Goal: Information Seeking & Learning: Learn about a topic

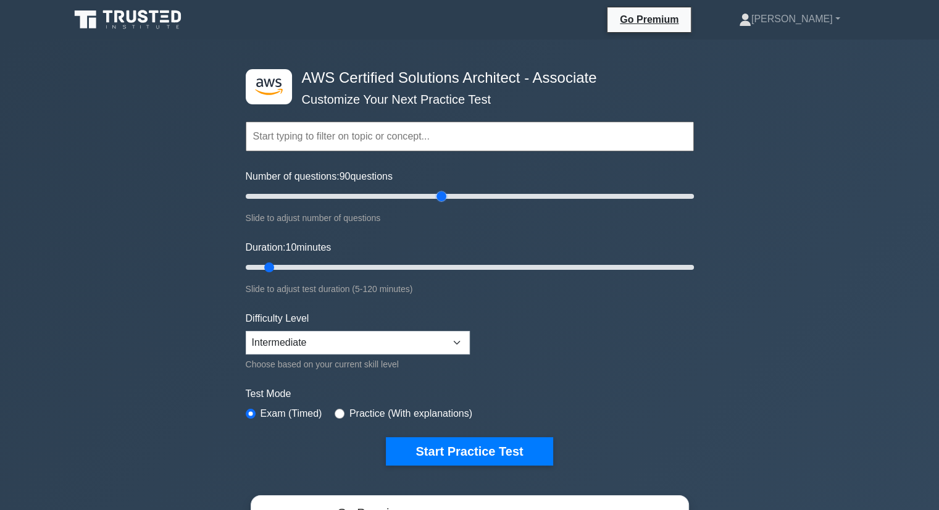
drag, startPoint x: 262, startPoint y: 196, endPoint x: 443, endPoint y: 192, distance: 181.0
type input "90"
click at [443, 192] on input "Number of questions: 90 questions" at bounding box center [470, 196] width 448 height 15
drag, startPoint x: 269, startPoint y: 264, endPoint x: 605, endPoint y: 264, distance: 335.9
type input "100"
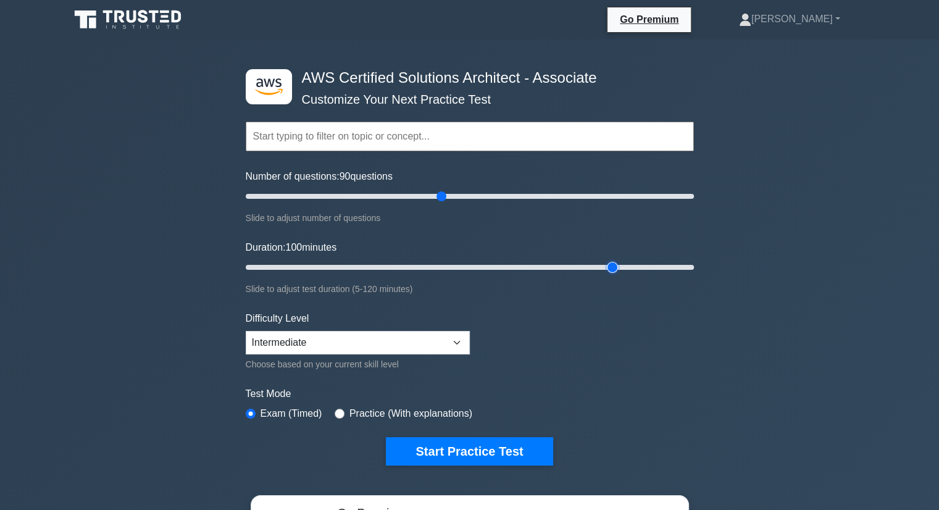
click at [605, 264] on input "Duration: 100 minutes" at bounding box center [470, 267] width 448 height 15
click at [504, 455] on button "Start Practice Test" at bounding box center [469, 451] width 167 height 28
drag, startPoint x: 438, startPoint y: 193, endPoint x: 457, endPoint y: 200, distance: 19.7
type input "95"
click at [457, 200] on input "Number of questions: 95 questions" at bounding box center [470, 196] width 448 height 15
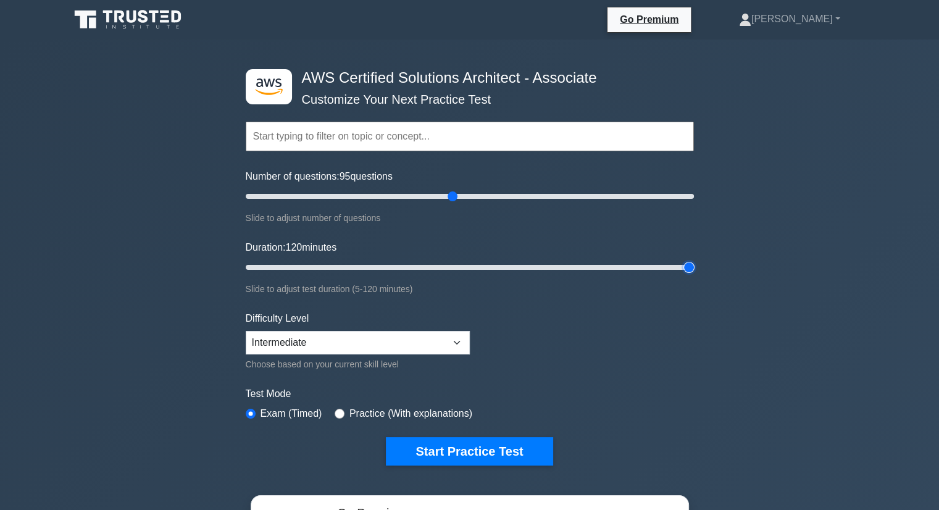
drag, startPoint x: 609, startPoint y: 265, endPoint x: 716, endPoint y: 267, distance: 106.8
type input "120"
click at [694, 267] on input "Duration: 120 minutes" at bounding box center [470, 267] width 448 height 15
click at [499, 460] on button "Start Practice Test" at bounding box center [469, 451] width 167 height 28
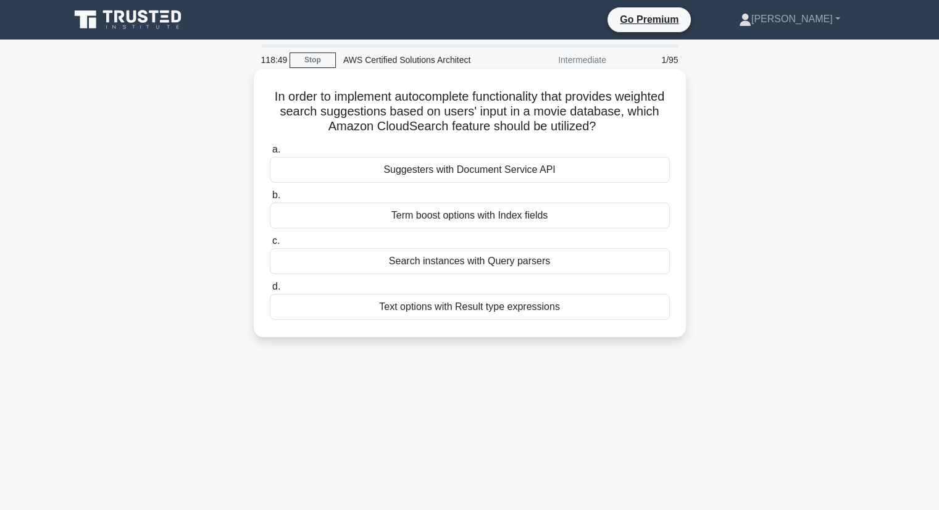
click at [573, 312] on div "Text options with Result type expressions" at bounding box center [470, 307] width 400 height 26
click at [270, 291] on input "d. Text options with Result type expressions" at bounding box center [270, 287] width 0 height 8
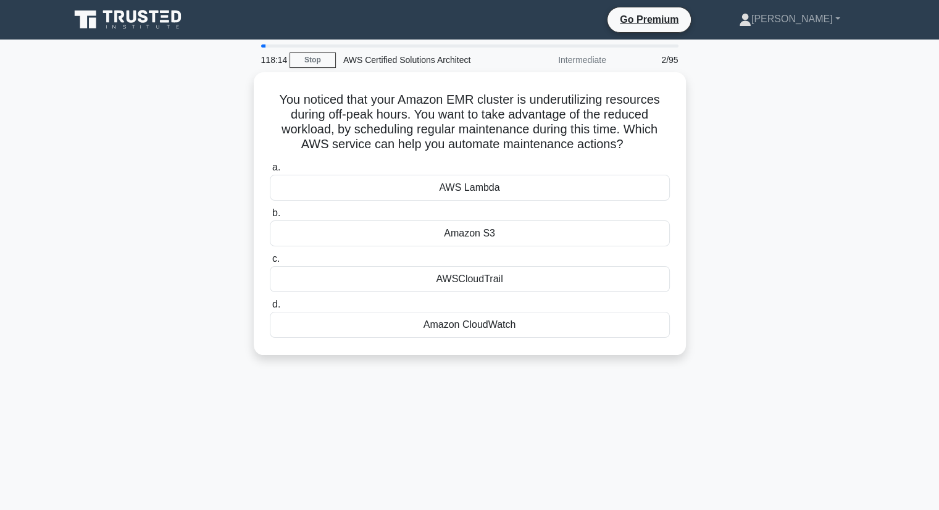
drag, startPoint x: 642, startPoint y: 147, endPoint x: 204, endPoint y: 75, distance: 443.6
click at [204, 75] on div "You noticed that your Amazon EMR cluster is underutilizing resources during off…" at bounding box center [469, 221] width 815 height 298
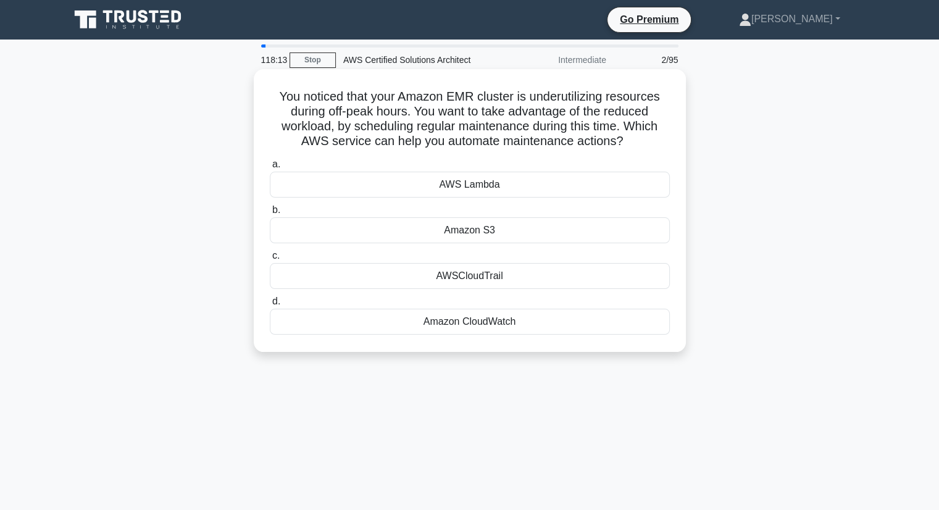
copy h5 "You noticed that your Amazon EMR cluster is underutilizing resources during off…"
drag, startPoint x: 509, startPoint y: 312, endPoint x: 366, endPoint y: 156, distance: 211.9
click at [366, 156] on div "a. AWS Lambda b. Amazon S3 c. d." at bounding box center [469, 245] width 415 height 183
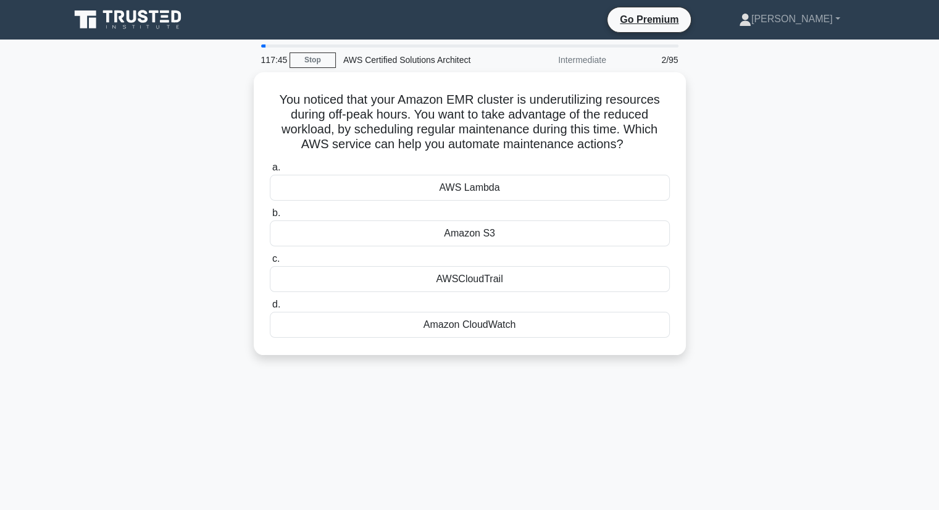
copy div "AWS Lambda b. Amazon S3 c. AWSCloudTrail d. Amazon CloudWatch"
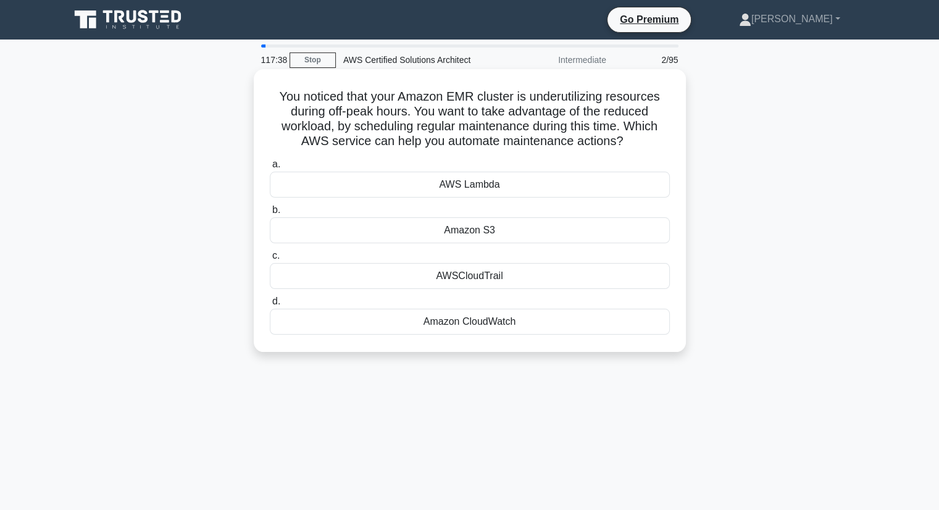
click at [513, 335] on div "a. AWS Lambda b. Amazon S3 c. d." at bounding box center [469, 245] width 415 height 183
click at [512, 325] on div "Amazon CloudWatch" at bounding box center [470, 322] width 400 height 26
click at [270, 306] on input "d. Amazon CloudWatch" at bounding box center [270, 302] width 0 height 8
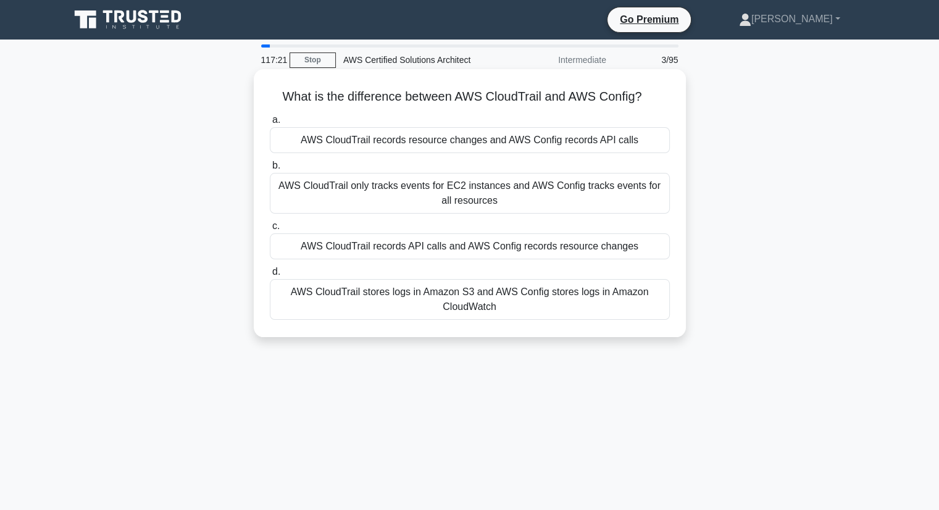
click at [530, 246] on div "AWS CloudTrail records API calls and AWS Config records resource changes" at bounding box center [470, 246] width 400 height 26
click at [270, 230] on input "c. AWS CloudTrail records API calls and AWS Config records resource changes" at bounding box center [270, 226] width 0 height 8
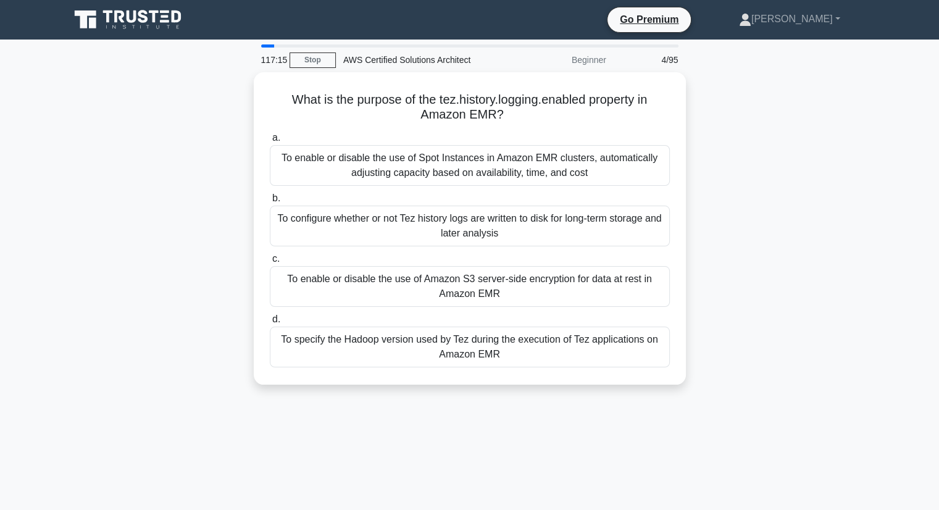
drag, startPoint x: 530, startPoint y: 246, endPoint x: 789, endPoint y: 211, distance: 261.7
click at [789, 211] on div "What is the purpose of the tez.history.logging.enabled property in Amazon EMR? …" at bounding box center [469, 235] width 815 height 327
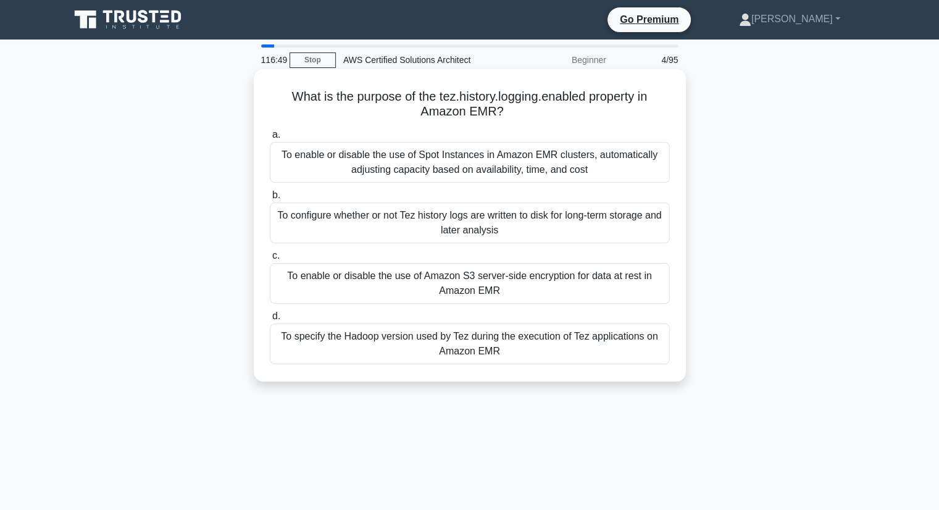
click at [530, 220] on div "To configure whether or not Tez history logs are written to disk for long-term …" at bounding box center [470, 223] width 400 height 41
click at [270, 199] on input "b. To configure whether or not Tez history logs are written to disk for long-te…" at bounding box center [270, 195] width 0 height 8
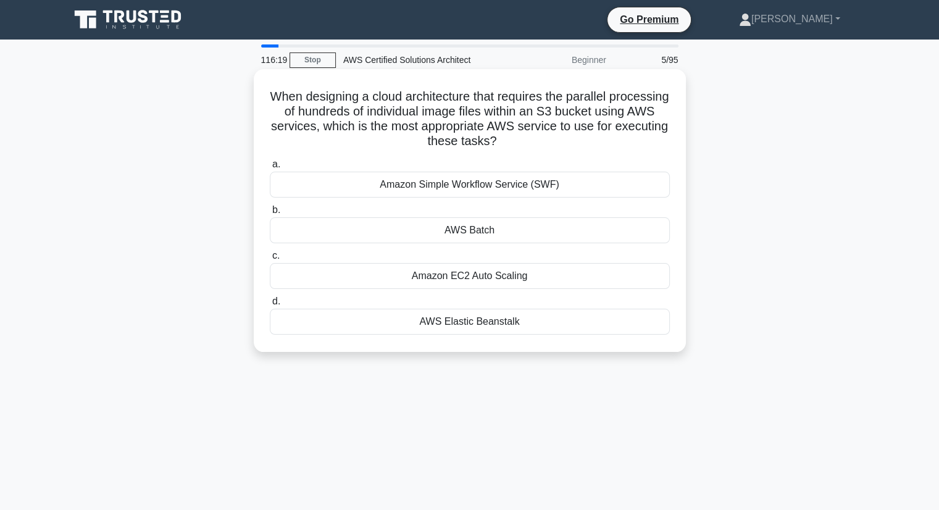
click at [575, 185] on div "Amazon Simple Workflow Service (SWF)" at bounding box center [470, 185] width 400 height 26
click at [270, 169] on input "a. Amazon Simple Workflow Service (SWF)" at bounding box center [270, 165] width 0 height 8
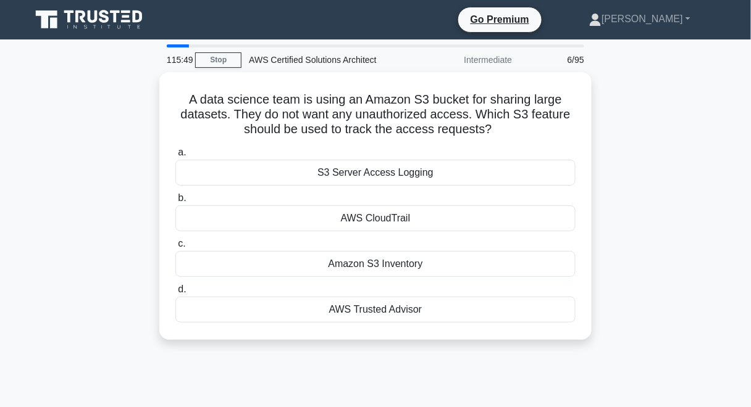
drag, startPoint x: 190, startPoint y: 92, endPoint x: 502, endPoint y: 354, distance: 408.0
click at [501, 355] on div "115:49 Stop AWS Certified Solutions Architect Intermediate 6/95 A data science …" at bounding box center [375, 352] width 704 height 617
copy div "A data science team is using an Amazon S3 bucket for sharing large datasets. Th…"
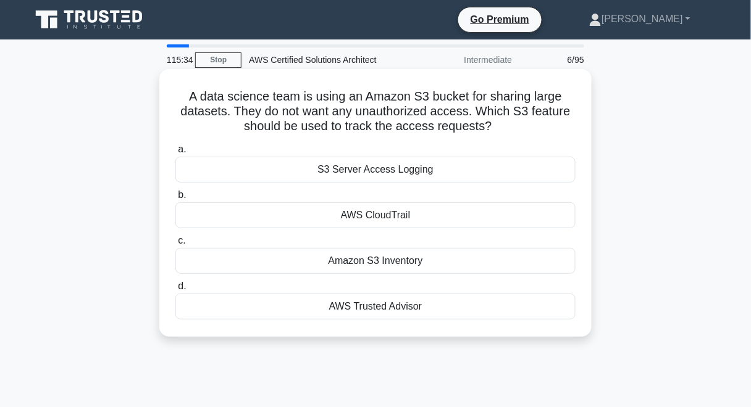
click at [409, 211] on div "AWS CloudTrail" at bounding box center [375, 216] width 400 height 26
click at [175, 199] on input "b. AWS CloudTrail" at bounding box center [175, 195] width 0 height 8
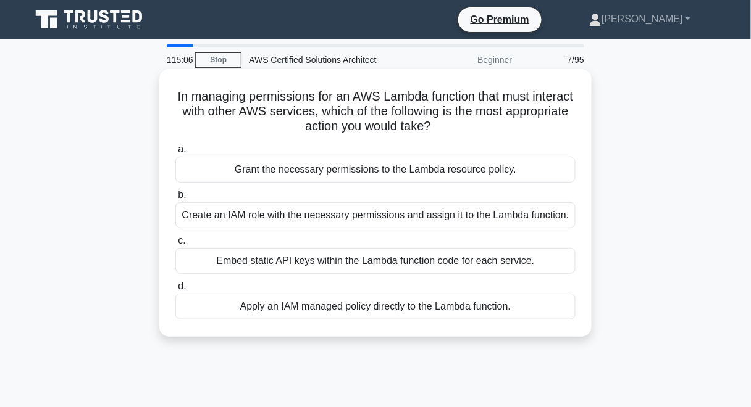
click at [461, 216] on div "Create an IAM role with the necessary permissions and assign it to the Lambda f…" at bounding box center [375, 216] width 400 height 26
click at [175, 199] on input "b. Create an IAM role with the necessary permissions and assign it to the Lambd…" at bounding box center [175, 195] width 0 height 8
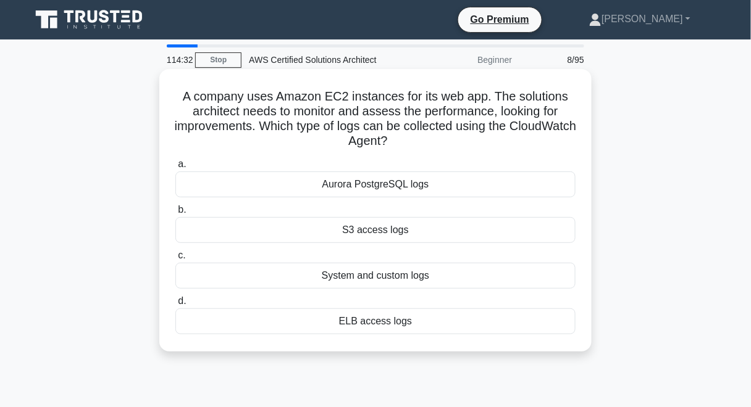
click at [390, 274] on div "System and custom logs" at bounding box center [375, 276] width 400 height 26
click at [175, 260] on input "c. System and custom logs" at bounding box center [175, 256] width 0 height 8
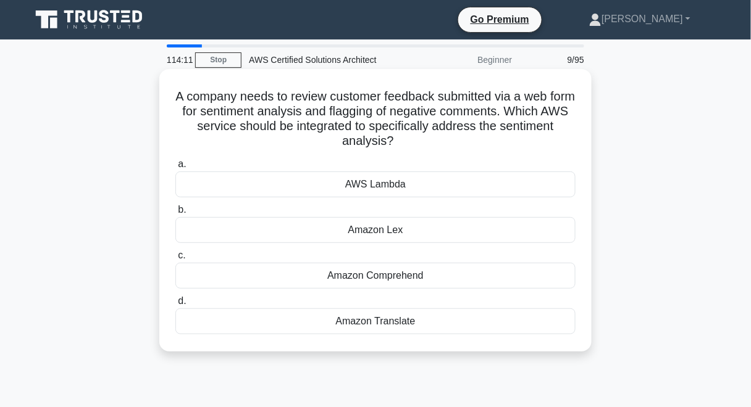
click at [390, 275] on div "Amazon Comprehend" at bounding box center [375, 276] width 400 height 26
click at [175, 260] on input "c. Amazon Comprehend" at bounding box center [175, 256] width 0 height 8
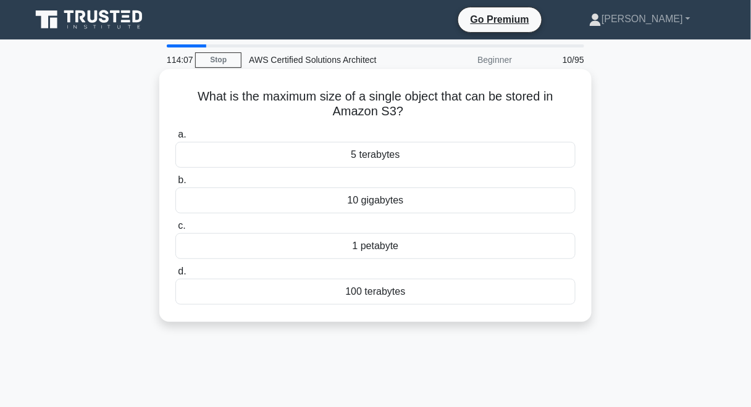
click at [374, 161] on div "5 terabytes" at bounding box center [375, 155] width 400 height 26
click at [175, 139] on input "a. 5 terabytes" at bounding box center [175, 135] width 0 height 8
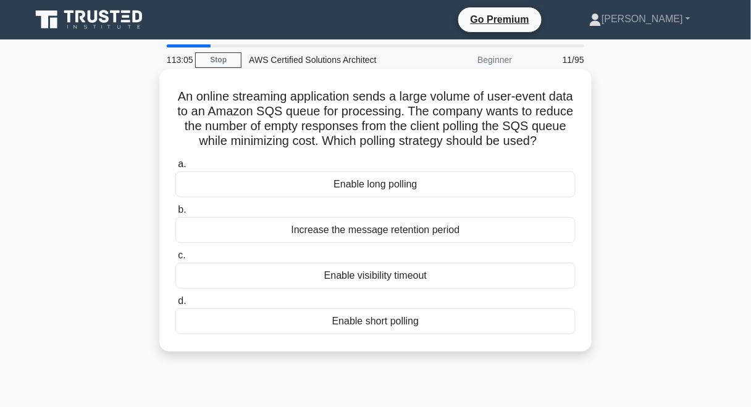
click at [395, 197] on div "Enable long polling" at bounding box center [375, 185] width 400 height 26
click at [175, 169] on input "a. Enable long polling" at bounding box center [175, 165] width 0 height 8
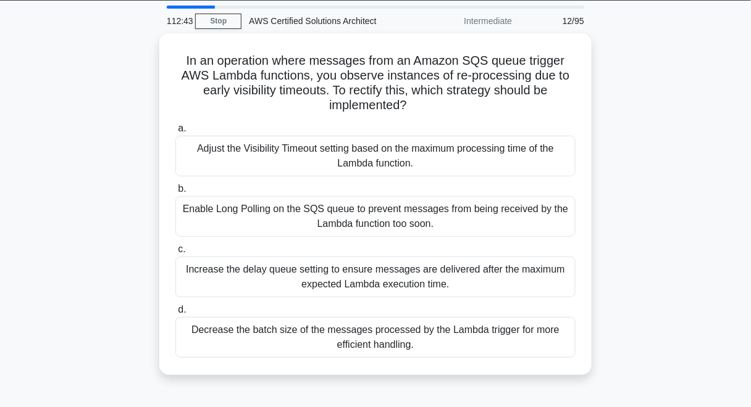
scroll to position [49, 0]
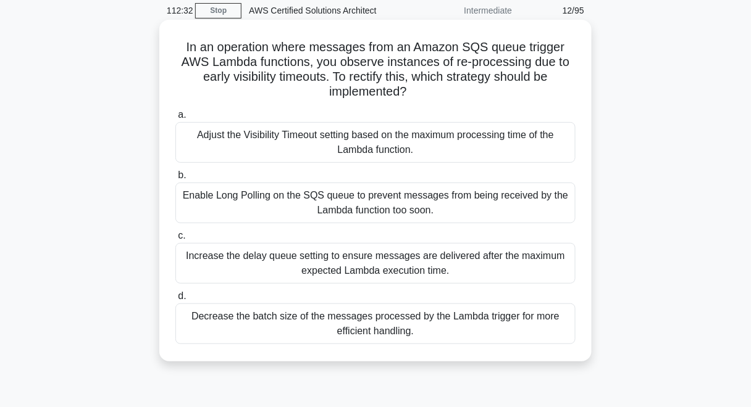
click at [409, 147] on div "Adjust the Visibility Timeout setting based on the maximum processing time of t…" at bounding box center [375, 142] width 400 height 41
click at [175, 119] on input "a. Adjust the Visibility Timeout setting based on the maximum processing time o…" at bounding box center [175, 115] width 0 height 8
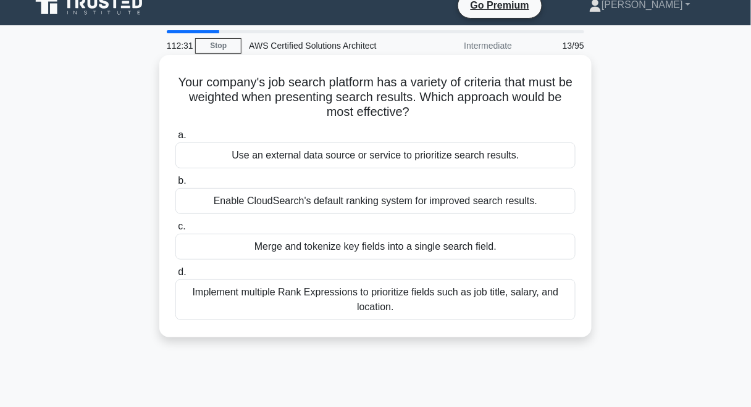
scroll to position [0, 0]
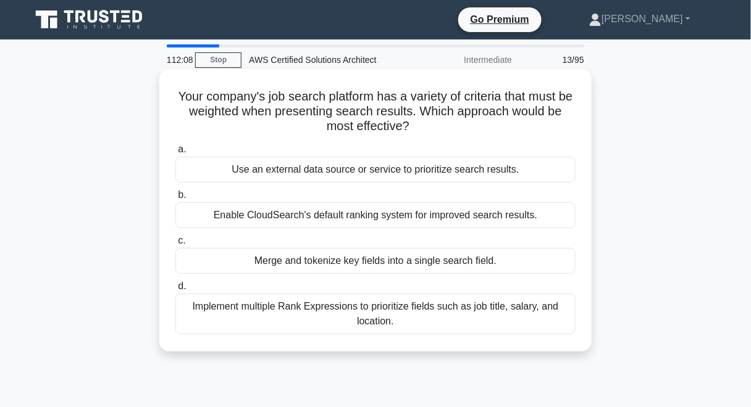
click at [375, 311] on div "Implement multiple Rank Expressions to prioritize fields such as job title, sal…" at bounding box center [375, 314] width 400 height 41
click at [175, 291] on input "d. Implement multiple Rank Expressions to prioritize fields such as job title, …" at bounding box center [175, 287] width 0 height 8
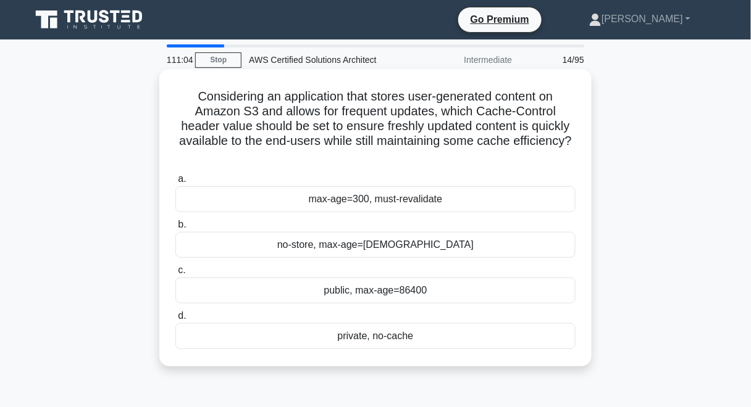
click at [392, 204] on div "max-age=300, must-revalidate" at bounding box center [375, 199] width 400 height 26
click at [175, 183] on input "a. max-age=300, must-revalidate" at bounding box center [175, 179] width 0 height 8
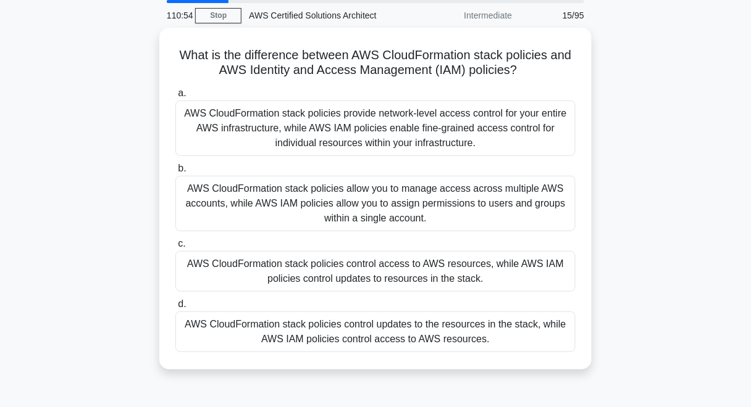
scroll to position [49, 0]
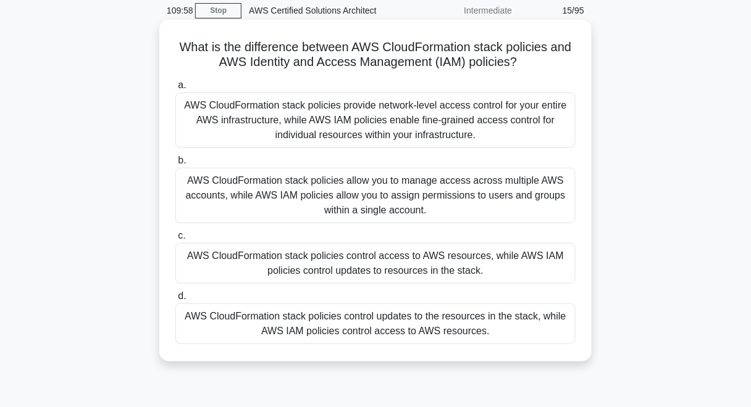
click at [425, 322] on div "AWS CloudFormation stack policies control updates to the resources in the stack…" at bounding box center [375, 324] width 400 height 41
click at [175, 301] on input "d. AWS CloudFormation stack policies control updates to the resources in the st…" at bounding box center [175, 297] width 0 height 8
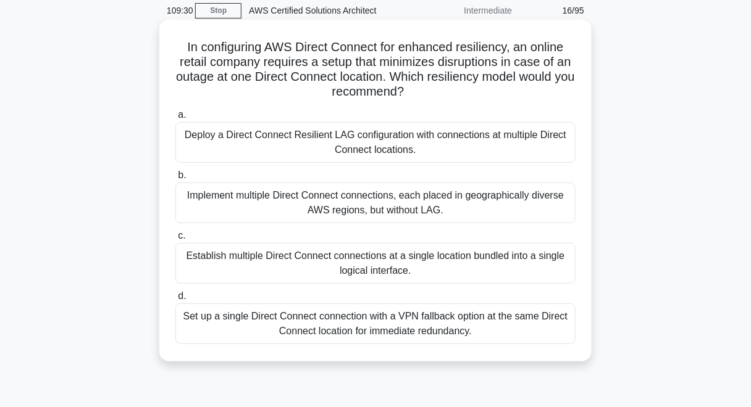
click at [495, 334] on div "Set up a single Direct Connect connection with a VPN fallback option at the sam…" at bounding box center [375, 324] width 400 height 41
click at [175, 301] on input "d. Set up a single Direct Connect connection with a VPN fallback option at the …" at bounding box center [175, 297] width 0 height 8
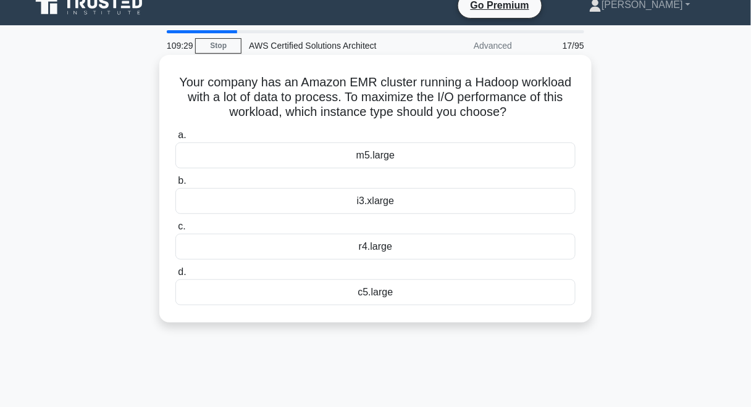
scroll to position [0, 0]
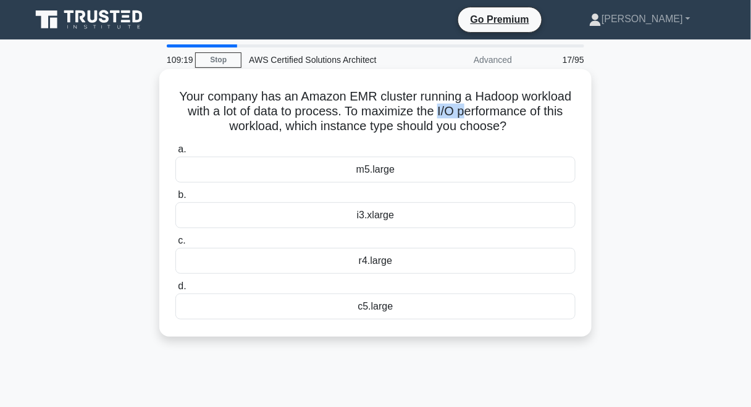
drag, startPoint x: 438, startPoint y: 114, endPoint x: 466, endPoint y: 113, distance: 27.8
click at [466, 113] on h5 "Your company has an Amazon EMR cluster running a Hadoop workload with a lot of …" at bounding box center [375, 112] width 403 height 46
click at [412, 222] on div "i3.xlarge" at bounding box center [375, 216] width 400 height 26
click at [175, 199] on input "b. i3.xlarge" at bounding box center [175, 195] width 0 height 8
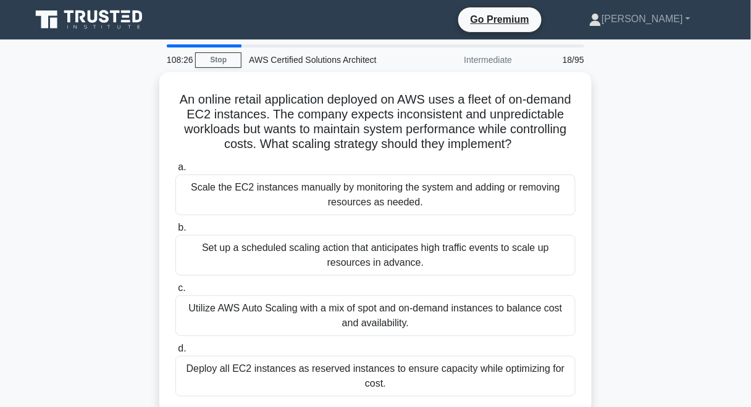
scroll to position [49, 0]
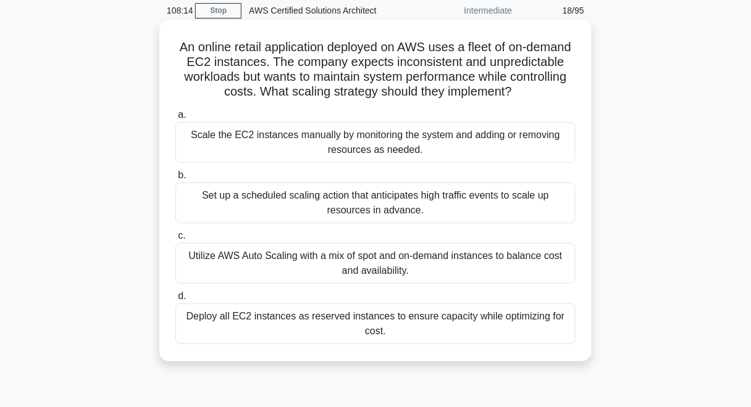
click at [498, 282] on div "Utilize AWS Auto Scaling with a mix of spot and on-demand instances to balance …" at bounding box center [375, 263] width 400 height 41
click at [175, 240] on input "c. Utilize AWS Auto Scaling with a mix of spot and on-demand instances to balan…" at bounding box center [175, 236] width 0 height 8
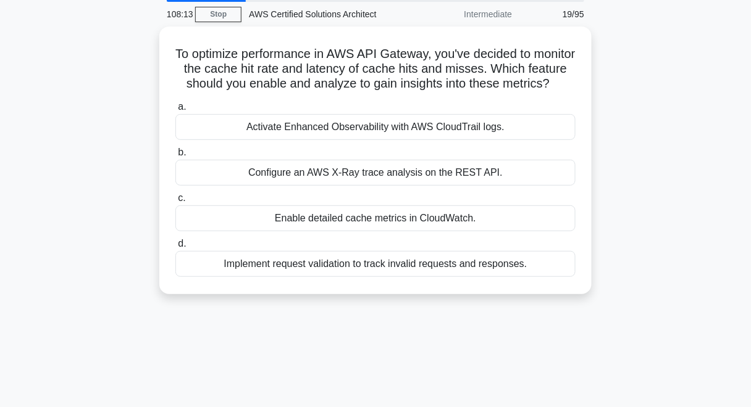
scroll to position [0, 0]
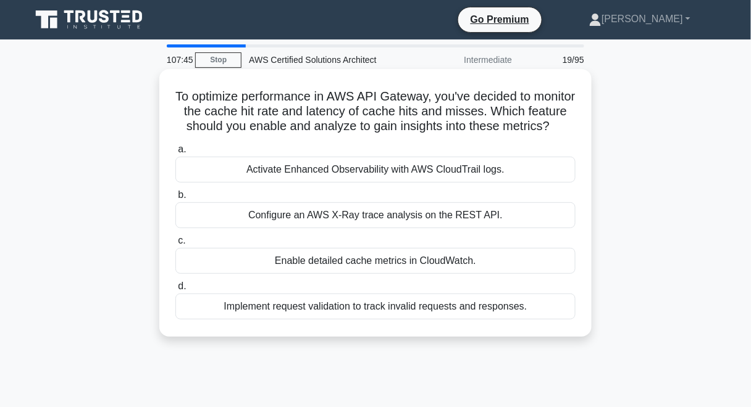
drag, startPoint x: 419, startPoint y: 198, endPoint x: 404, endPoint y: 186, distance: 19.4
click at [404, 186] on div "a. Activate Enhanced Observability with AWS CloudTrail logs. b. Configure an AW…" at bounding box center [375, 231] width 415 height 183
click at [404, 183] on div "Activate Enhanced Observability with AWS CloudTrail logs." at bounding box center [375, 170] width 400 height 26
click at [175, 154] on input "a. Activate Enhanced Observability with AWS CloudTrail logs." at bounding box center [175, 150] width 0 height 8
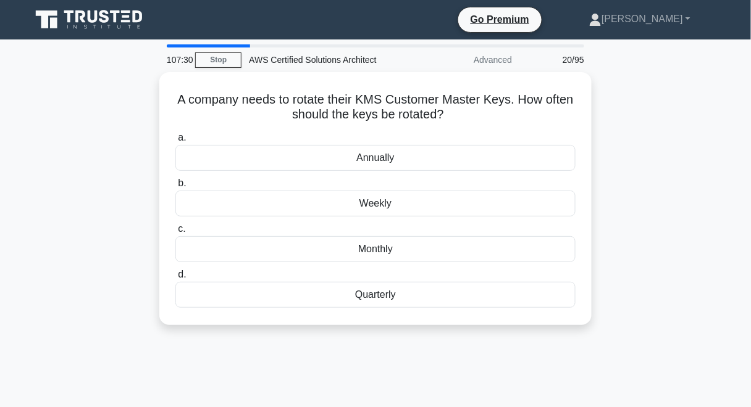
drag, startPoint x: 462, startPoint y: 113, endPoint x: 72, endPoint y: 103, distance: 390.9
click at [72, 103] on div "A company needs to rotate their KMS Customer Master Keys. How often should the …" at bounding box center [375, 206] width 704 height 268
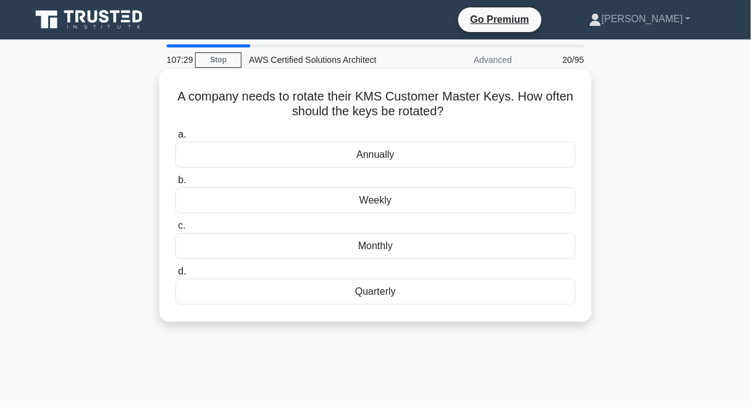
click at [190, 90] on h5 "A company needs to rotate their KMS Customer Master Keys. How often should the …" at bounding box center [375, 104] width 403 height 31
drag, startPoint x: 190, startPoint y: 93, endPoint x: 458, endPoint y: 293, distance: 335.3
click at [458, 293] on div "A company needs to rotate their KMS Customer Master Keys. How often should the …" at bounding box center [375, 195] width 422 height 243
copy div "A company needs to rotate their KMS Customer Master Keys. How often should the …"
click at [388, 160] on div "Annually" at bounding box center [375, 155] width 400 height 26
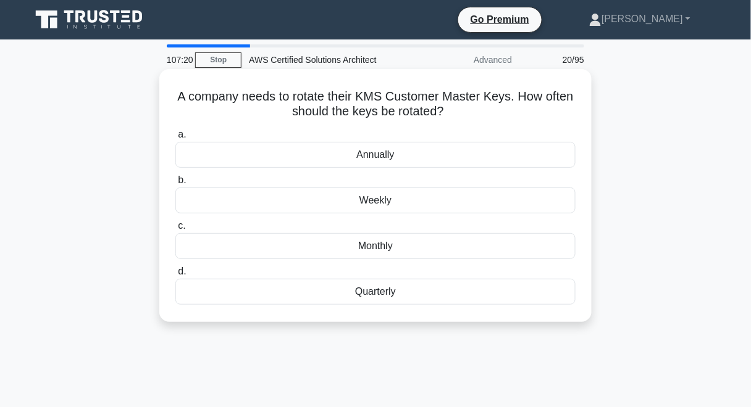
click at [175, 139] on input "a. Annually" at bounding box center [175, 135] width 0 height 8
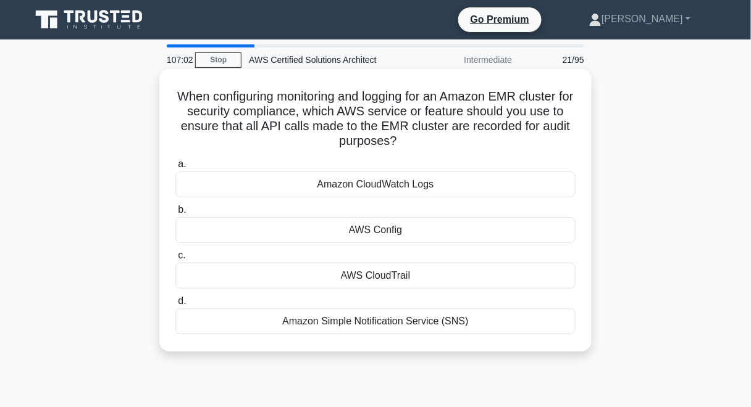
click at [411, 278] on div "AWS CloudTrail" at bounding box center [375, 276] width 400 height 26
click at [175, 260] on input "c. AWS CloudTrail" at bounding box center [175, 256] width 0 height 8
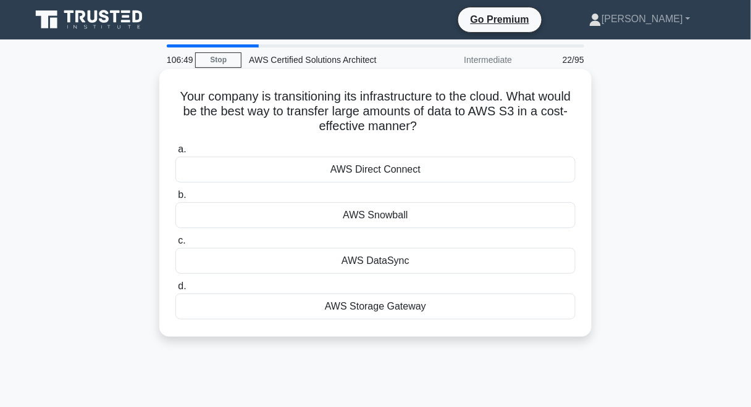
drag, startPoint x: 190, startPoint y: 93, endPoint x: 508, endPoint y: 306, distance: 383.1
click at [508, 306] on div "Your company is transitioning its infrastructure to the cloud. What would be th…" at bounding box center [375, 203] width 422 height 258
copy div "Your company is transitioning its infrastructure to the cloud. What would be th…"
click at [452, 102] on h5 "Your company is transitioning its infrastructure to the cloud. What would be th…" at bounding box center [375, 112] width 403 height 46
click at [438, 220] on div "AWS Snowball" at bounding box center [375, 216] width 400 height 26
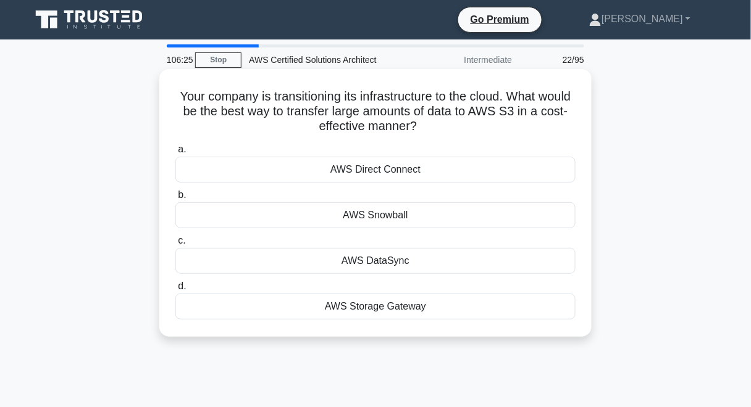
click at [175, 199] on input "b. AWS Snowball" at bounding box center [175, 195] width 0 height 8
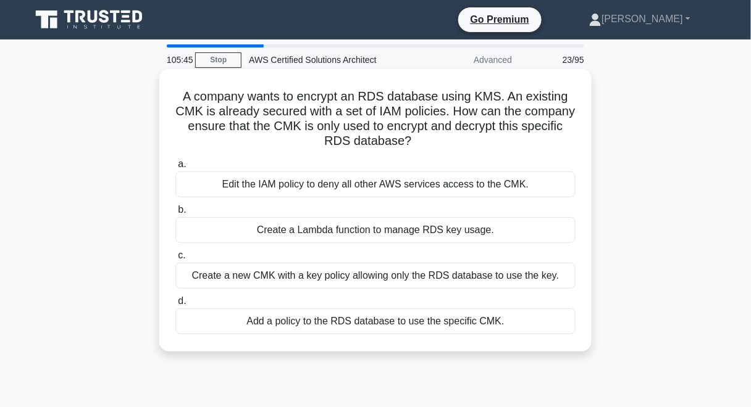
click at [288, 277] on div "Create a new CMK with a key policy allowing only the RDS database to use the ke…" at bounding box center [375, 276] width 400 height 26
click at [175, 260] on input "c. Create a new CMK with a key policy allowing only the RDS database to use the…" at bounding box center [175, 256] width 0 height 8
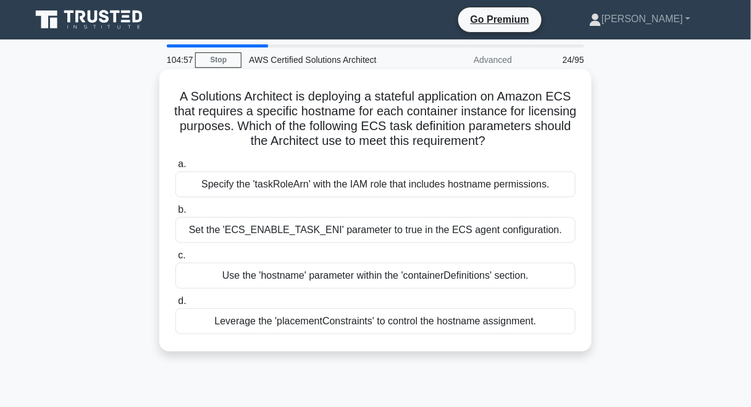
click at [312, 281] on div "Use the 'hostname' parameter within the 'containerDefinitions' section." at bounding box center [375, 276] width 400 height 26
click at [175, 260] on input "c. Use the 'hostname' parameter within the 'containerDefinitions' section." at bounding box center [175, 256] width 0 height 8
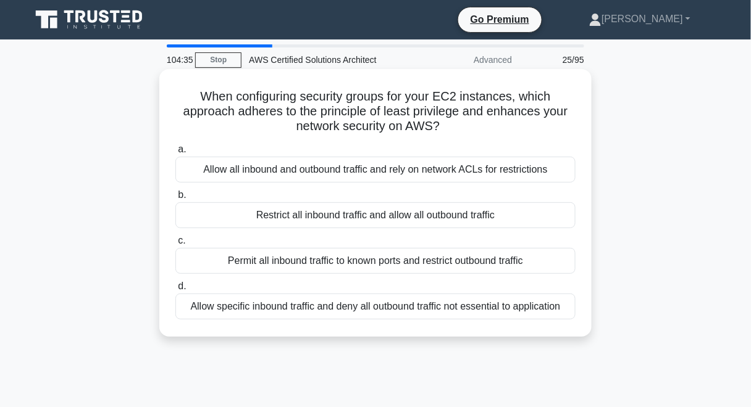
click at [428, 216] on div "Restrict all inbound traffic and allow all outbound traffic" at bounding box center [375, 216] width 400 height 26
click at [175, 199] on input "b. Restrict all inbound traffic and allow all outbound traffic" at bounding box center [175, 195] width 0 height 8
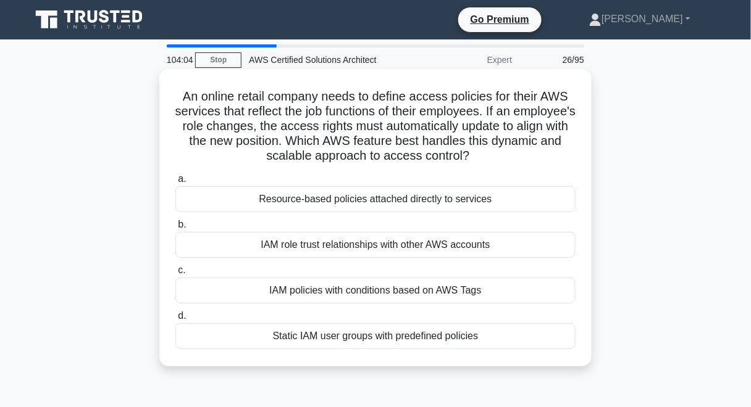
drag, startPoint x: 178, startPoint y: 90, endPoint x: 517, endPoint y: 330, distance: 414.9
click at [517, 330] on div "An online retail company needs to define access policies for their AWS services…" at bounding box center [375, 218] width 422 height 288
copy div "An online retail company needs to define access policies for their AWS services…"
click at [475, 134] on h5 "An online retail company needs to define access policies for their AWS services…" at bounding box center [375, 126] width 403 height 75
click at [354, 294] on div "IAM policies with conditions based on AWS Tags" at bounding box center [375, 291] width 400 height 26
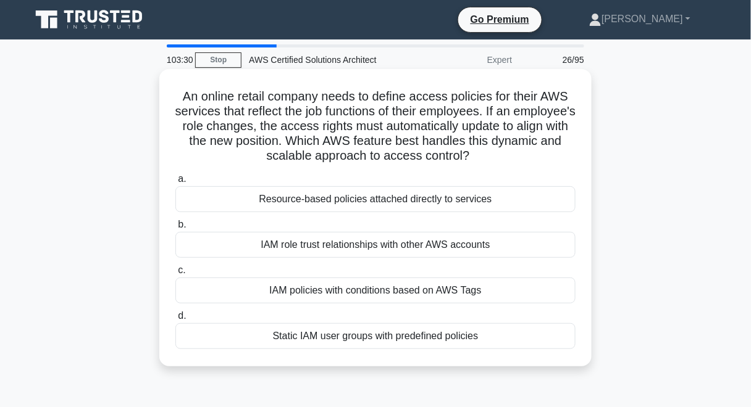
click at [175, 275] on input "c. IAM policies with conditions based on AWS Tags" at bounding box center [175, 271] width 0 height 8
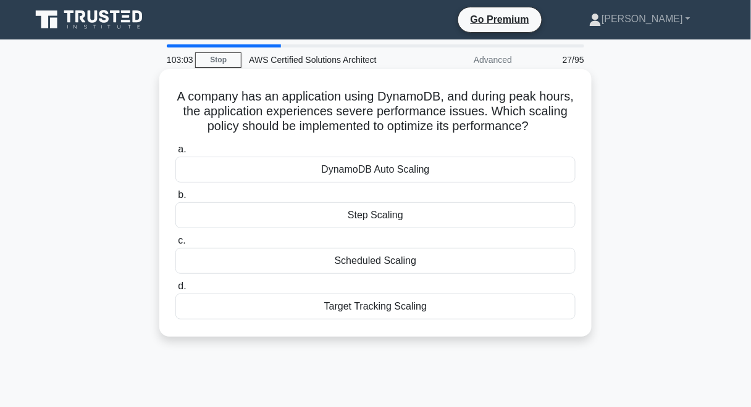
drag, startPoint x: 177, startPoint y: 93, endPoint x: 455, endPoint y: 306, distance: 350.6
click at [455, 306] on div "A company has an application using DynamoDB, and during peak hours, the applica…" at bounding box center [375, 203] width 422 height 258
copy div "A company has an application using DynamoDB, and during peak hours, the applica…"
click at [338, 170] on div "DynamoDB Auto Scaling" at bounding box center [375, 170] width 400 height 26
click at [175, 154] on input "a. DynamoDB Auto Scaling" at bounding box center [175, 150] width 0 height 8
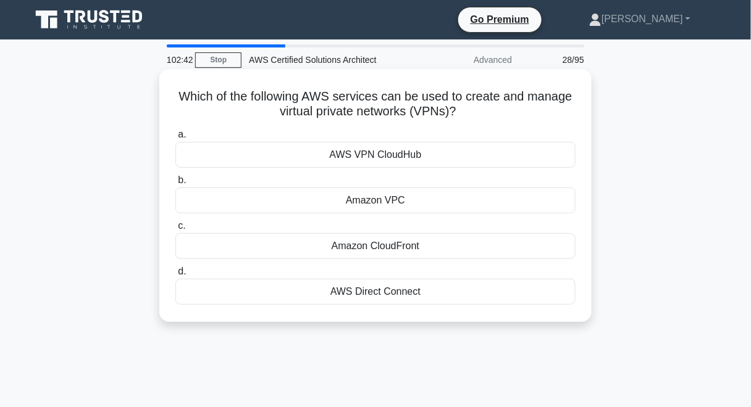
click at [404, 154] on div "AWS VPN CloudHub" at bounding box center [375, 155] width 400 height 26
click at [175, 139] on input "a. AWS VPN CloudHub" at bounding box center [175, 135] width 0 height 8
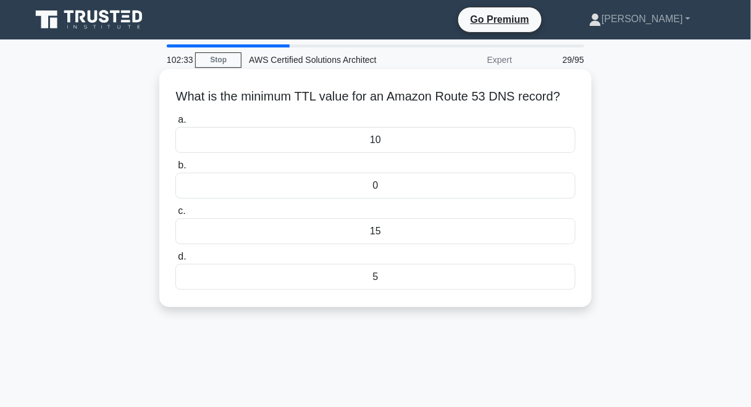
click at [386, 199] on div "0" at bounding box center [375, 186] width 400 height 26
click at [175, 170] on input "b. 0" at bounding box center [175, 166] width 0 height 8
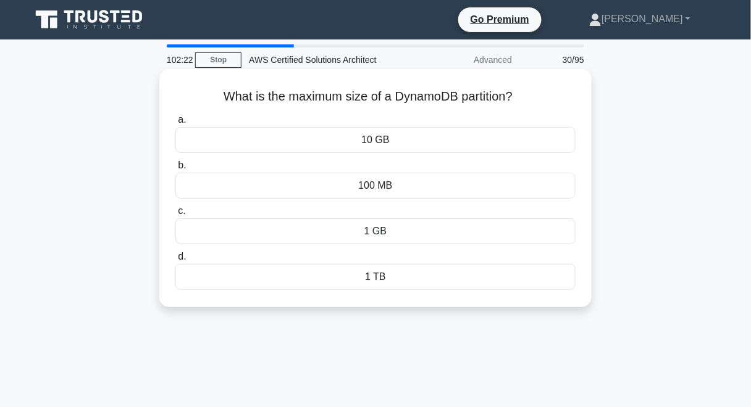
click at [432, 141] on div "10 GB" at bounding box center [375, 140] width 400 height 26
click at [175, 124] on input "a. 10 GB" at bounding box center [175, 120] width 0 height 8
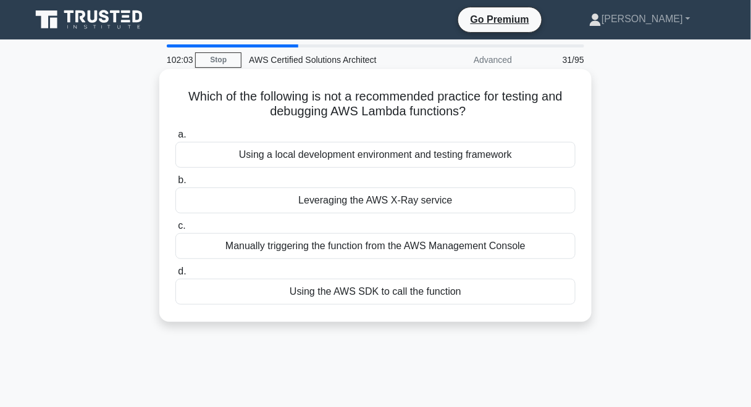
click at [418, 201] on div "Leveraging the AWS X-Ray service" at bounding box center [375, 201] width 400 height 26
click at [175, 185] on input "b. Leveraging the AWS X-Ray service" at bounding box center [175, 181] width 0 height 8
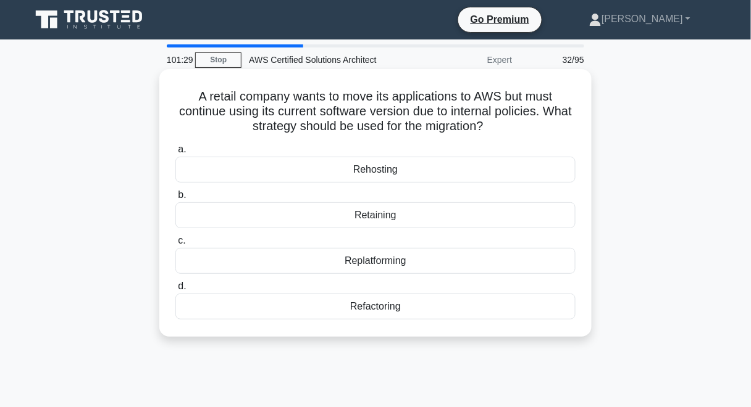
drag, startPoint x: 175, startPoint y: 93, endPoint x: 493, endPoint y: 309, distance: 383.9
click at [493, 309] on div "A retail company wants to move its applications to AWS but must continue using …" at bounding box center [375, 203] width 422 height 258
copy div "A retail company wants to move its applications to AWS but must continue using …"
click at [375, 223] on div "Retaining" at bounding box center [375, 216] width 400 height 26
click at [175, 199] on input "b. Retaining" at bounding box center [175, 195] width 0 height 8
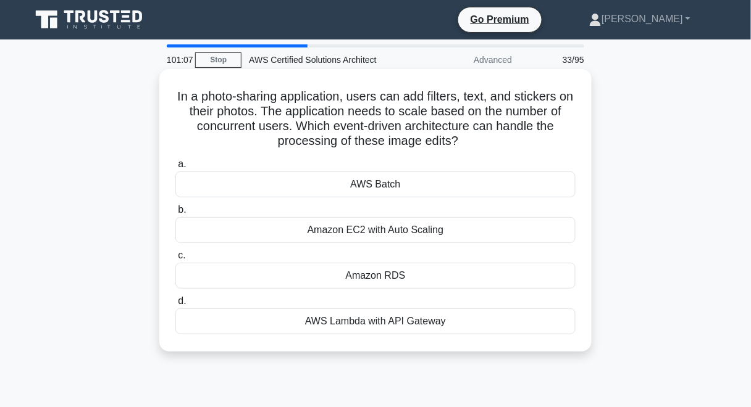
click at [404, 327] on div "AWS Lambda with API Gateway" at bounding box center [375, 322] width 400 height 26
click at [175, 306] on input "d. AWS Lambda with API Gateway" at bounding box center [175, 302] width 0 height 8
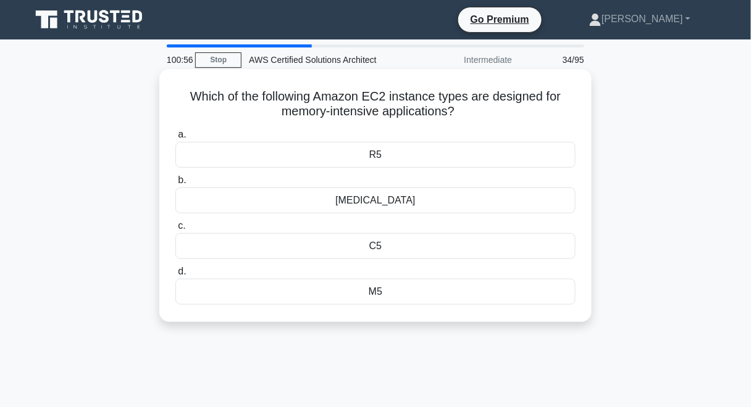
click at [385, 151] on div "R5" at bounding box center [375, 155] width 400 height 26
click at [175, 139] on input "a. R5" at bounding box center [175, 135] width 0 height 8
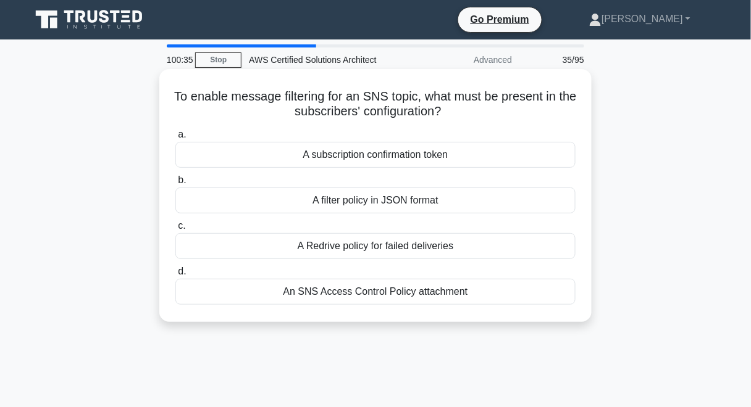
click at [454, 209] on div "A filter policy in JSON format" at bounding box center [375, 201] width 400 height 26
click at [175, 185] on input "b. A filter policy in JSON format" at bounding box center [175, 181] width 0 height 8
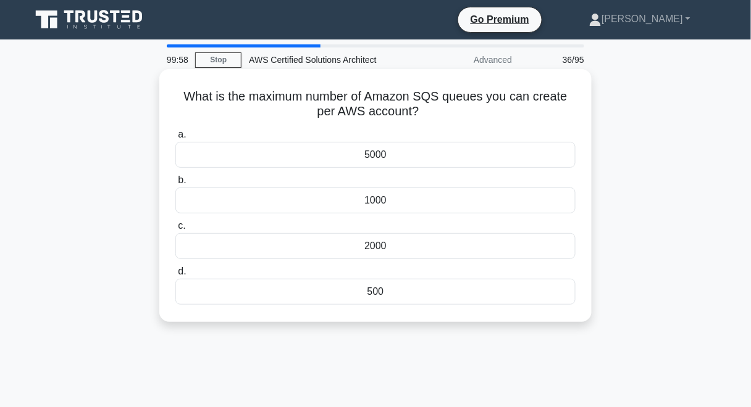
click at [360, 208] on div "1000" at bounding box center [375, 201] width 400 height 26
click at [175, 185] on input "b. 1000" at bounding box center [175, 181] width 0 height 8
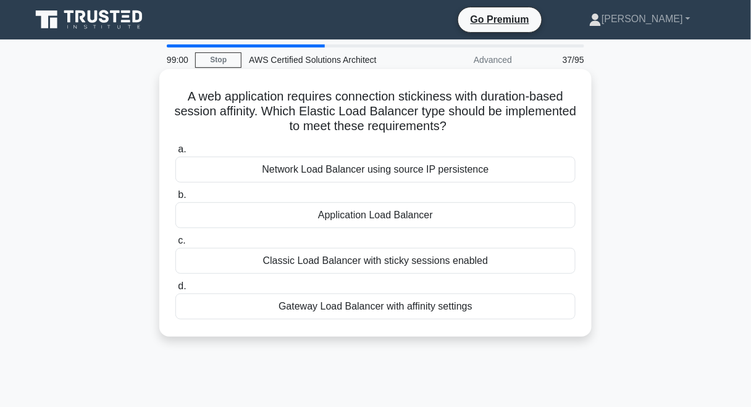
drag, startPoint x: 429, startPoint y: 219, endPoint x: 553, endPoint y: 220, distance: 124.1
click at [553, 217] on div "Application Load Balancer" at bounding box center [375, 216] width 400 height 26
click at [406, 214] on div "Application Load Balancer" at bounding box center [375, 216] width 400 height 26
click at [175, 199] on input "b. Application Load Balancer" at bounding box center [175, 195] width 0 height 8
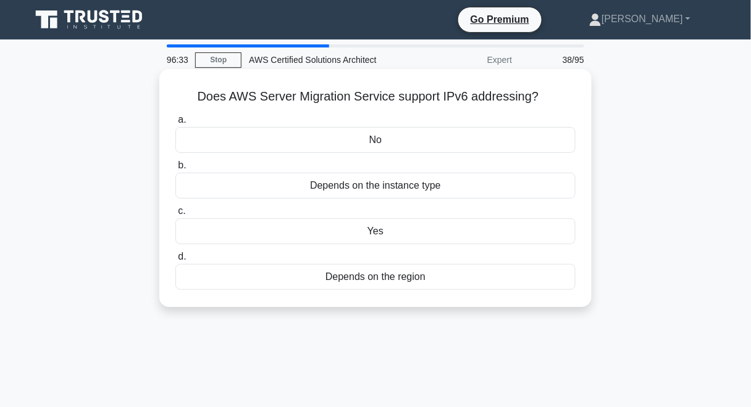
click at [404, 189] on div "Depends on the instance type" at bounding box center [375, 186] width 400 height 26
click at [175, 170] on input "b. Depends on the instance type" at bounding box center [175, 166] width 0 height 8
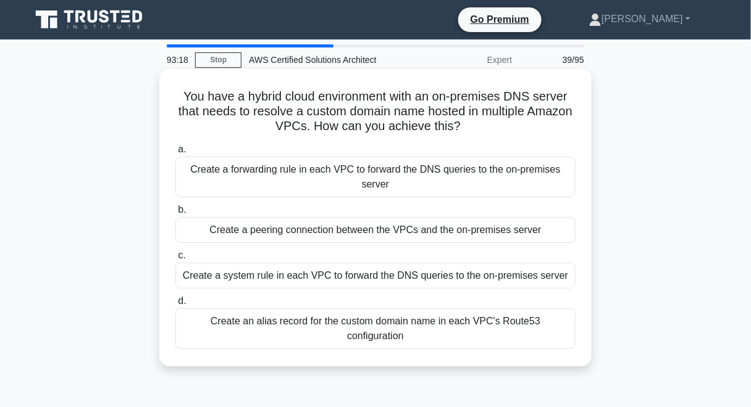
click at [351, 172] on div "Create a forwarding rule in each VPC to forward the DNS queries to the on-premi…" at bounding box center [375, 177] width 400 height 41
click at [175, 154] on input "a. Create a forwarding rule in each VPC to forward the DNS queries to the on-pr…" at bounding box center [175, 150] width 0 height 8
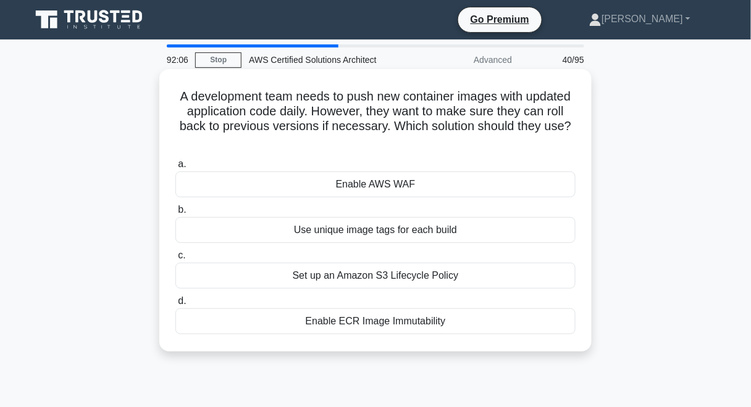
click at [387, 236] on div "Use unique image tags for each build" at bounding box center [375, 230] width 400 height 26
click at [175, 214] on input "b. Use unique image tags for each build" at bounding box center [175, 210] width 0 height 8
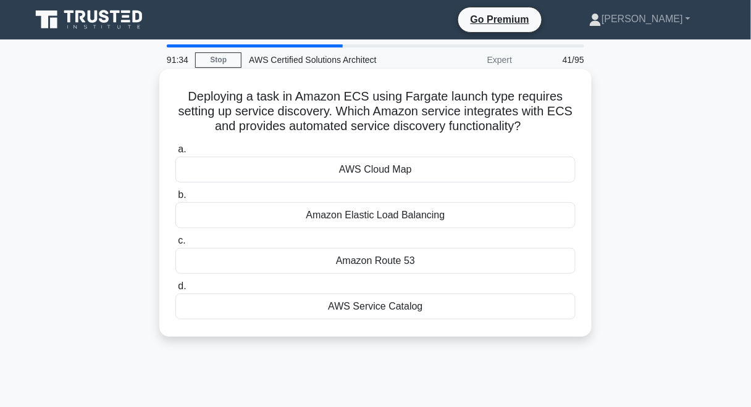
click at [428, 309] on div "AWS Service Catalog" at bounding box center [375, 307] width 400 height 26
click at [175, 291] on input "d. AWS Service Catalog" at bounding box center [175, 287] width 0 height 8
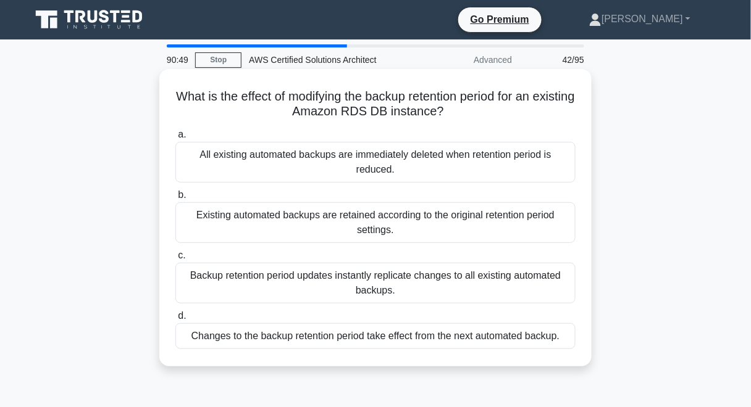
drag, startPoint x: 187, startPoint y: 93, endPoint x: 231, endPoint y: 113, distance: 48.1
click at [187, 93] on h5 "What is the effect of modifying the backup retention period for an existing Ama…" at bounding box center [375, 104] width 403 height 31
click at [510, 340] on div "Changes to the backup retention period take effect from the next automated back…" at bounding box center [375, 337] width 400 height 26
click at [175, 320] on input "d. Changes to the backup retention period take effect from the next automated b…" at bounding box center [175, 316] width 0 height 8
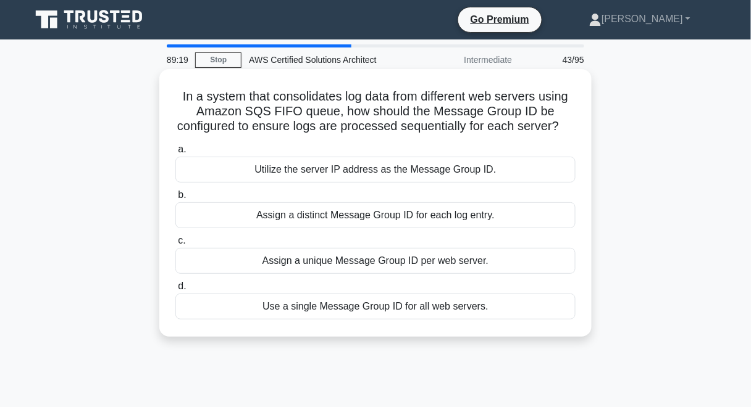
click at [416, 274] on div "Assign a unique Message Group ID per web server." at bounding box center [375, 261] width 400 height 26
click at [175, 245] on input "c. Assign a unique Message Group ID per web server." at bounding box center [175, 241] width 0 height 8
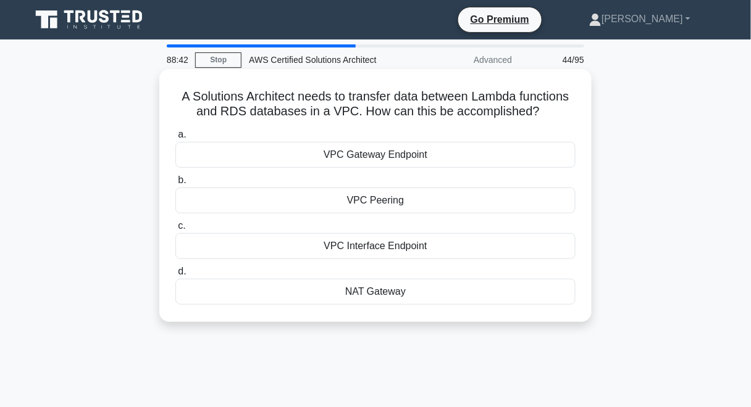
click at [407, 247] on div "VPC Interface Endpoint" at bounding box center [375, 246] width 400 height 26
click at [175, 230] on input "c. VPC Interface Endpoint" at bounding box center [175, 226] width 0 height 8
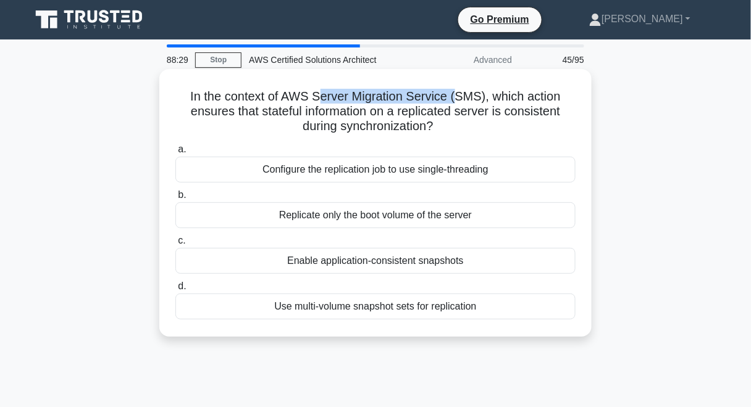
drag, startPoint x: 318, startPoint y: 96, endPoint x: 459, endPoint y: 94, distance: 141.4
click at [459, 94] on h5 "In the context of AWS Server Migration Service (SMS), which action ensures that…" at bounding box center [375, 112] width 403 height 46
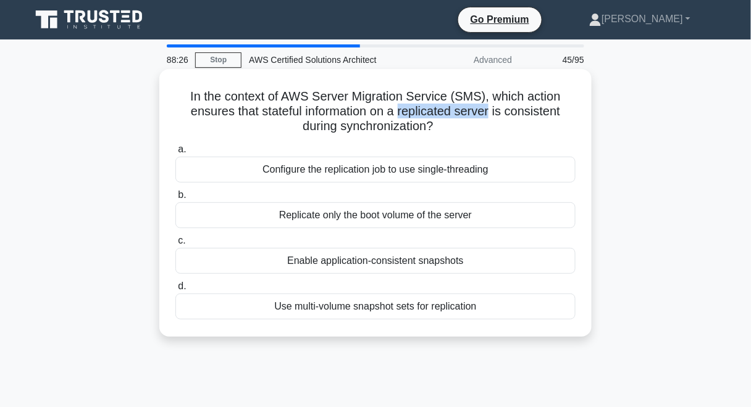
drag, startPoint x: 402, startPoint y: 109, endPoint x: 491, endPoint y: 109, distance: 89.5
click at [491, 109] on h5 "In the context of AWS Server Migration Service (SMS), which action ensures that…" at bounding box center [375, 112] width 403 height 46
click at [432, 120] on h5 "In the context of AWS Server Migration Service (SMS), which action ensures that…" at bounding box center [375, 112] width 403 height 46
drag, startPoint x: 399, startPoint y: 110, endPoint x: 493, endPoint y: 112, distance: 93.2
click at [493, 112] on h5 "In the context of AWS Server Migration Service (SMS), which action ensures that…" at bounding box center [375, 112] width 403 height 46
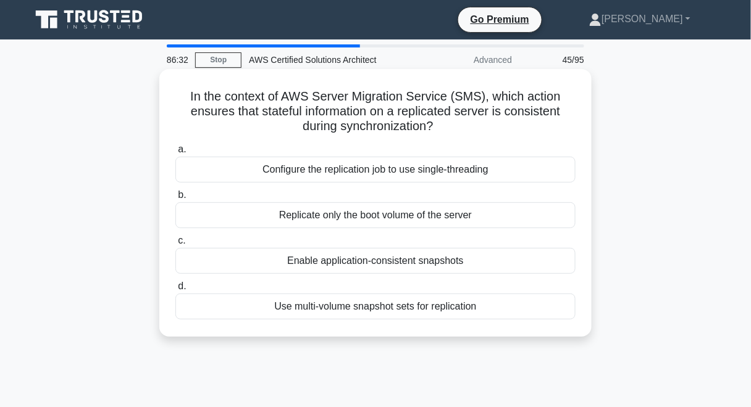
click at [424, 260] on div "Enable application-consistent snapshots" at bounding box center [375, 261] width 400 height 26
click at [175, 245] on input "c. Enable application-consistent snapshots" at bounding box center [175, 241] width 0 height 8
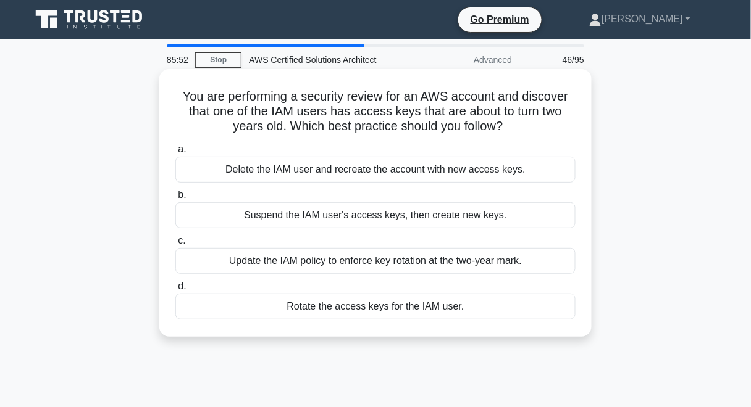
click at [427, 265] on div "Update the IAM policy to enforce key rotation at the two-year mark." at bounding box center [375, 261] width 400 height 26
click at [175, 245] on input "c. Update the IAM policy to enforce key rotation at the two-year mark." at bounding box center [175, 241] width 0 height 8
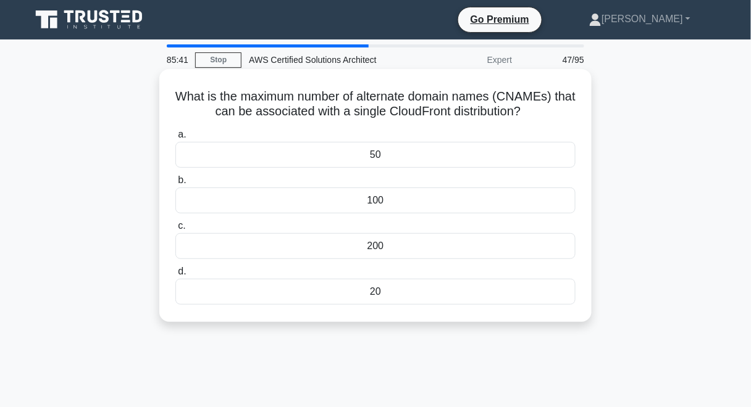
click at [375, 196] on div "100" at bounding box center [375, 201] width 400 height 26
click at [175, 185] on input "b. 100" at bounding box center [175, 181] width 0 height 8
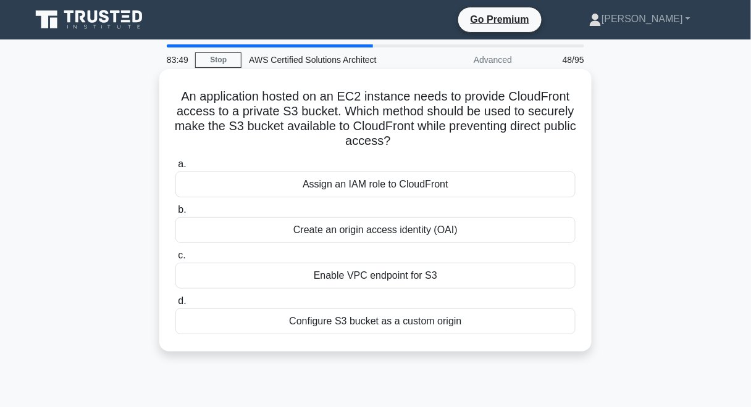
drag, startPoint x: 178, startPoint y: 89, endPoint x: 532, endPoint y: 320, distance: 422.8
click at [532, 320] on div "An application hosted on an EC2 instance needs to provide CloudFront access to …" at bounding box center [375, 210] width 422 height 273
copy div "An application hosted on an EC2 instance needs to provide CloudFront access to …"
click at [376, 222] on div "Create an origin access identity (OAI)" at bounding box center [375, 230] width 400 height 26
click at [175, 214] on input "b. Create an origin access identity (OAI)" at bounding box center [175, 210] width 0 height 8
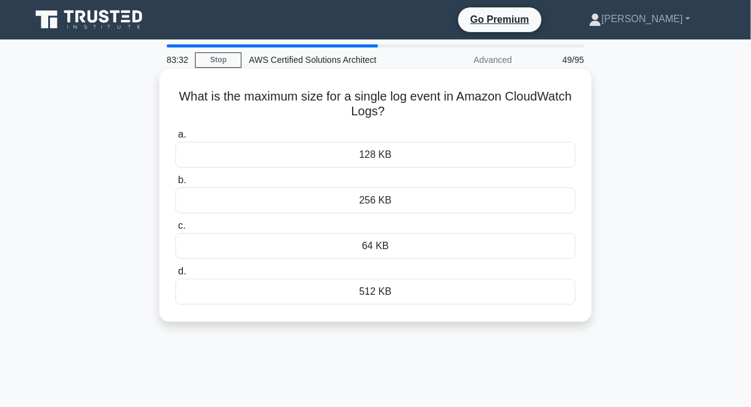
click at [378, 204] on div "256 KB" at bounding box center [375, 201] width 400 height 26
click at [175, 185] on input "b. 256 KB" at bounding box center [175, 181] width 0 height 8
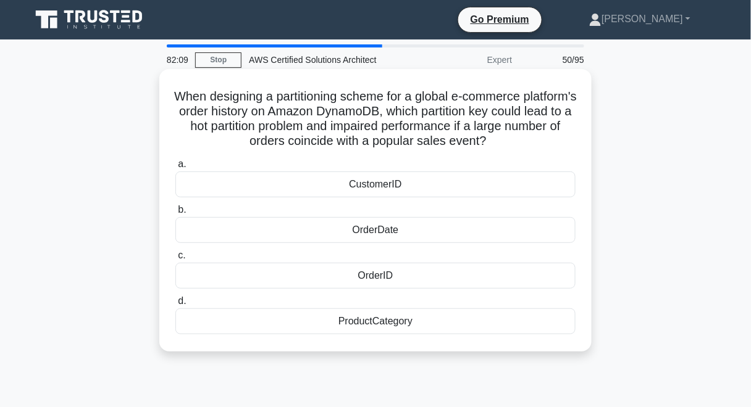
drag, startPoint x: 181, startPoint y: 92, endPoint x: 459, endPoint y: 333, distance: 368.5
click at [459, 333] on div "When designing a partitioning scheme for a global e-commerce platform's order h…" at bounding box center [375, 210] width 422 height 273
copy div "When designing a partitioning scheme for a global e-commerce platform's order h…"
click at [414, 243] on div "a. CustomerID b. OrderDate c. d." at bounding box center [375, 245] width 415 height 183
click at [414, 232] on div "OrderDate" at bounding box center [375, 230] width 400 height 26
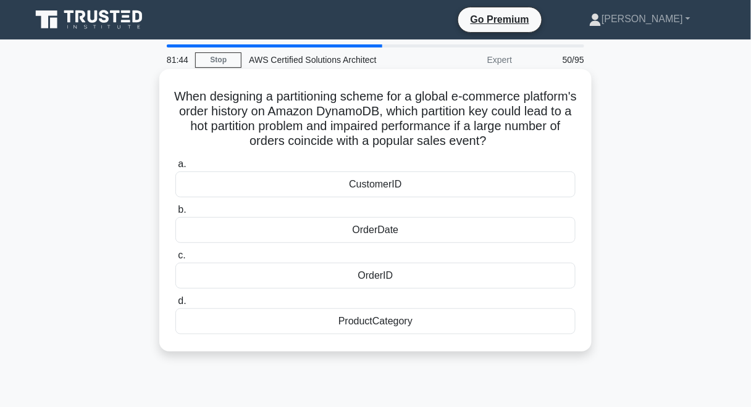
click at [175, 214] on input "b. OrderDate" at bounding box center [175, 210] width 0 height 8
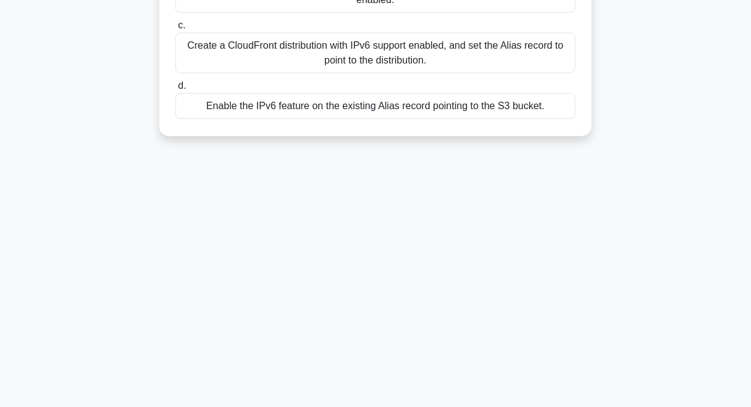
scroll to position [259, 0]
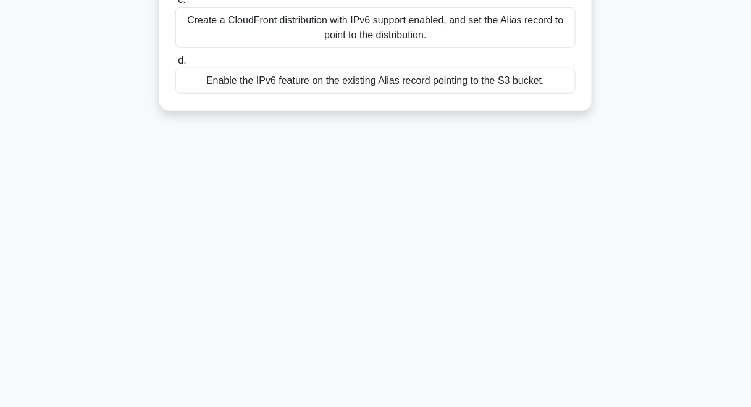
drag, startPoint x: 438, startPoint y: 391, endPoint x: 441, endPoint y: 414, distance: 23.0
click at [441, 408] on html "Go Premium Gayathri" at bounding box center [375, 74] width 751 height 667
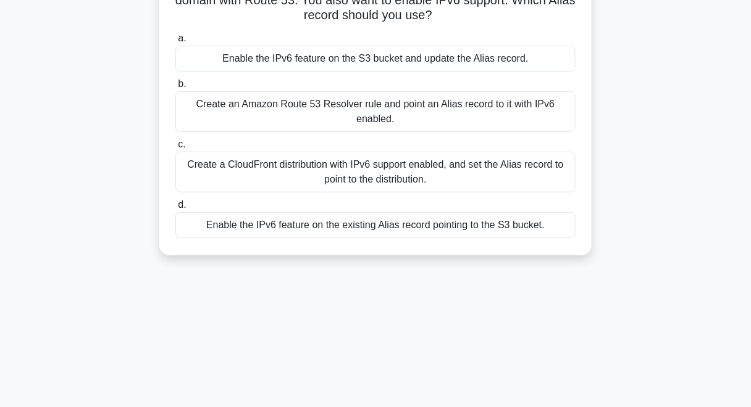
scroll to position [0, 0]
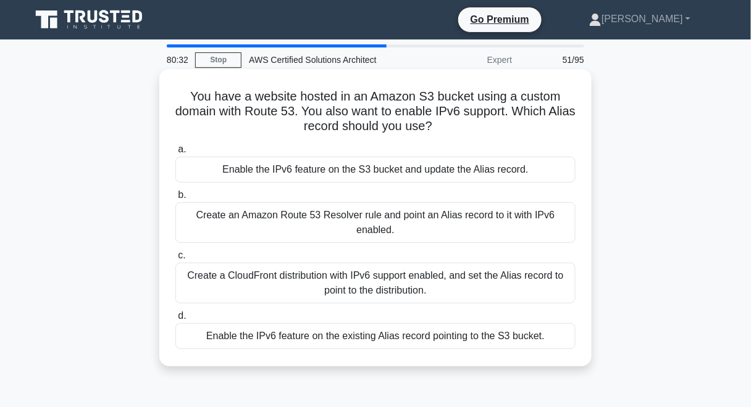
click at [393, 122] on h5 "You have a website hosted in an Amazon S3 bucket using a custom domain with Rou…" at bounding box center [375, 112] width 403 height 46
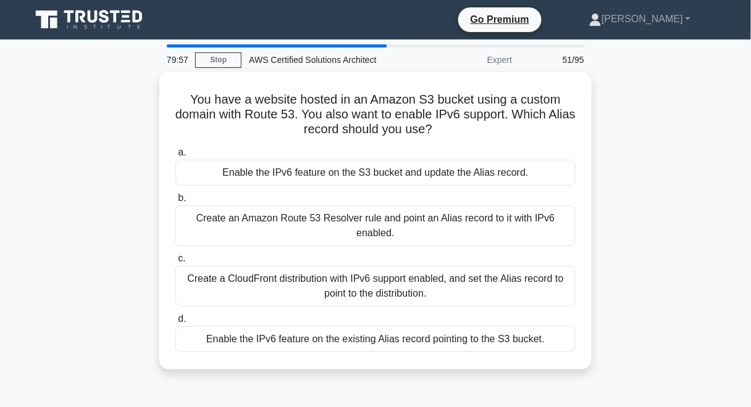
click at [422, 345] on div "Enable the IPv6 feature on the existing Alias record pointing to the S3 bucket." at bounding box center [375, 340] width 400 height 26
click at [175, 324] on input "d. Enable the IPv6 feature on the existing Alias record pointing to the S3 buck…" at bounding box center [175, 319] width 0 height 8
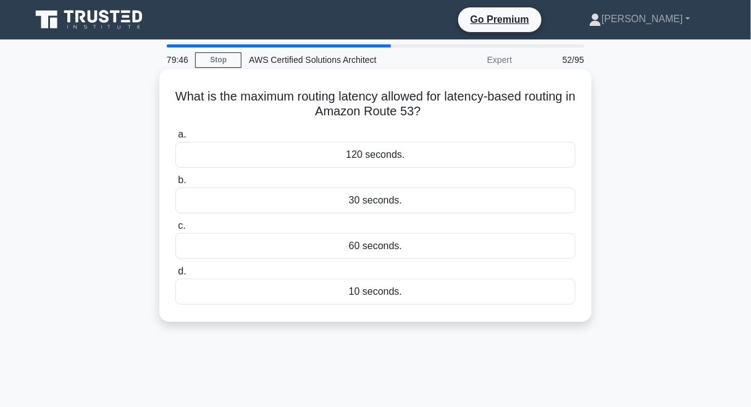
click at [428, 244] on div "60 seconds." at bounding box center [375, 246] width 400 height 26
click at [175, 230] on input "c. 60 seconds." at bounding box center [175, 226] width 0 height 8
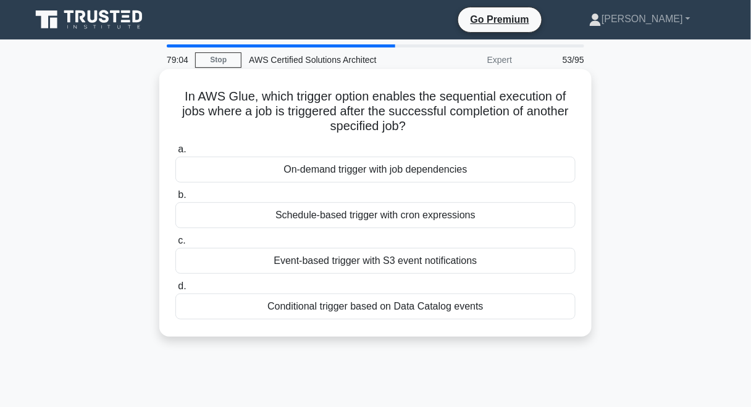
click at [404, 176] on div "On-demand trigger with job dependencies" at bounding box center [375, 170] width 400 height 26
click at [175, 154] on input "a. On-demand trigger with job dependencies" at bounding box center [175, 150] width 0 height 8
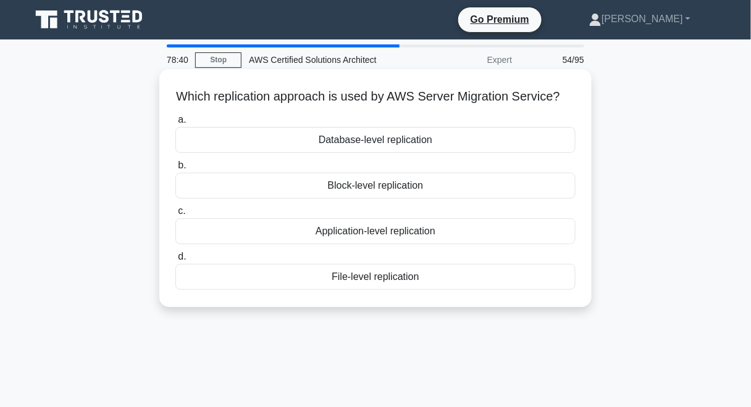
click at [438, 244] on div "Application-level replication" at bounding box center [375, 232] width 400 height 26
click at [175, 215] on input "c. Application-level replication" at bounding box center [175, 211] width 0 height 8
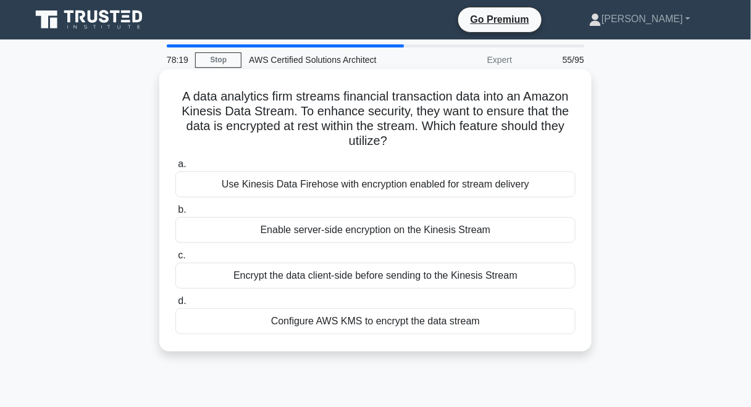
click at [432, 328] on div "Configure AWS KMS to encrypt the data stream" at bounding box center [375, 322] width 400 height 26
click at [175, 306] on input "d. Configure AWS KMS to encrypt the data stream" at bounding box center [175, 302] width 0 height 8
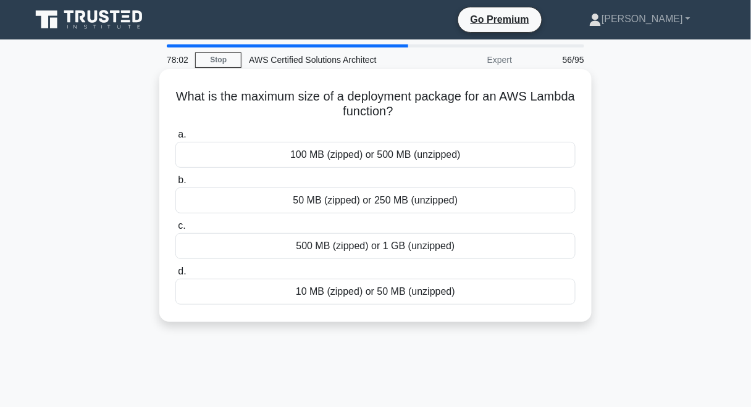
click at [438, 293] on div "10 MB (zipped) or 50 MB (unzipped)" at bounding box center [375, 292] width 400 height 26
click at [175, 276] on input "d. 10 MB (zipped) or 50 MB (unzipped)" at bounding box center [175, 272] width 0 height 8
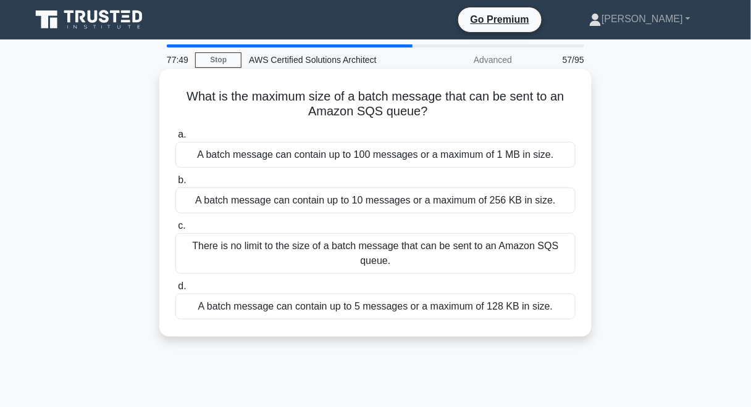
click at [460, 262] on div "There is no limit to the size of a batch message that can be sent to an Amazon …" at bounding box center [375, 253] width 400 height 41
click at [175, 230] on input "c. There is no limit to the size of a batch message that can be sent to an Amaz…" at bounding box center [175, 226] width 0 height 8
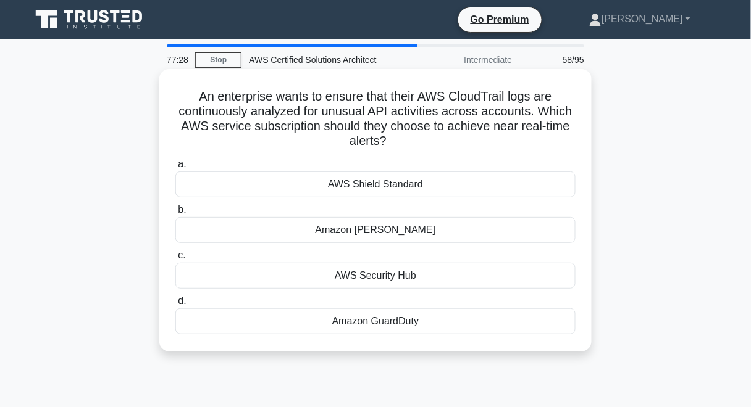
click at [399, 325] on div "Amazon GuardDuty" at bounding box center [375, 322] width 400 height 26
click at [175, 306] on input "d. Amazon GuardDuty" at bounding box center [175, 302] width 0 height 8
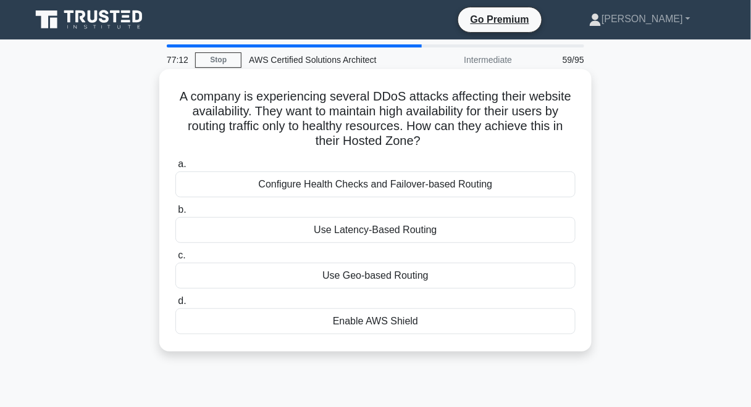
click at [390, 326] on div "Enable AWS Shield" at bounding box center [375, 322] width 400 height 26
click at [175, 306] on input "d. Enable AWS Shield" at bounding box center [175, 302] width 0 height 8
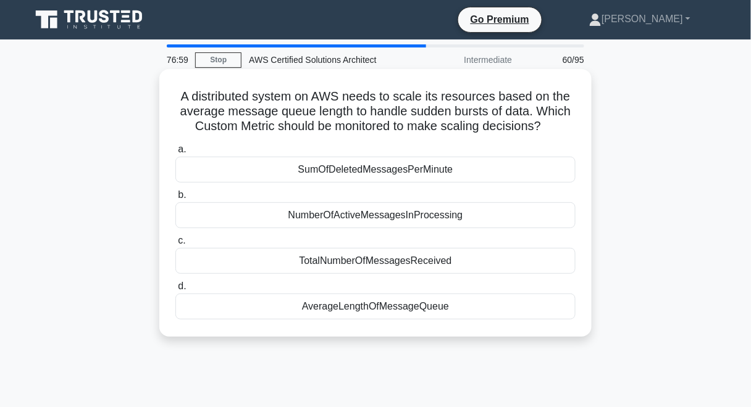
click at [517, 113] on h5 "A distributed system on AWS needs to scale its resources based on the average m…" at bounding box center [375, 112] width 403 height 46
click at [434, 309] on div "AverageLengthOfMessageQueue" at bounding box center [375, 307] width 400 height 26
click at [175, 291] on input "d. AverageLengthOfMessageQueue" at bounding box center [175, 287] width 0 height 8
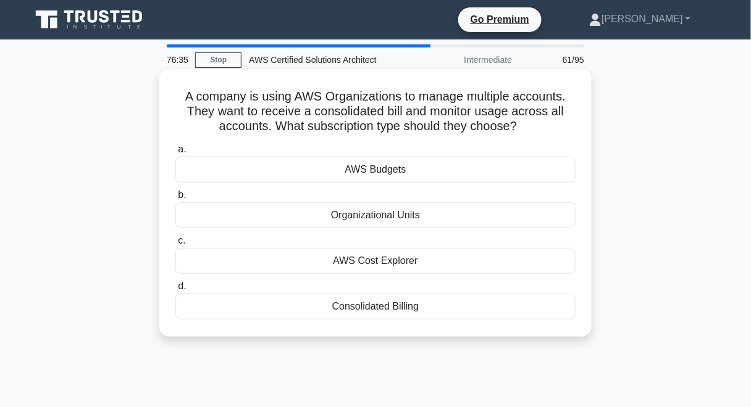
click at [419, 309] on div "Consolidated Billing" at bounding box center [375, 307] width 400 height 26
click at [175, 291] on input "d. Consolidated Billing" at bounding box center [175, 287] width 0 height 8
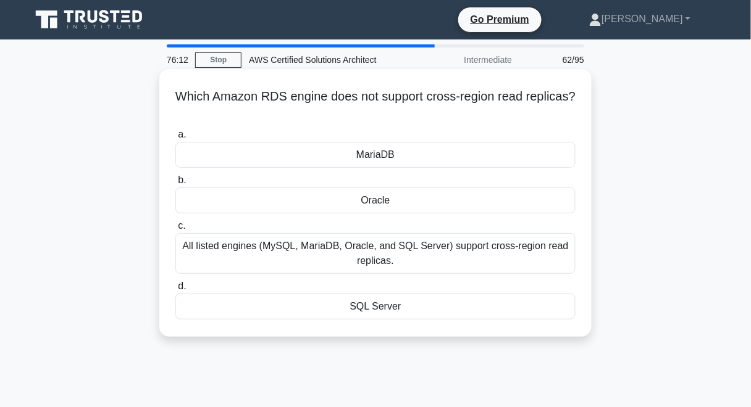
click at [467, 258] on div "All listed engines (MySQL, MariaDB, Oracle, and SQL Server) support cross-regio…" at bounding box center [375, 253] width 400 height 41
click at [175, 230] on input "c. All listed engines (MySQL, MariaDB, Oracle, and SQL Server) support cross-re…" at bounding box center [175, 226] width 0 height 8
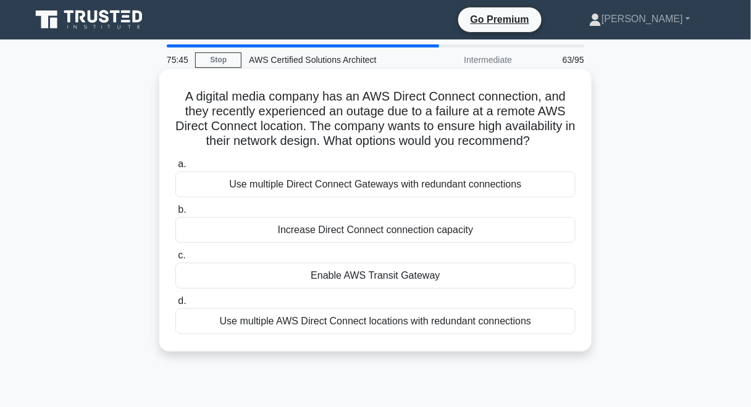
click at [486, 324] on div "Use multiple AWS Direct Connect locations with redundant connections" at bounding box center [375, 322] width 400 height 26
click at [175, 306] on input "d. Use multiple AWS Direct Connect locations with redundant connections" at bounding box center [175, 302] width 0 height 8
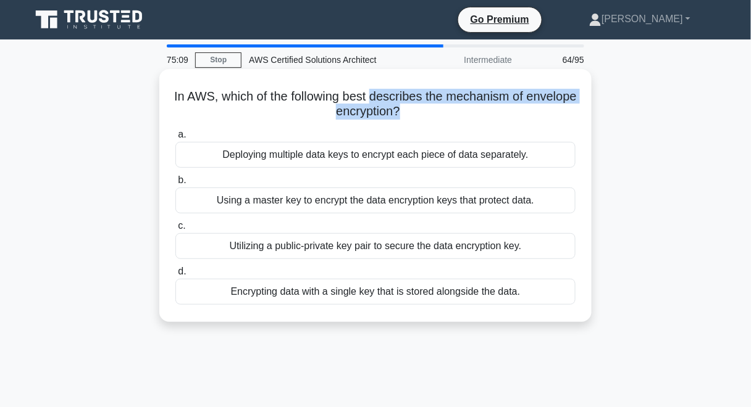
drag, startPoint x: 401, startPoint y: 94, endPoint x: 427, endPoint y: 109, distance: 29.3
click at [427, 109] on h5 "In AWS, which of the following best describes the mechanism of envelope encrypt…" at bounding box center [375, 104] width 403 height 31
click at [426, 80] on div "In AWS, which of the following best describes the mechanism of envelope encrypt…" at bounding box center [375, 195] width 422 height 243
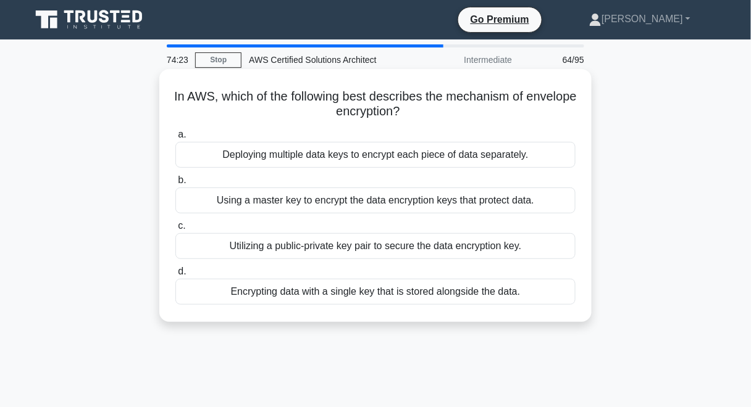
click at [407, 244] on div "Utilizing a public-private key pair to secure the data encryption key." at bounding box center [375, 246] width 400 height 26
click at [175, 230] on input "c. Utilizing a public-private key pair to secure the data encryption key." at bounding box center [175, 226] width 0 height 8
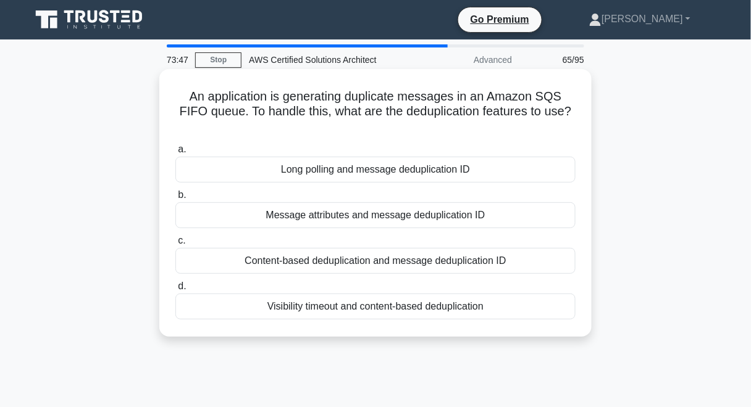
drag, startPoint x: 459, startPoint y: 220, endPoint x: 462, endPoint y: 234, distance: 14.5
click at [462, 234] on div "a. Long polling and message deduplication ID b. Message attributes and message …" at bounding box center [375, 231] width 415 height 183
click at [441, 228] on div "a. Long polling and message deduplication ID b. Message attributes and message …" at bounding box center [375, 231] width 415 height 183
click at [440, 221] on div "Message attributes and message deduplication ID" at bounding box center [375, 216] width 400 height 26
click at [175, 199] on input "b. Message attributes and message deduplication ID" at bounding box center [175, 195] width 0 height 8
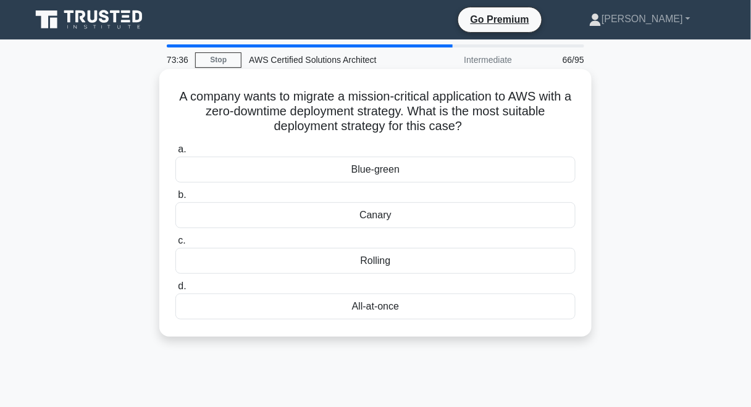
click at [416, 162] on div "Blue-green" at bounding box center [375, 170] width 400 height 26
click at [175, 154] on input "a. Blue-green" at bounding box center [175, 150] width 0 height 8
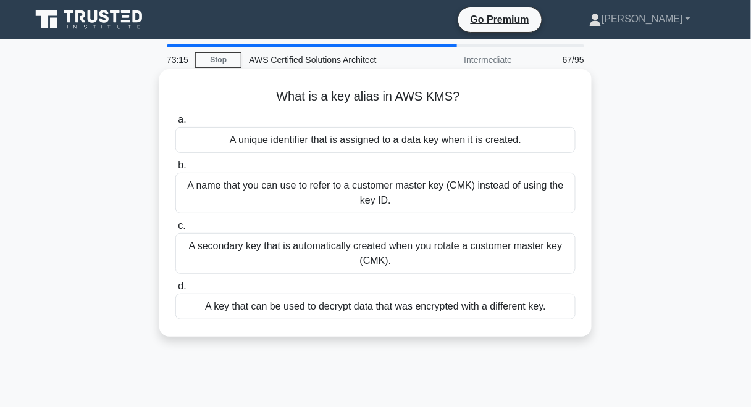
click at [453, 197] on div "A name that you can use to refer to a customer master key (CMK) instead of usin…" at bounding box center [375, 193] width 400 height 41
click at [175, 170] on input "b. A name that you can use to refer to a customer master key (CMK) instead of u…" at bounding box center [175, 166] width 0 height 8
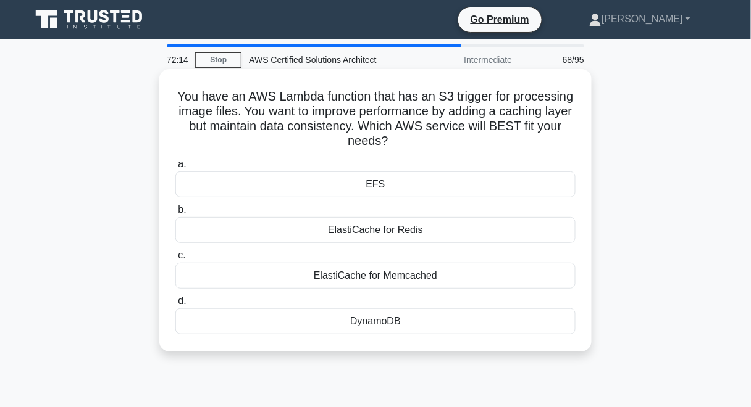
click at [404, 243] on div "ElastiCache for Redis" at bounding box center [375, 230] width 400 height 26
click at [175, 214] on input "b. ElastiCache for Redis" at bounding box center [175, 210] width 0 height 8
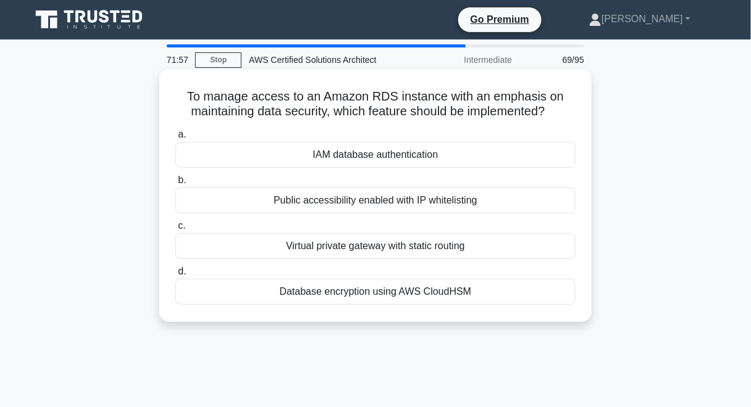
click at [497, 141] on label "a. IAM database authentication" at bounding box center [375, 147] width 400 height 41
click at [175, 139] on input "a. IAM database authentication" at bounding box center [175, 135] width 0 height 8
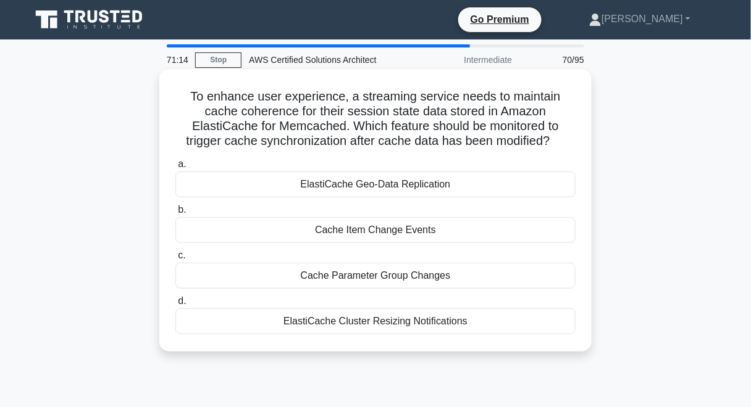
click at [472, 320] on div "ElastiCache Cluster Resizing Notifications" at bounding box center [375, 322] width 400 height 26
click at [175, 306] on input "d. ElastiCache Cluster Resizing Notifications" at bounding box center [175, 302] width 0 height 8
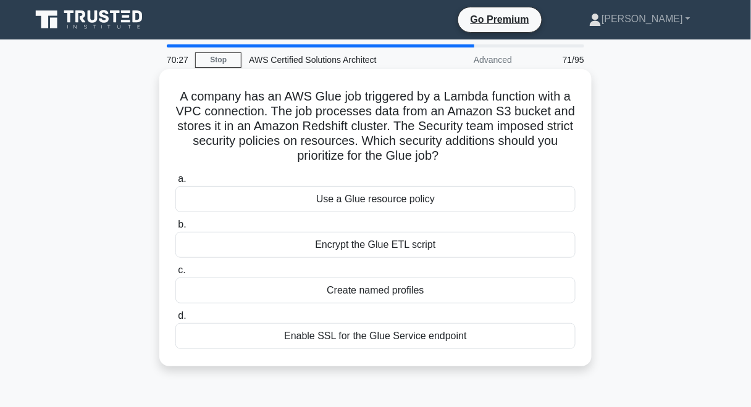
click at [452, 204] on div "Use a Glue resource policy" at bounding box center [375, 199] width 400 height 26
click at [175, 183] on input "a. Use a Glue resource policy" at bounding box center [175, 179] width 0 height 8
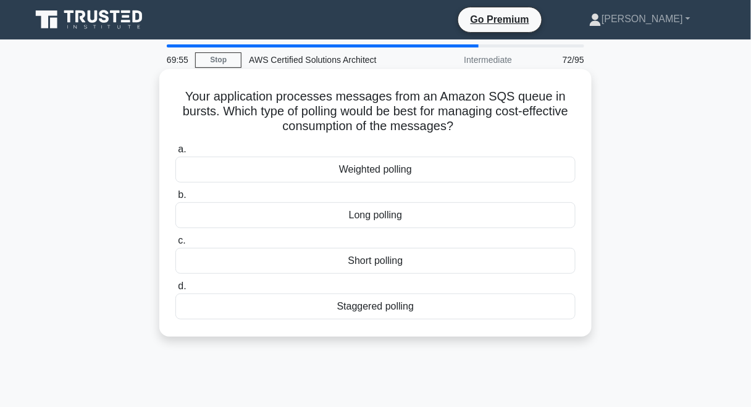
click at [396, 306] on div "Staggered polling" at bounding box center [375, 307] width 400 height 26
click at [175, 291] on input "d. Staggered polling" at bounding box center [175, 287] width 0 height 8
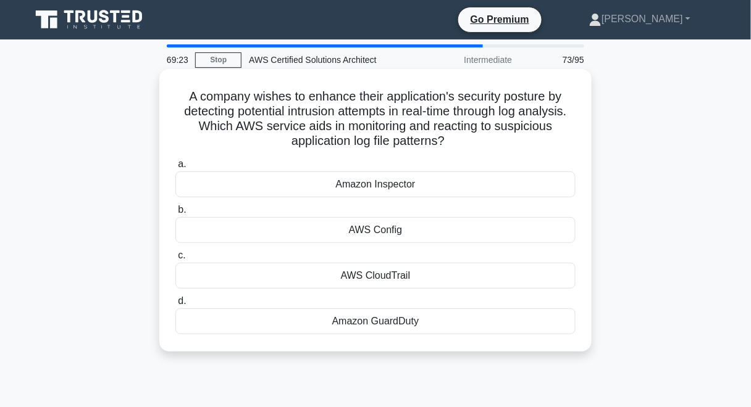
click at [402, 318] on div "Amazon GuardDuty" at bounding box center [375, 322] width 400 height 26
click at [175, 306] on input "d. Amazon GuardDuty" at bounding box center [175, 302] width 0 height 8
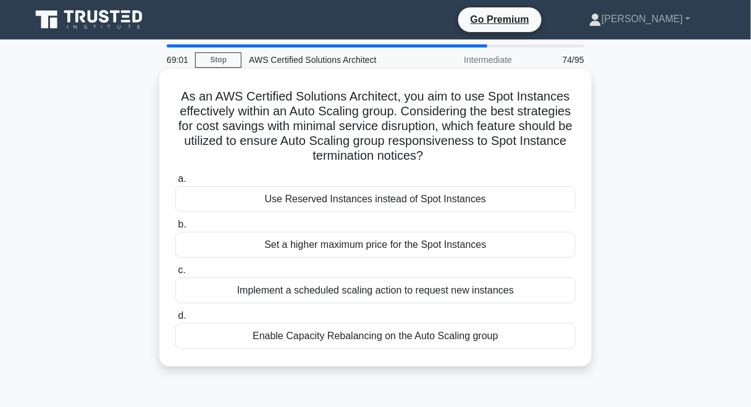
drag, startPoint x: 456, startPoint y: 246, endPoint x: 469, endPoint y: 150, distance: 97.1
click at [469, 150] on div "As an AWS Certified Solutions Architect, you aim to use Spot Instances effectiv…" at bounding box center [375, 218] width 422 height 288
click at [456, 141] on h5 "As an AWS Certified Solutions Architect, you aim to use Spot Instances effectiv…" at bounding box center [375, 126] width 403 height 75
click at [448, 241] on div "Set a higher maximum price for the Spot Instances" at bounding box center [375, 245] width 400 height 26
click at [175, 229] on input "b. Set a higher maximum price for the Spot Instances" at bounding box center [175, 225] width 0 height 8
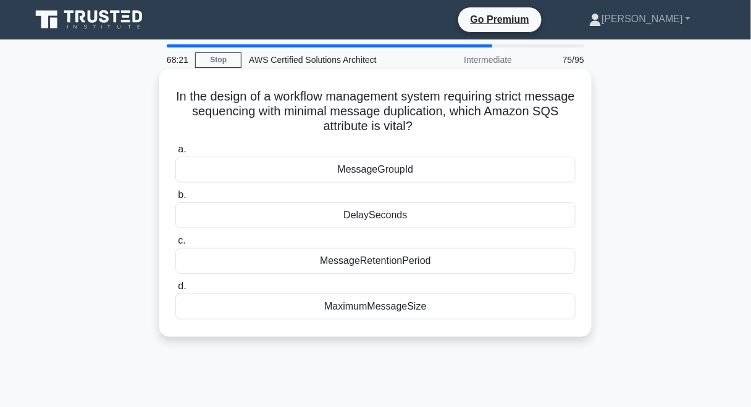
click at [430, 175] on div "MessageGroupId" at bounding box center [375, 170] width 400 height 26
click at [175, 154] on input "a. MessageGroupId" at bounding box center [175, 150] width 0 height 8
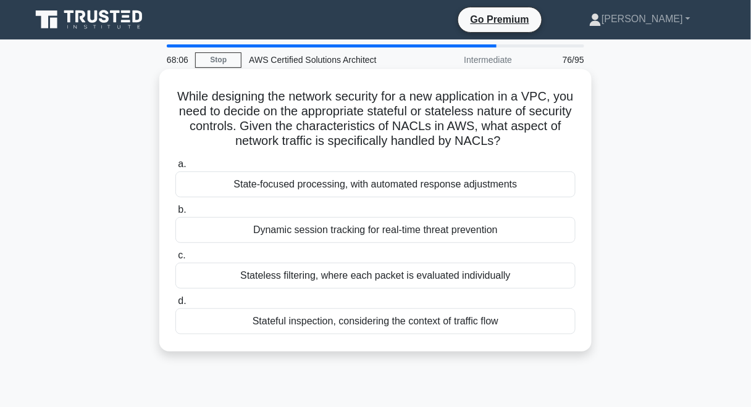
click at [404, 281] on div "Stateless filtering, where each packet is evaluated individually" at bounding box center [375, 276] width 400 height 26
click at [175, 260] on input "c. Stateless filtering, where each packet is evaluated individually" at bounding box center [175, 256] width 0 height 8
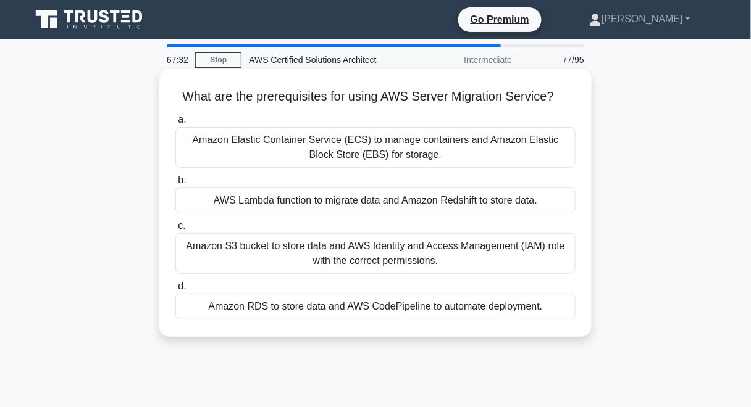
click at [495, 161] on div "Amazon Elastic Container Service (ECS) to manage containers and Amazon Elastic …" at bounding box center [375, 147] width 400 height 41
click at [175, 124] on input "a. Amazon Elastic Container Service (ECS) to manage containers and Amazon Elast…" at bounding box center [175, 120] width 0 height 8
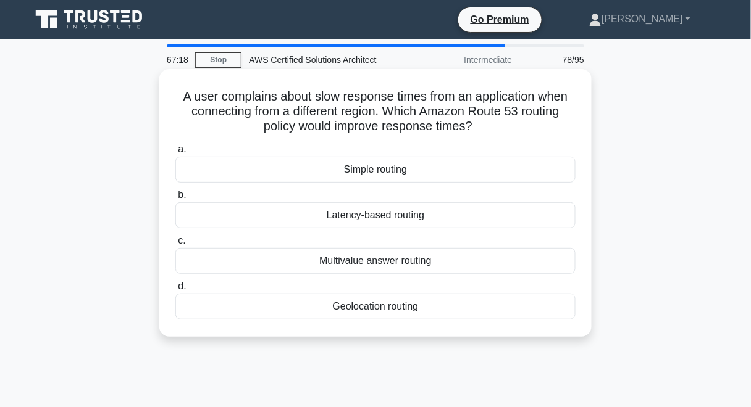
click at [404, 307] on div "Geolocation routing" at bounding box center [375, 307] width 400 height 26
click at [175, 291] on input "d. Geolocation routing" at bounding box center [175, 287] width 0 height 8
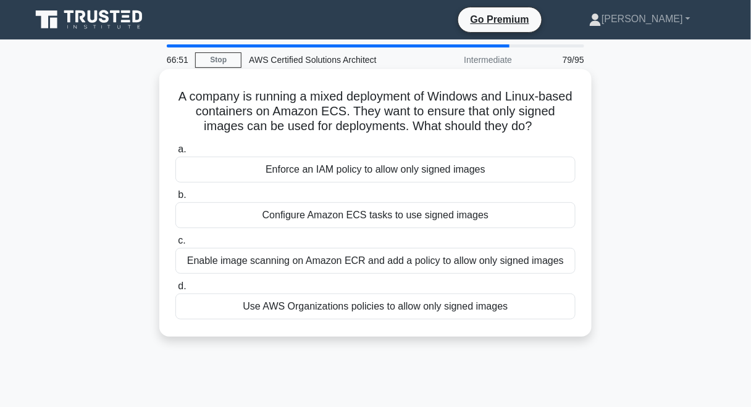
click at [384, 262] on div "Enable image scanning on Amazon ECR and add a policy to allow only signed images" at bounding box center [375, 261] width 400 height 26
click at [175, 245] on input "c. Enable image scanning on Amazon ECR and add a policy to allow only signed im…" at bounding box center [175, 241] width 0 height 8
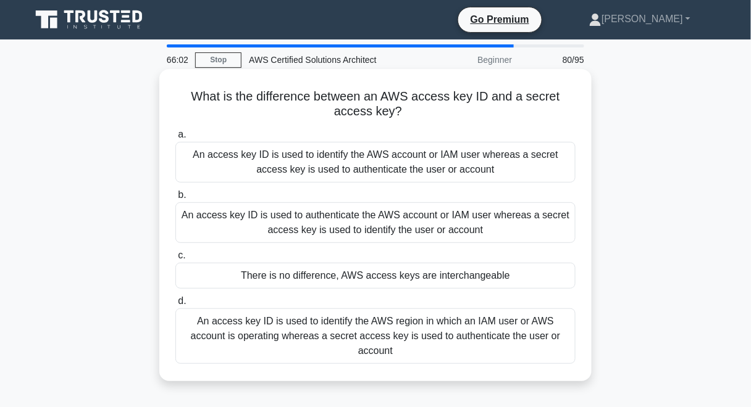
drag, startPoint x: 211, startPoint y: 99, endPoint x: 430, endPoint y: 111, distance: 220.1
click at [430, 111] on h5 "What is the difference between an AWS access key ID and a secret access key? .s…" at bounding box center [375, 104] width 403 height 31
drag, startPoint x: 181, startPoint y: 148, endPoint x: 586, endPoint y: 353, distance: 453.7
click at [586, 353] on div "What is the difference between an AWS access key ID and a secret access key? .s…" at bounding box center [375, 225] width 422 height 303
click at [393, 164] on div "An access key ID is used to identify the AWS account or IAM user whereas a secr…" at bounding box center [375, 162] width 400 height 41
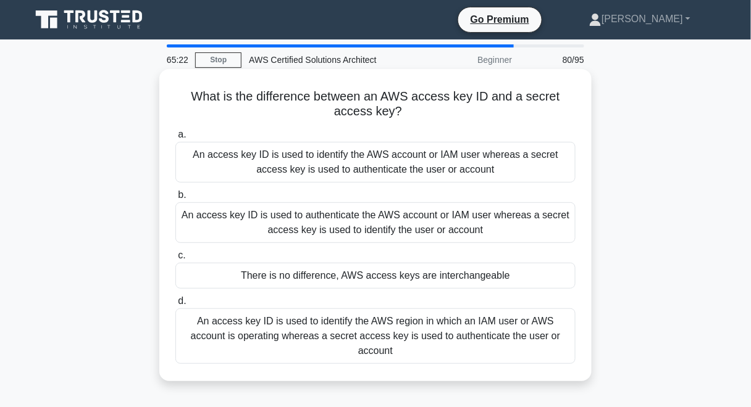
click at [175, 139] on input "a. An access key ID is used to identify the AWS account or IAM user whereas a s…" at bounding box center [175, 135] width 0 height 8
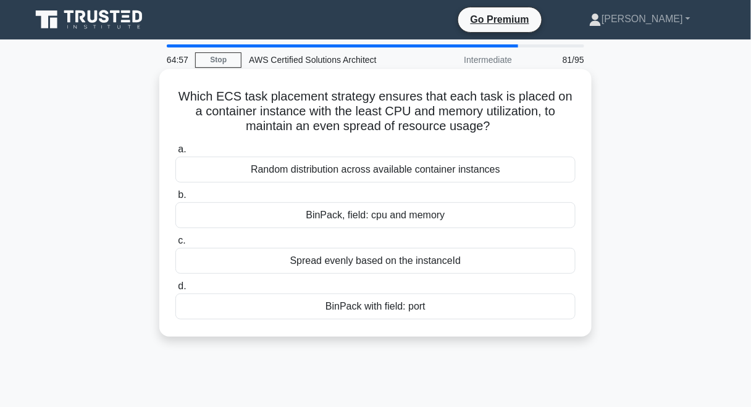
click at [441, 214] on div "BinPack, field: cpu and memory" at bounding box center [375, 216] width 400 height 26
click at [175, 199] on input "b. BinPack, field: cpu and memory" at bounding box center [175, 195] width 0 height 8
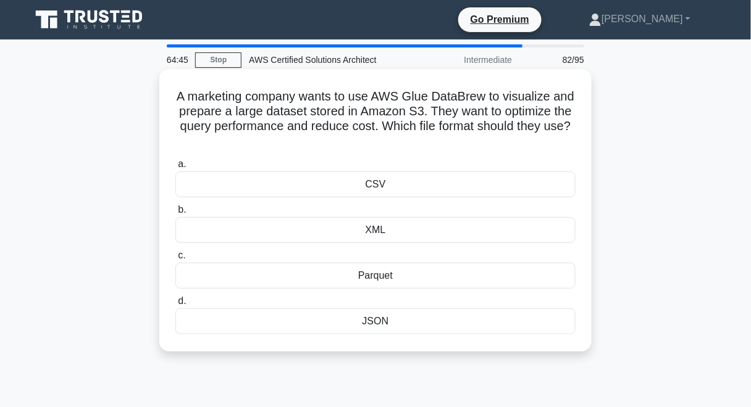
click at [392, 275] on div "Parquet" at bounding box center [375, 276] width 400 height 26
click at [175, 260] on input "c. Parquet" at bounding box center [175, 256] width 0 height 8
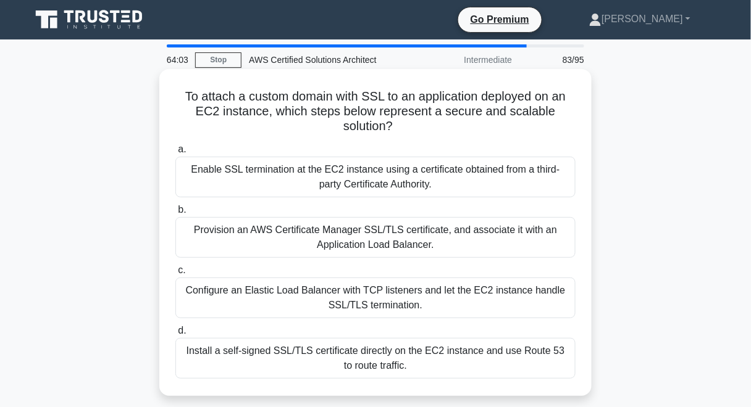
click at [425, 235] on div "Provision an AWS Certificate Manager SSL/TLS certificate, and associate it with…" at bounding box center [375, 237] width 400 height 41
click at [175, 214] on input "b. Provision an AWS Certificate Manager SSL/TLS certificate, and associate it w…" at bounding box center [175, 210] width 0 height 8
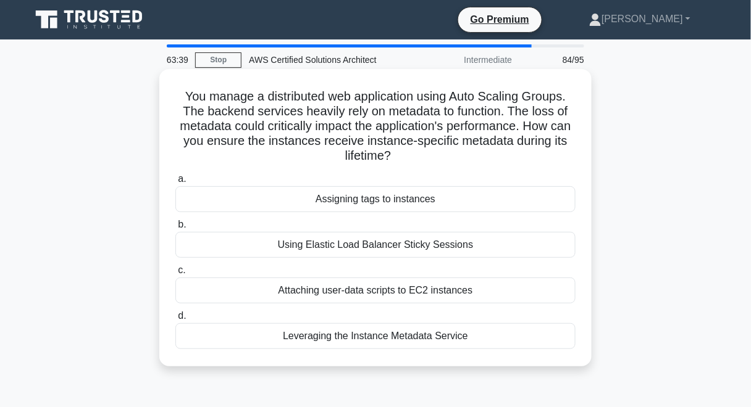
click at [433, 339] on div "Leveraging the Instance Metadata Service" at bounding box center [375, 337] width 400 height 26
click at [175, 320] on input "d. Leveraging the Instance Metadata Service" at bounding box center [175, 316] width 0 height 8
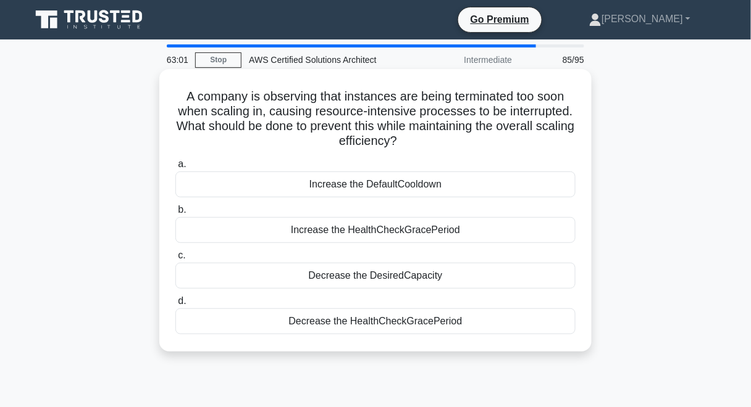
click at [311, 230] on div "Increase the HealthCheckGracePeriod" at bounding box center [375, 230] width 400 height 26
click at [175, 214] on input "b. Increase the HealthCheckGracePeriod" at bounding box center [175, 210] width 0 height 8
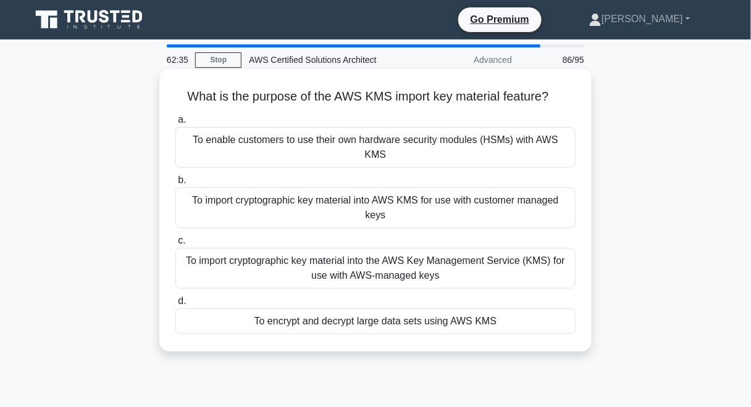
click at [493, 188] on div "To import cryptographic key material into AWS KMS for use with customer managed…" at bounding box center [375, 208] width 400 height 41
click at [175, 185] on input "b. To import cryptographic key material into AWS KMS for use with customer mana…" at bounding box center [175, 181] width 0 height 8
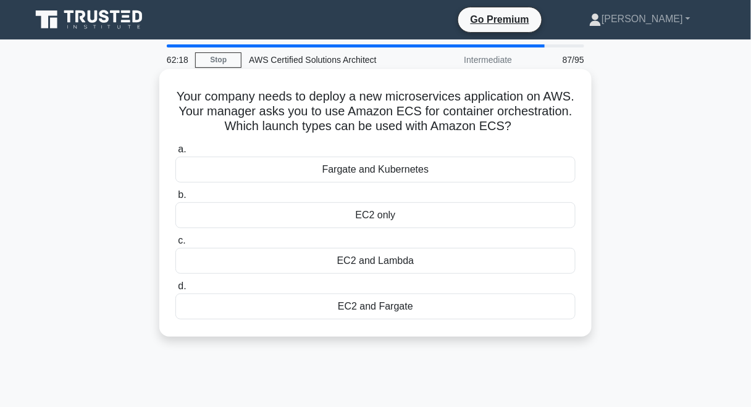
click at [391, 311] on div "EC2 and Fargate" at bounding box center [375, 307] width 400 height 26
click at [175, 291] on input "d. EC2 and Fargate" at bounding box center [175, 287] width 0 height 8
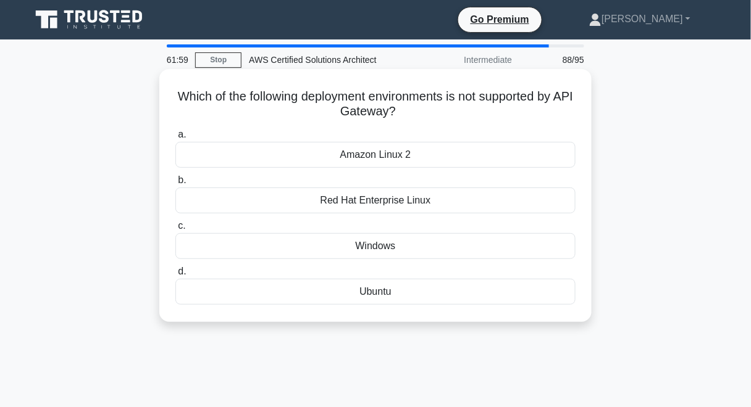
click at [422, 295] on div "Ubuntu" at bounding box center [375, 292] width 400 height 26
click at [175, 276] on input "d. Ubuntu" at bounding box center [175, 272] width 0 height 8
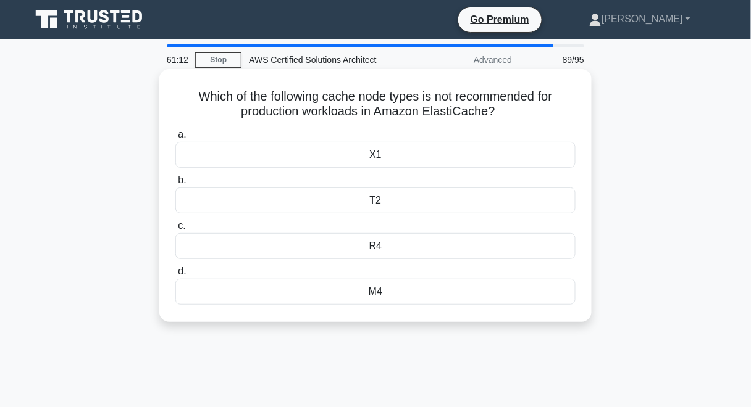
drag, startPoint x: 330, startPoint y: 155, endPoint x: 230, endPoint y: 185, distance: 104.5
click at [230, 185] on div "a. X1 b. T2 c. d." at bounding box center [375, 216] width 415 height 183
click at [445, 204] on div "T2" at bounding box center [375, 201] width 400 height 26
click at [175, 185] on input "b. T2" at bounding box center [175, 181] width 0 height 8
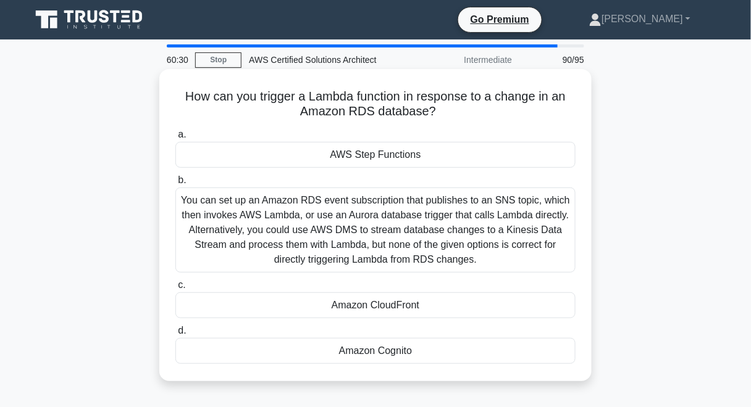
click at [431, 223] on div "You can set up an Amazon RDS event subscription that publishes to an SNS topic,…" at bounding box center [375, 230] width 400 height 85
click at [175, 185] on input "b. You can set up an Amazon RDS event subscription that publishes to an SNS top…" at bounding box center [175, 181] width 0 height 8
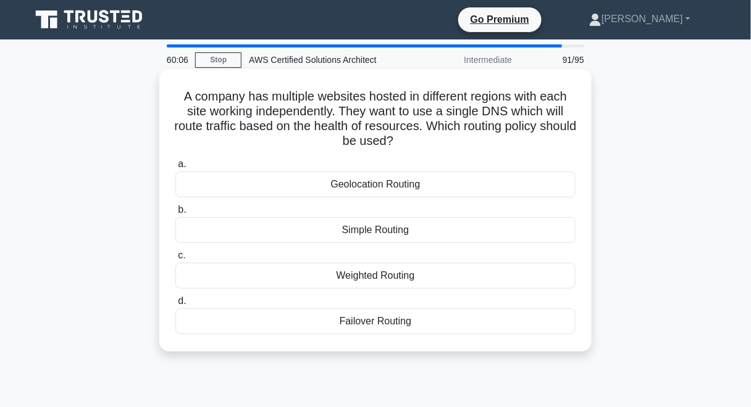
click at [374, 319] on div "Failover Routing" at bounding box center [375, 322] width 400 height 26
click at [175, 306] on input "d. Failover Routing" at bounding box center [175, 302] width 0 height 8
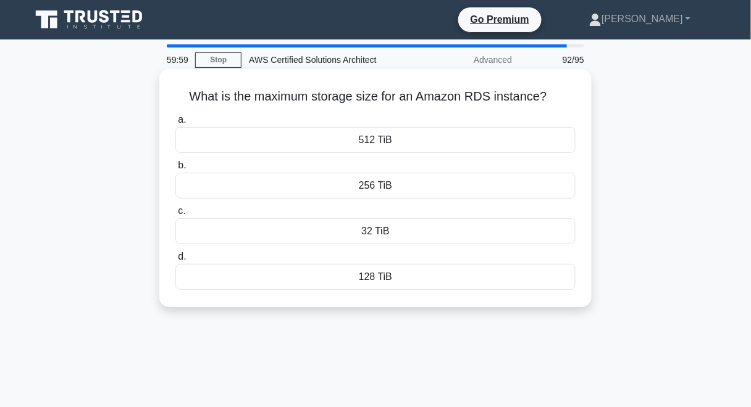
click at [432, 193] on div "256 TiB" at bounding box center [375, 186] width 400 height 26
click at [175, 170] on input "b. 256 TiB" at bounding box center [175, 166] width 0 height 8
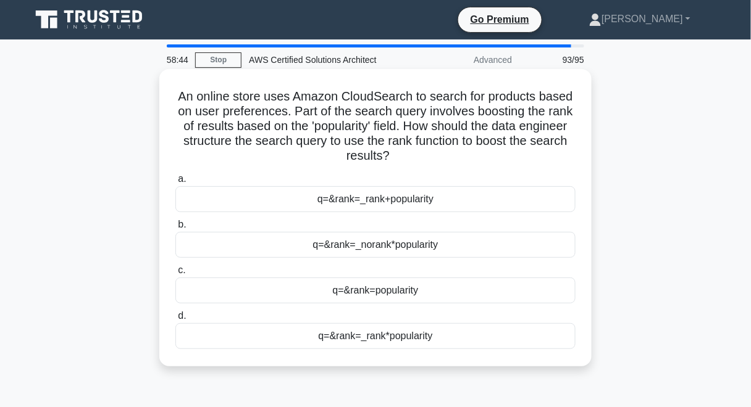
click at [416, 194] on user_search_term "&rank=_rank+popularity" at bounding box center [380, 199] width 105 height 15
click at [175, 183] on input "a. q= &rank=_rank+popularity" at bounding box center [175, 179] width 0 height 8
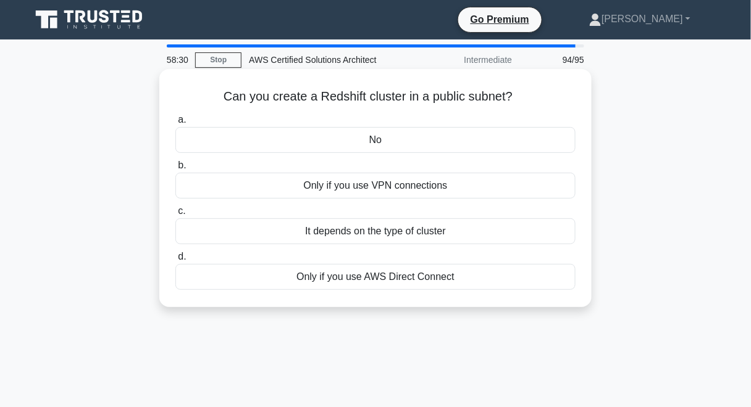
click at [351, 240] on div "It depends on the type of cluster" at bounding box center [375, 232] width 400 height 26
click at [175, 215] on input "c. It depends on the type of cluster" at bounding box center [175, 211] width 0 height 8
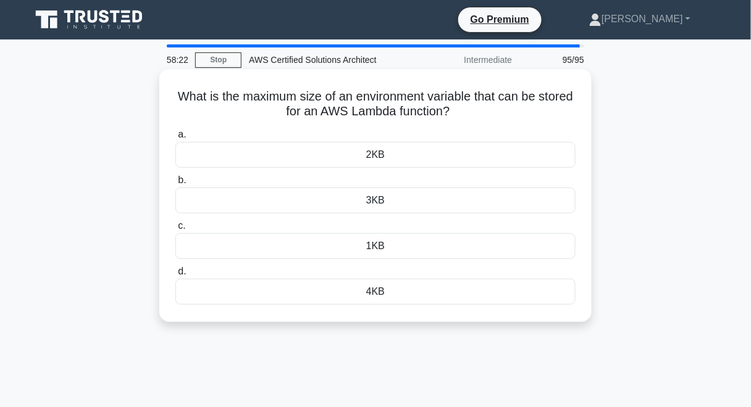
click at [366, 210] on div "3KB" at bounding box center [375, 201] width 400 height 26
click at [175, 185] on input "b. 3KB" at bounding box center [175, 181] width 0 height 8
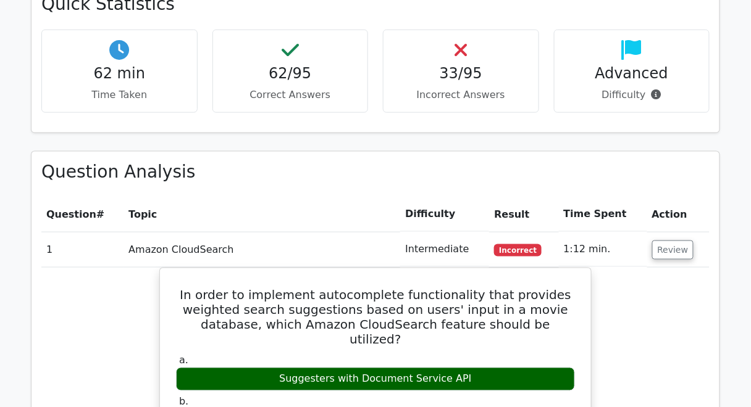
scroll to position [1485, 0]
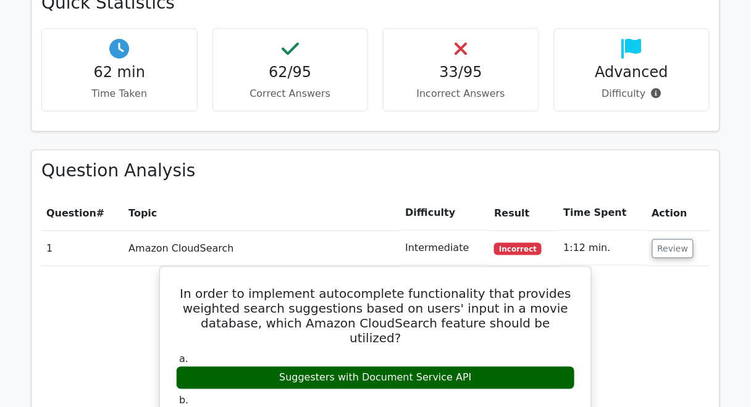
click at [472, 64] on h4 "33/95" at bounding box center [460, 73] width 135 height 18
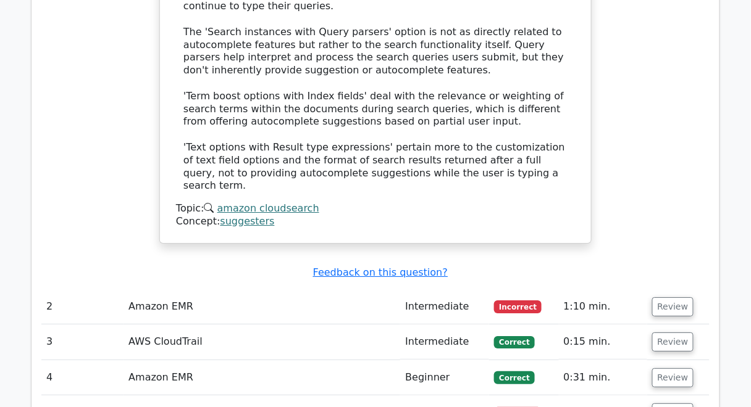
scroll to position [2254, 0]
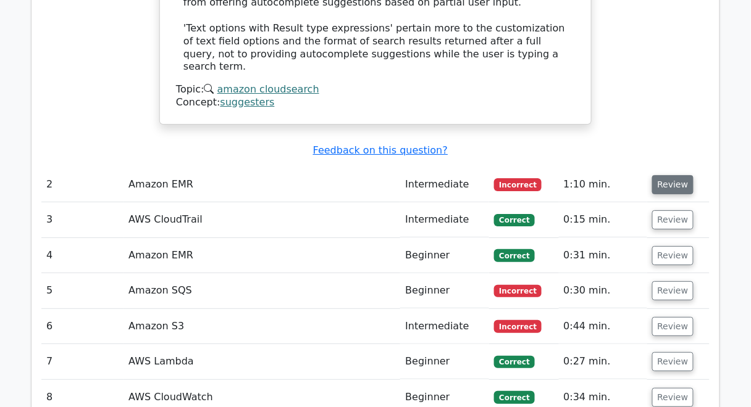
click at [678, 175] on button "Review" at bounding box center [673, 184] width 42 height 19
click at [668, 175] on button "Review" at bounding box center [673, 184] width 42 height 19
click at [670, 175] on button "Review" at bounding box center [673, 184] width 42 height 19
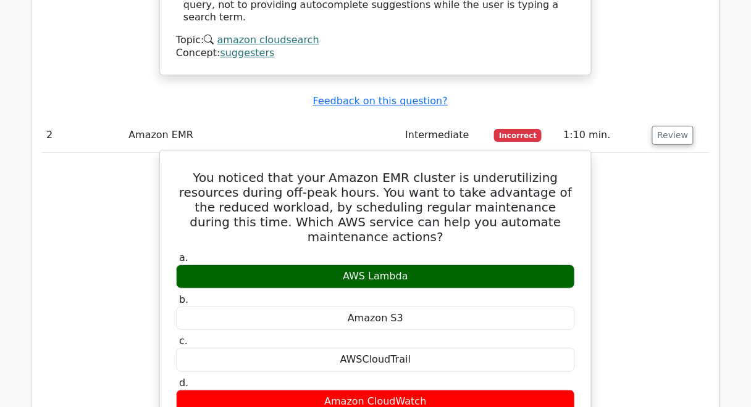
scroll to position [2353, 0]
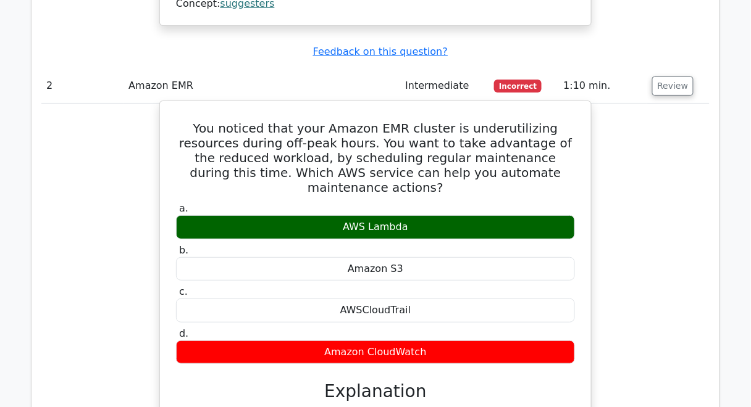
drag, startPoint x: 179, startPoint y: 32, endPoint x: 457, endPoint y: 238, distance: 346.0
click at [457, 238] on div "You noticed that your Amazon EMR cluster is underutilizing resources during off…" at bounding box center [375, 314] width 421 height 416
copy div "You noticed that your Amazon EMR cluster is underutilizing resources during off…"
click at [449, 303] on div "a. AWS Lambda b. Amazon S3 c." at bounding box center [375, 356] width 401 height 312
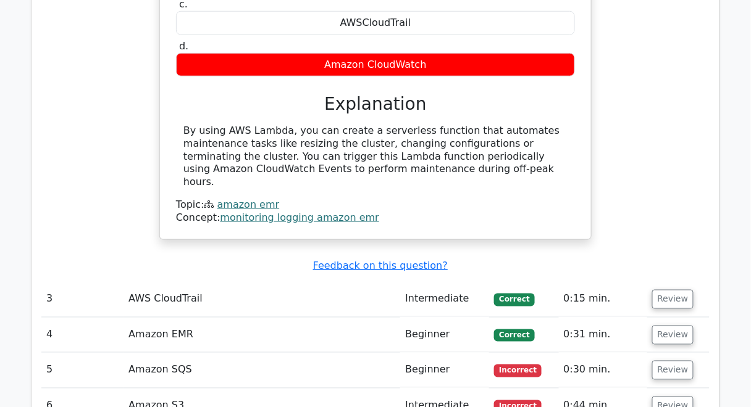
scroll to position [2649, 0]
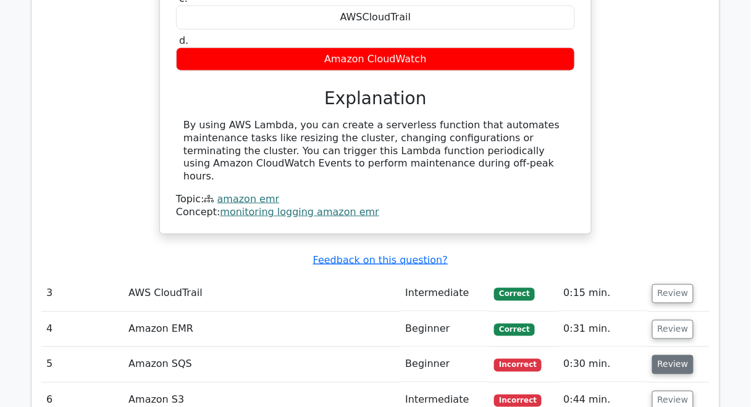
click at [676, 356] on button "Review" at bounding box center [673, 365] width 42 height 19
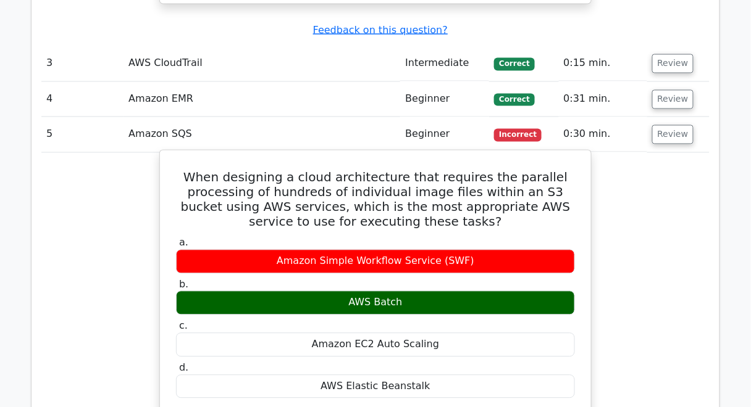
scroll to position [2896, 0]
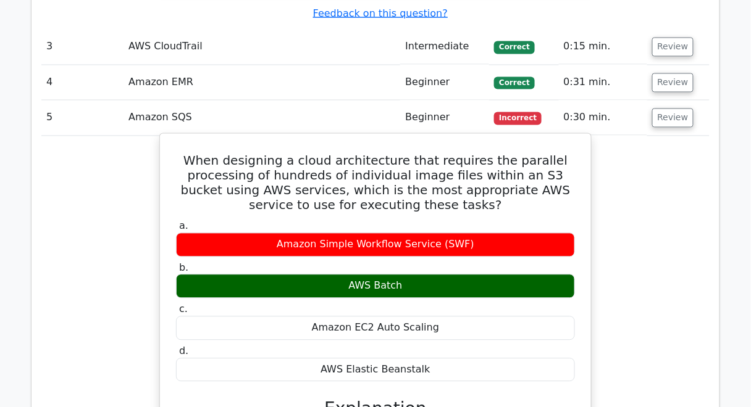
drag, startPoint x: 204, startPoint y: 36, endPoint x: 446, endPoint y: 247, distance: 321.2
copy div "When designing a cloud architecture that requires the parallel processing of hu…"
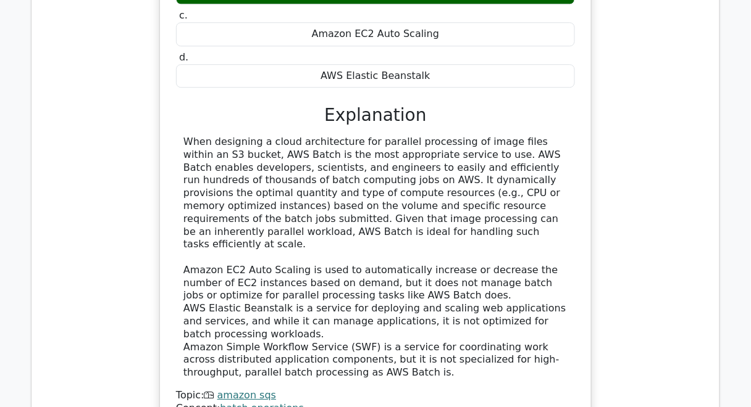
scroll to position [3291, 0]
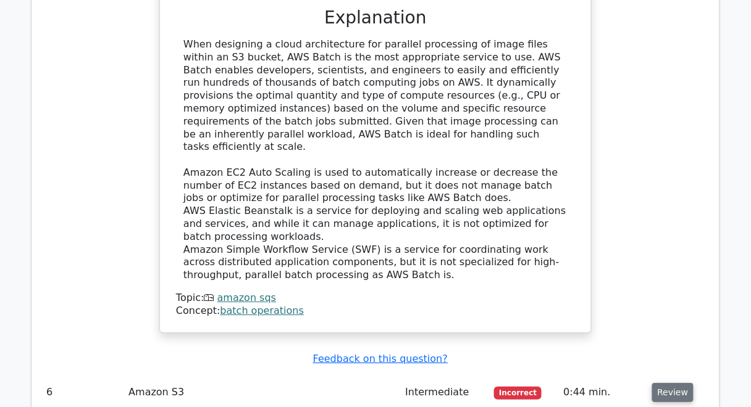
click at [661, 383] on button "Review" at bounding box center [673, 392] width 42 height 19
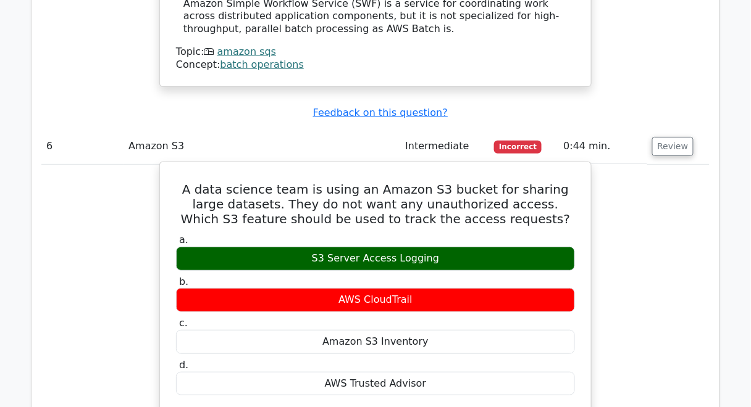
scroll to position [3538, 0]
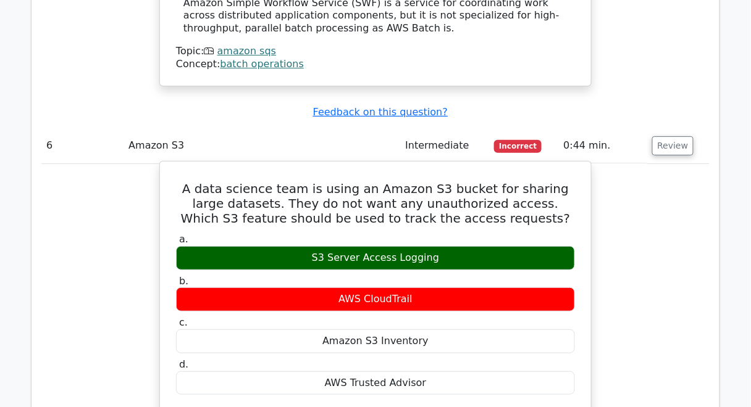
drag, startPoint x: 188, startPoint y: 49, endPoint x: 462, endPoint y: 252, distance: 341.2
click at [462, 252] on div "A data science team is using an Amazon S3 bucket for sharing large datasets. Th…" at bounding box center [375, 396] width 421 height 459
copy div "A data science team is using an Amazon S3 bucket for sharing large datasets. Th…"
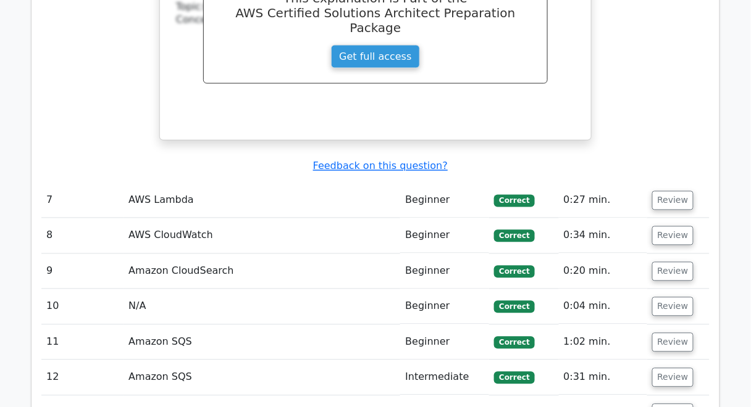
scroll to position [4230, 0]
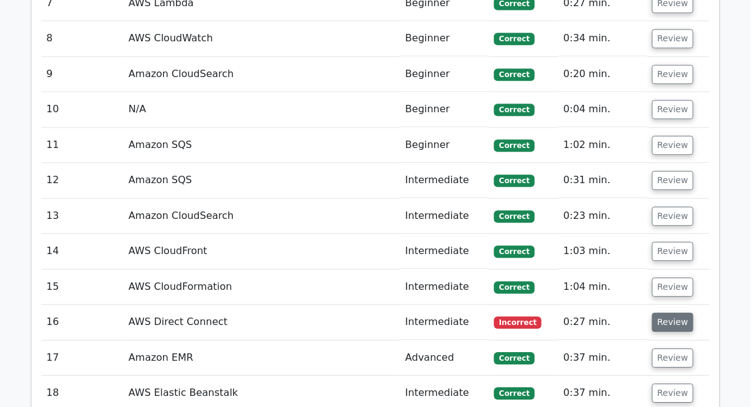
click at [666, 313] on button "Review" at bounding box center [673, 322] width 42 height 19
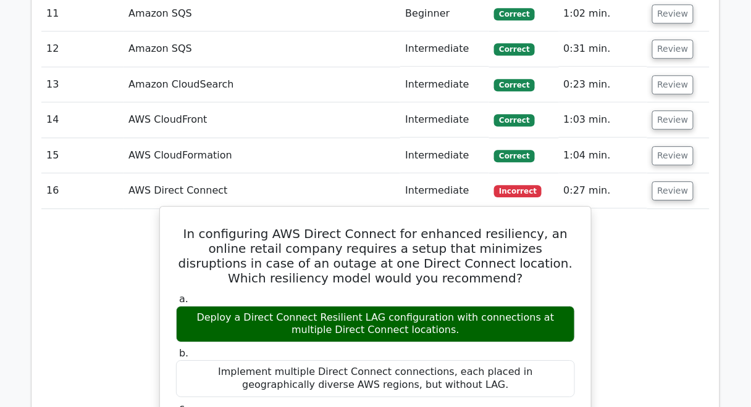
scroll to position [4378, 0]
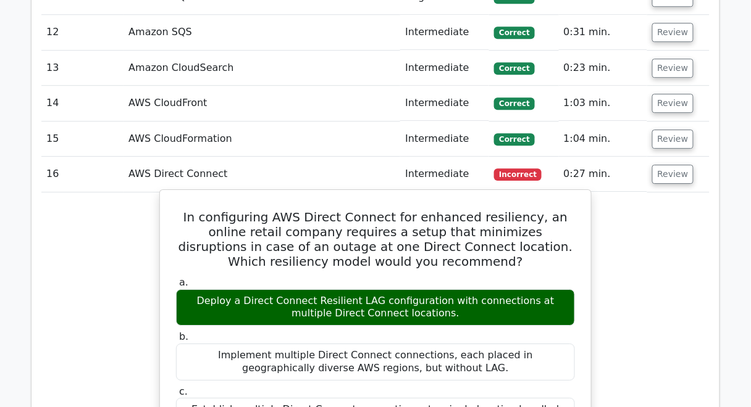
drag, startPoint x: 180, startPoint y: 72, endPoint x: 517, endPoint y: 333, distance: 426.5
copy div "In configuring AWS Direct Connect for enhanced resiliency, an online retail com…"
click at [499, 386] on label "c. Establish multiple Direct Connect connections at a single location bundled i…" at bounding box center [375, 410] width 399 height 49
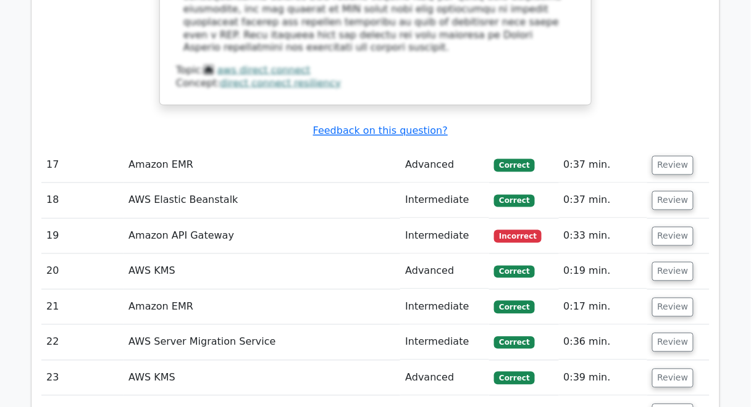
scroll to position [5119, 0]
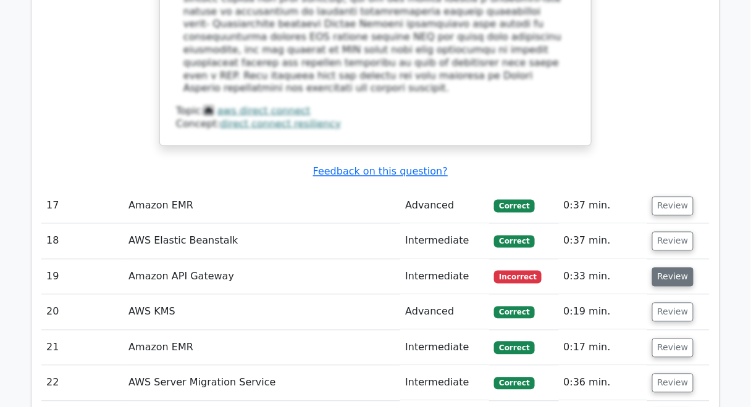
click at [664, 268] on button "Review" at bounding box center [673, 277] width 42 height 19
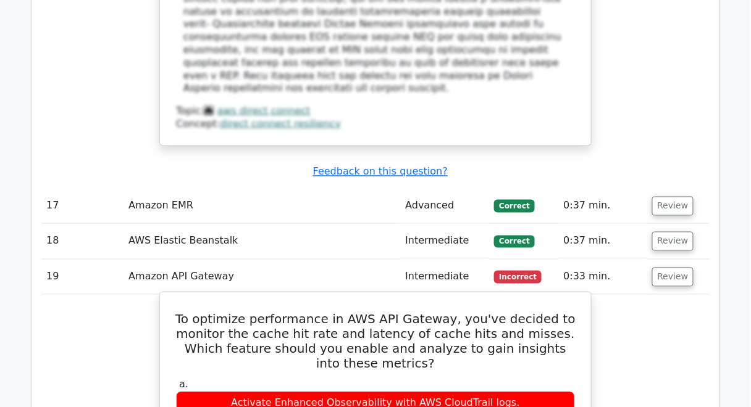
drag, startPoint x: 190, startPoint y: 147, endPoint x: 537, endPoint y: 350, distance: 402.1
copy div "To optimize performance in AWS API Gateway, you've decided to monitor the cache…"
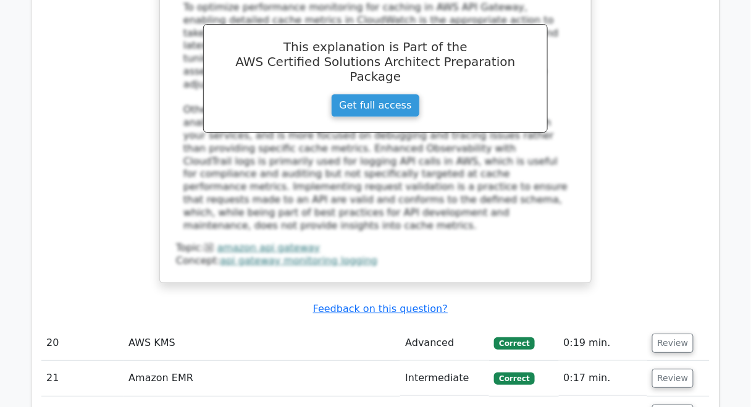
scroll to position [5761, 0]
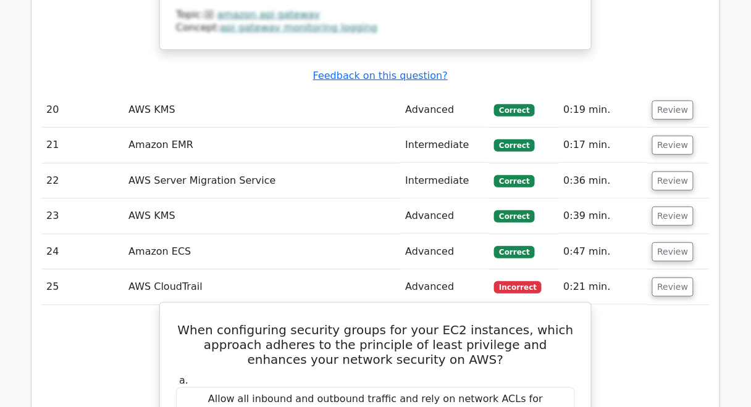
scroll to position [5959, 0]
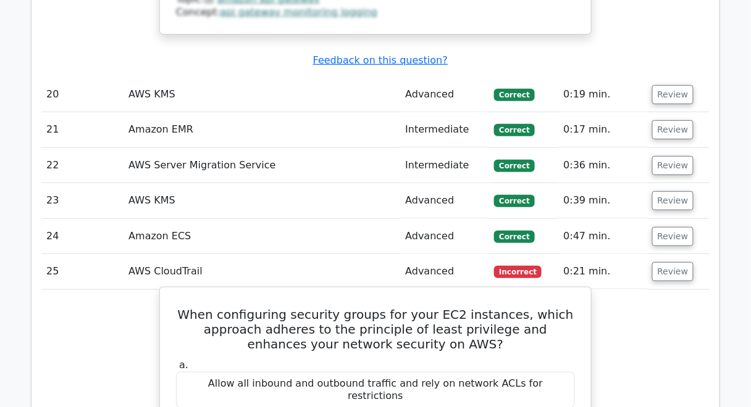
drag, startPoint x: 204, startPoint y: 115, endPoint x: 569, endPoint y: 306, distance: 412.3
copy div "When configuring security groups for your EC2 instances, which approach adheres…"
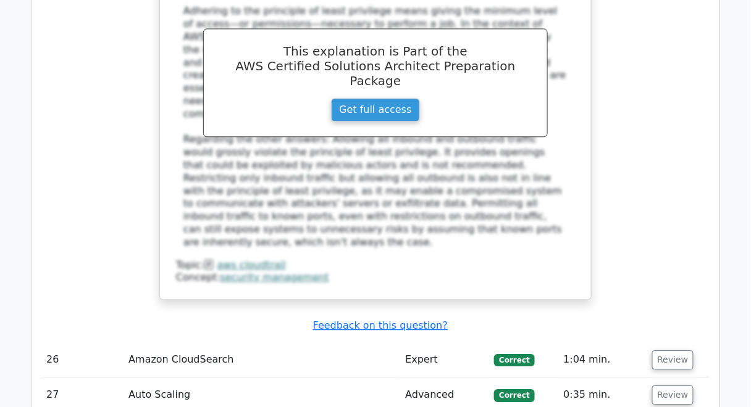
scroll to position [6551, 0]
drag, startPoint x: 667, startPoint y: 172, endPoint x: 659, endPoint y: 175, distance: 7.8
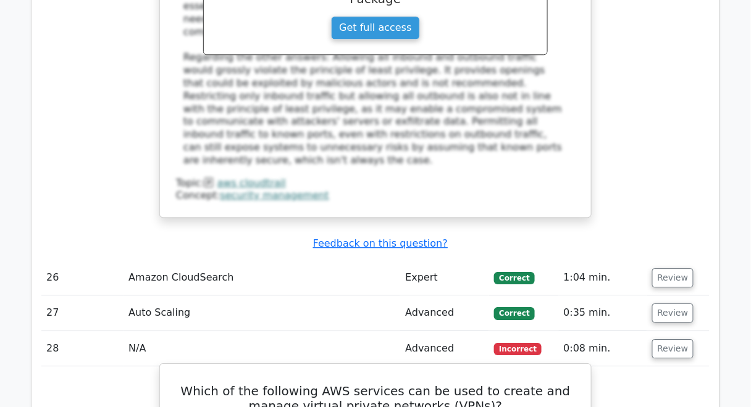
scroll to position [6650, 0]
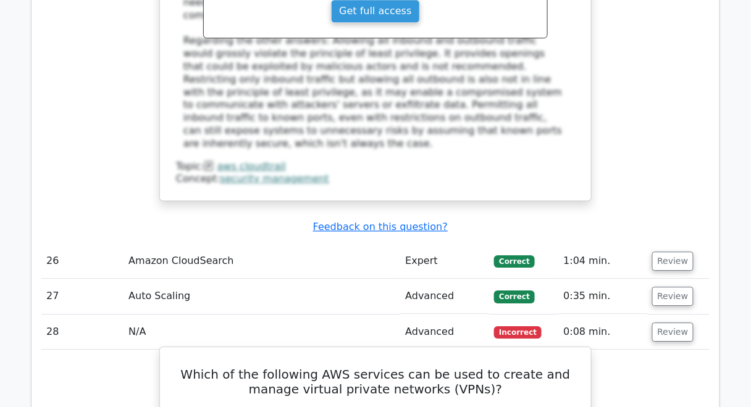
drag, startPoint x: 162, startPoint y: 112, endPoint x: 441, endPoint y: 296, distance: 333.4
copy div "Which of the following AWS services can be used to create and manage virtual pr…"
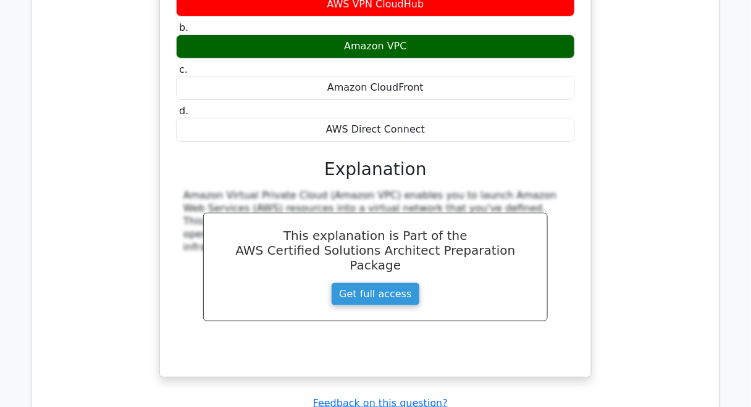
scroll to position [7095, 0]
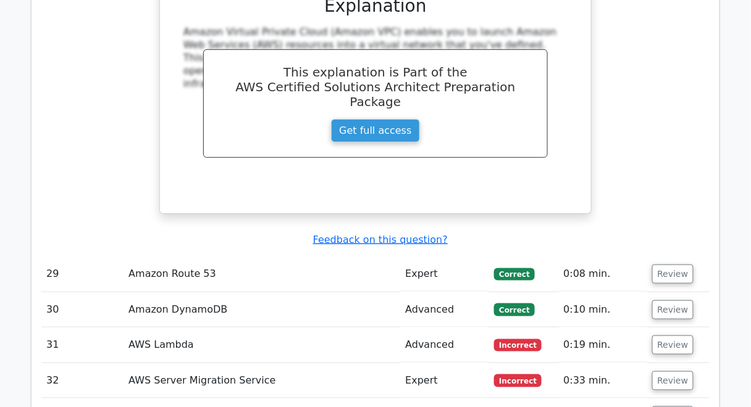
scroll to position [7243, 0]
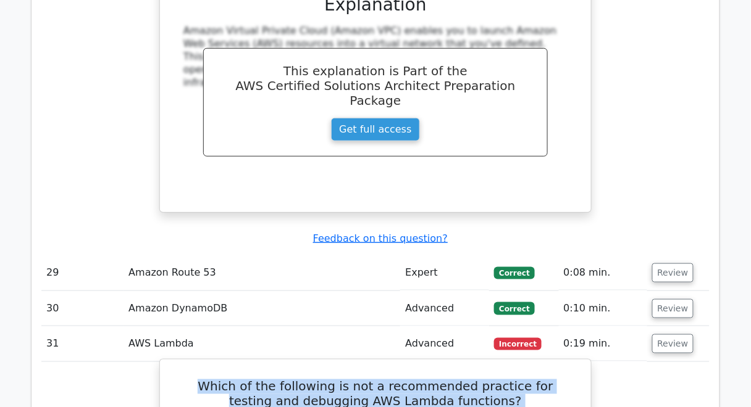
drag, startPoint x: 178, startPoint y: 121, endPoint x: 487, endPoint y: 320, distance: 367.7
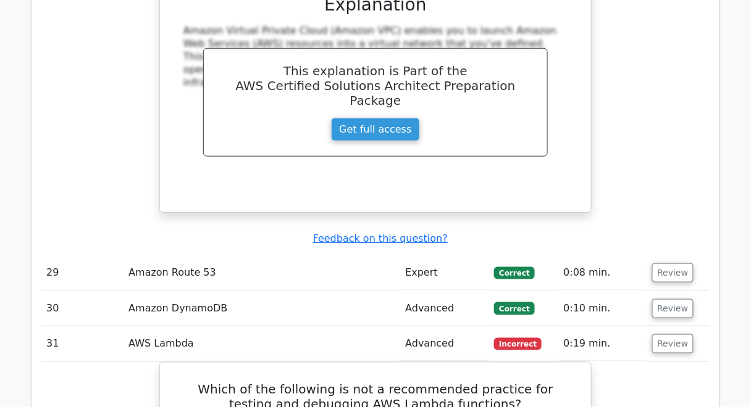
drag, startPoint x: 466, startPoint y: 306, endPoint x: 146, endPoint y: 132, distance: 365.0
copy div "Which of the following is not a recommended practice for testing and debugging …"
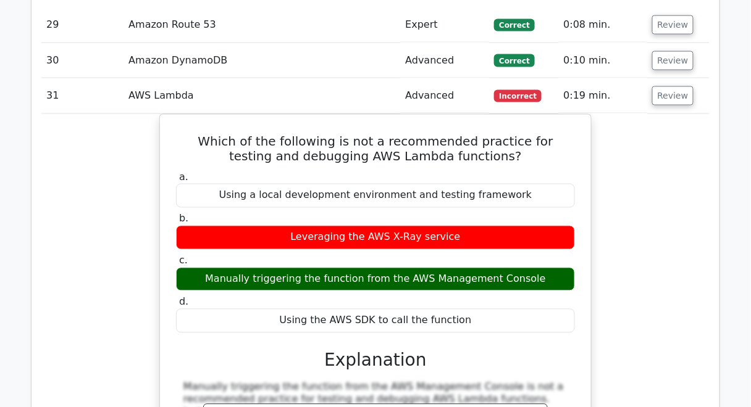
scroll to position [7687, 0]
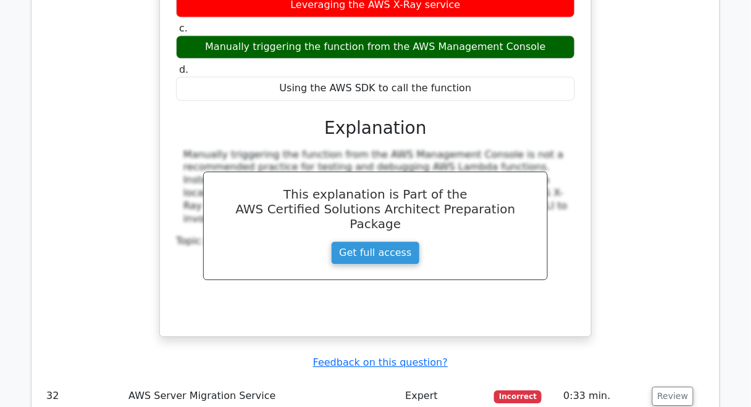
scroll to position [7786, 0]
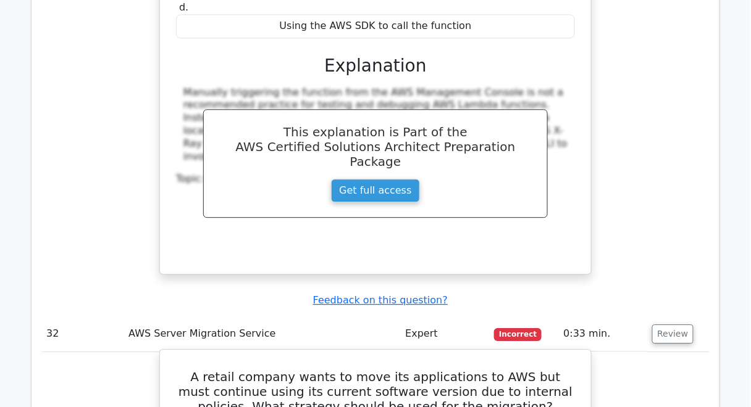
drag, startPoint x: 186, startPoint y: 114, endPoint x: 424, endPoint y: 306, distance: 305.2
copy div "A retail company wants to move its applications to AWS but must continue using …"
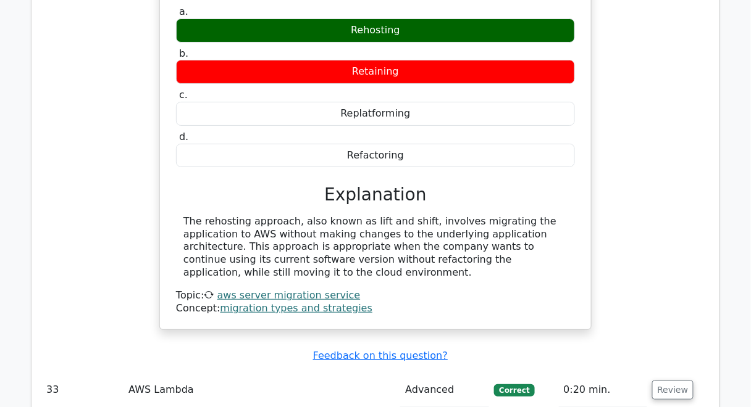
scroll to position [8280, 0]
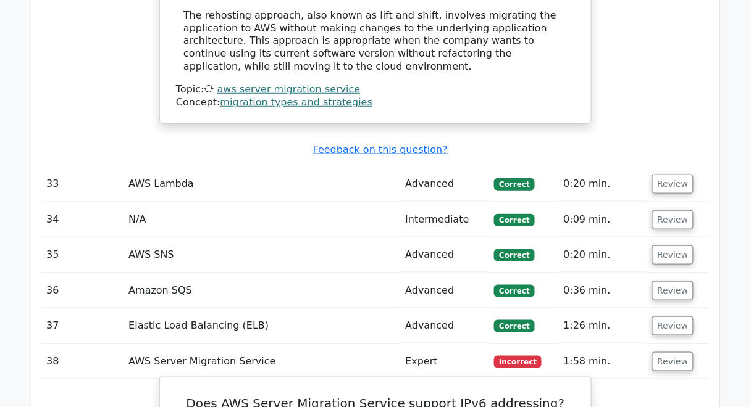
scroll to position [8428, 0]
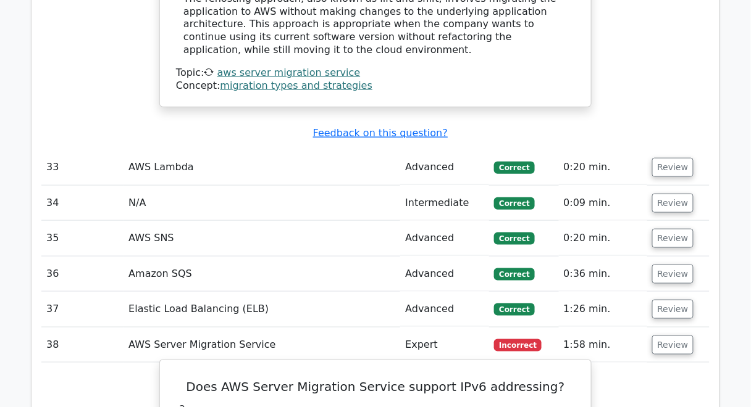
drag, startPoint x: 201, startPoint y: 117, endPoint x: 496, endPoint y: 296, distance: 344.7
copy div "Does AWS Server Migration Service support IPv6 addressing? a. No b. Depends on …"
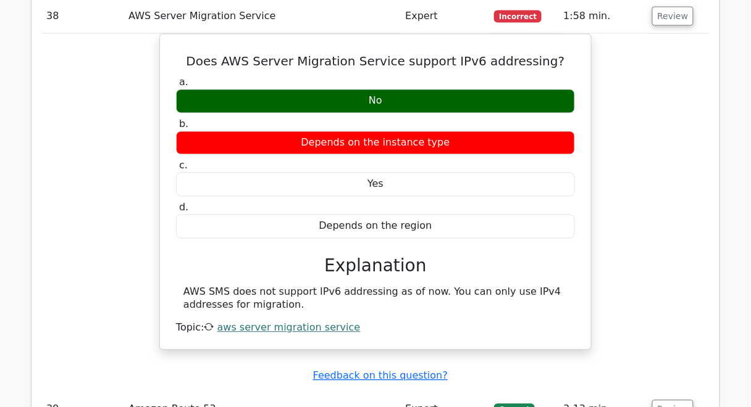
scroll to position [8774, 0]
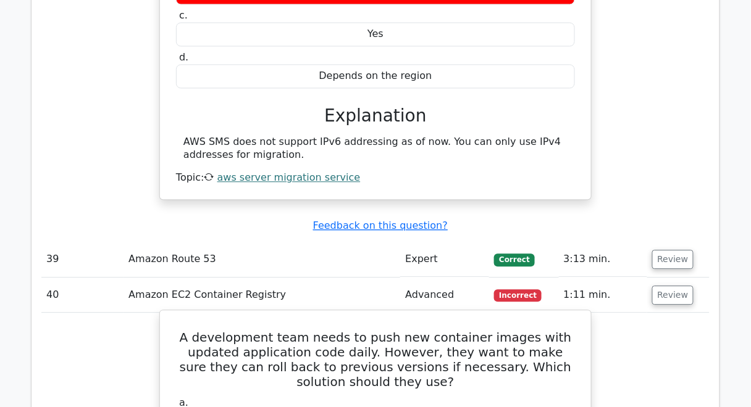
scroll to position [8922, 0]
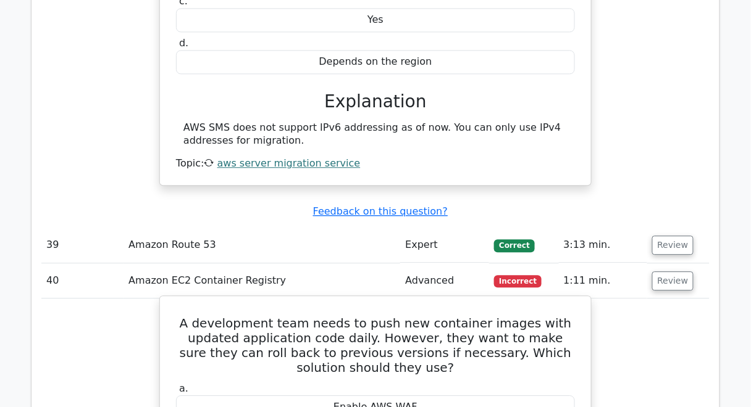
drag, startPoint x: 191, startPoint y: 52, endPoint x: 493, endPoint y: 256, distance: 364.4
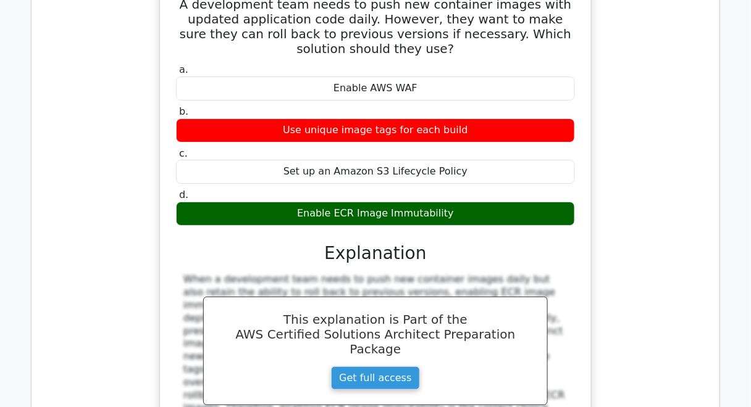
scroll to position [9317, 0]
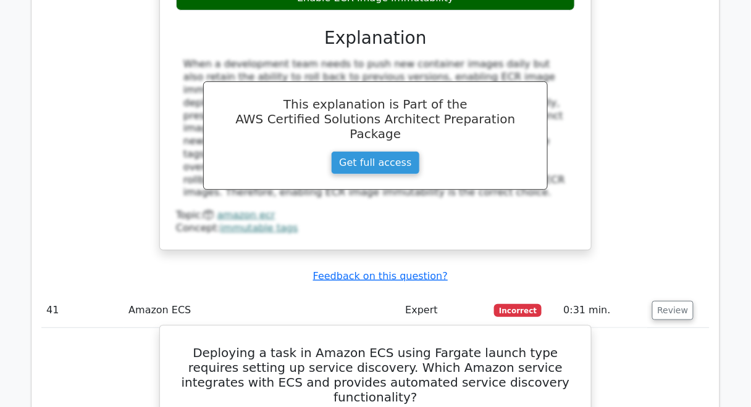
scroll to position [9465, 0]
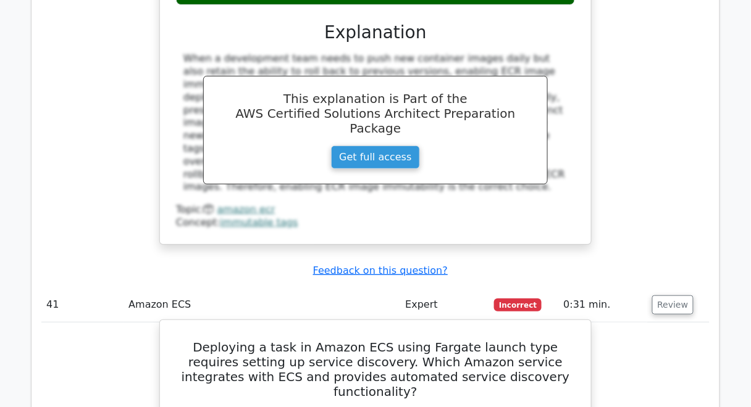
drag, startPoint x: 182, startPoint y: 69, endPoint x: 469, endPoint y: 259, distance: 344.4
click at [322, 340] on h5 "Deploying a task in Amazon ECS using Fargate launch type requires setting up se…" at bounding box center [375, 369] width 401 height 59
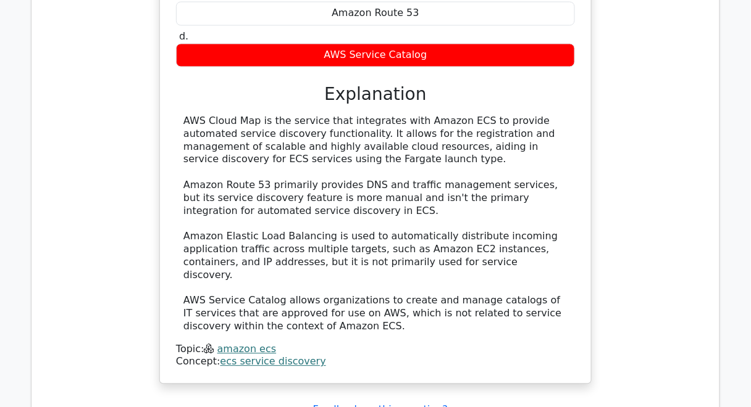
scroll to position [10058, 0]
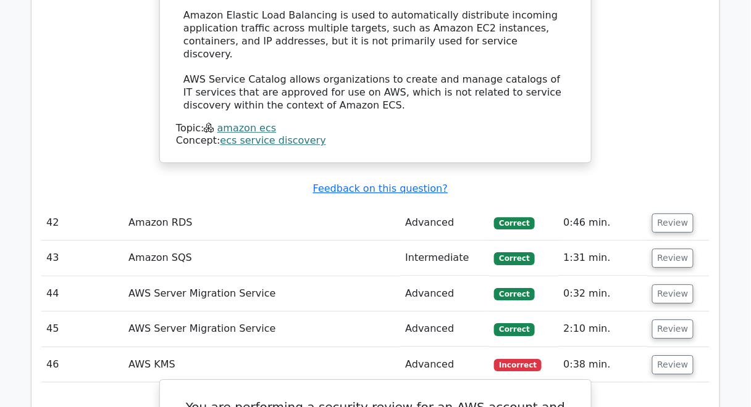
scroll to position [10206, 0]
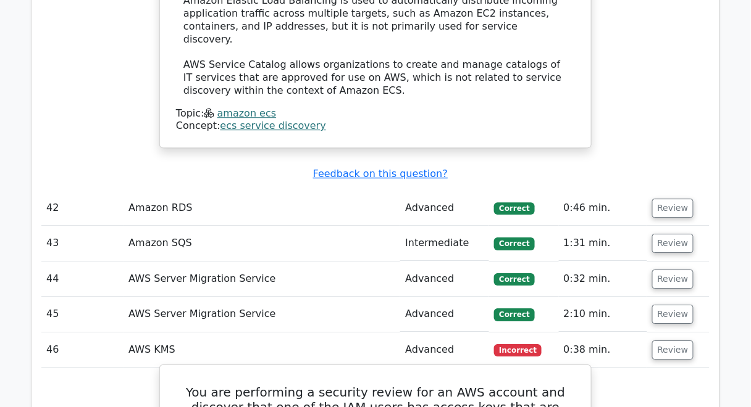
drag, startPoint x: 178, startPoint y: 82, endPoint x: 470, endPoint y: 279, distance: 352.2
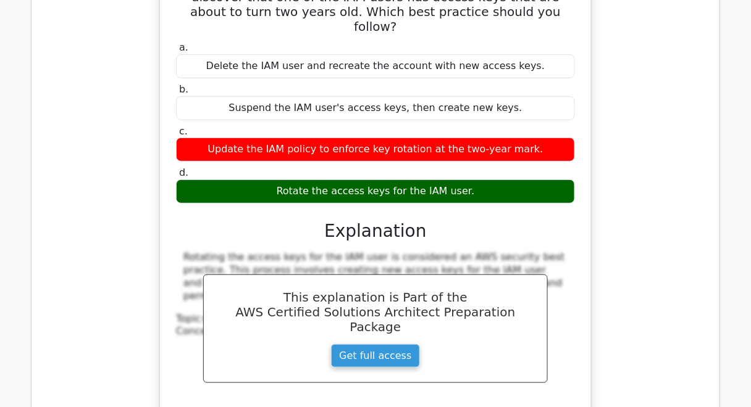
scroll to position [10799, 0]
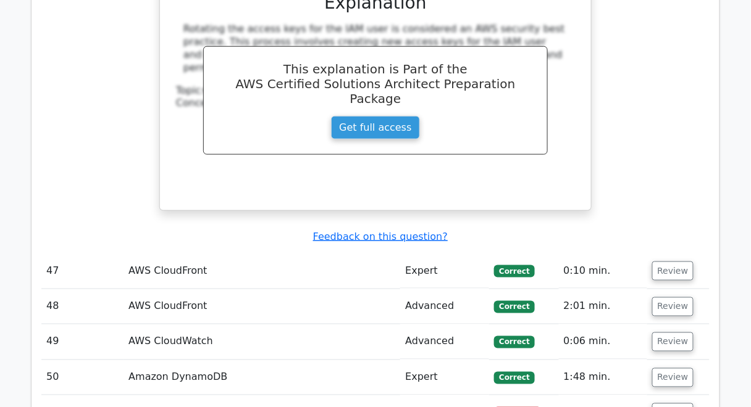
scroll to position [10898, 0]
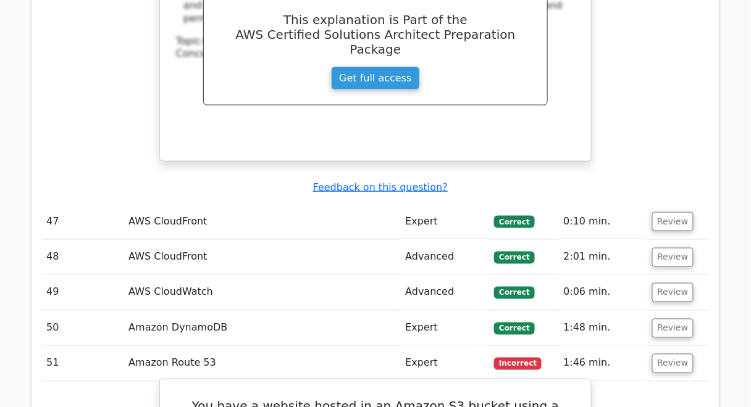
drag, startPoint x: 189, startPoint y: 79, endPoint x: 559, endPoint y: 295, distance: 428.3
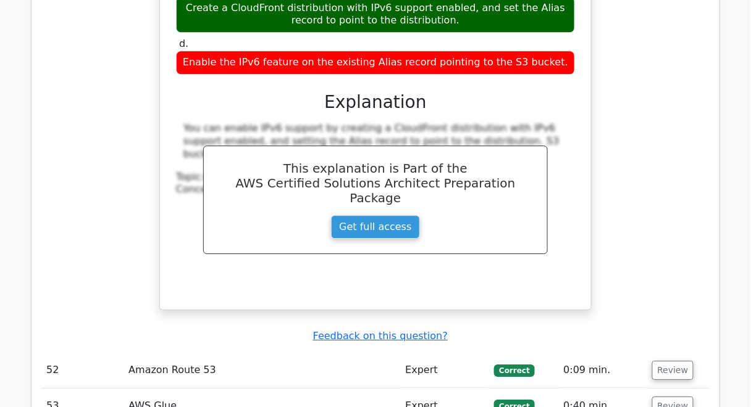
scroll to position [11441, 0]
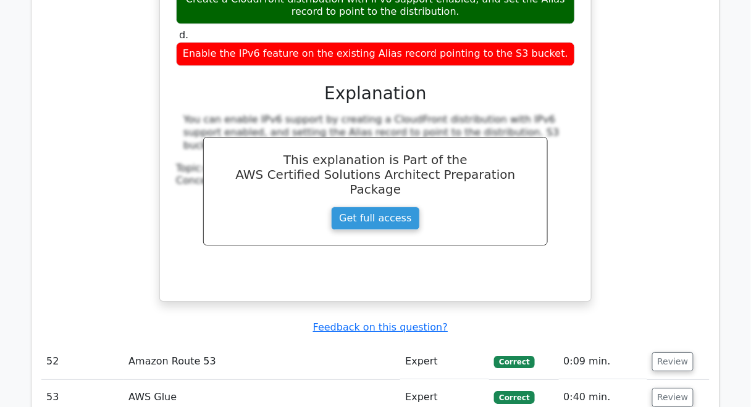
scroll to position [11540, 0]
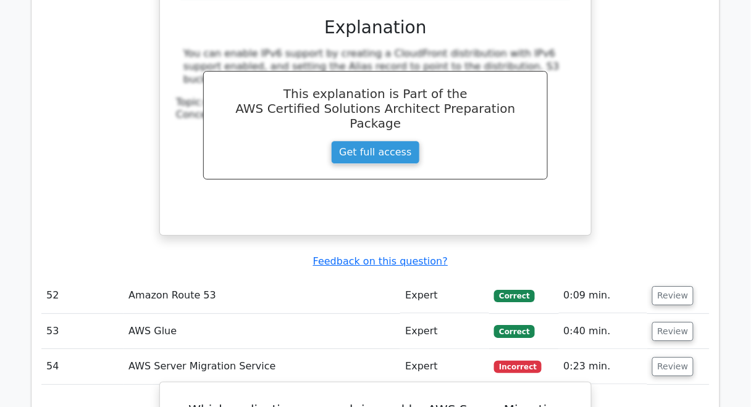
drag, startPoint x: 180, startPoint y: 78, endPoint x: 446, endPoint y: 241, distance: 312.6
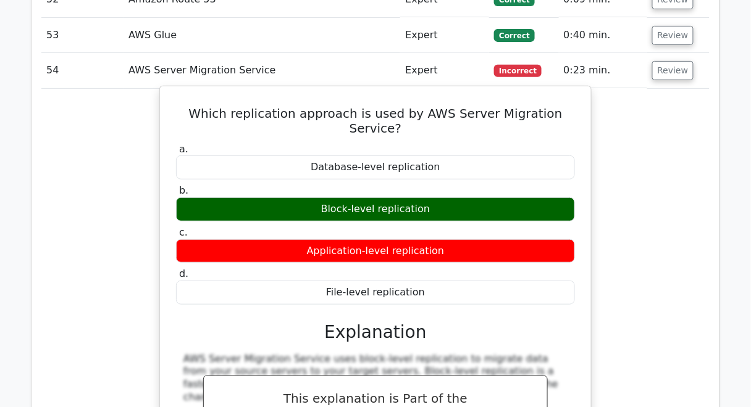
scroll to position [11935, 0]
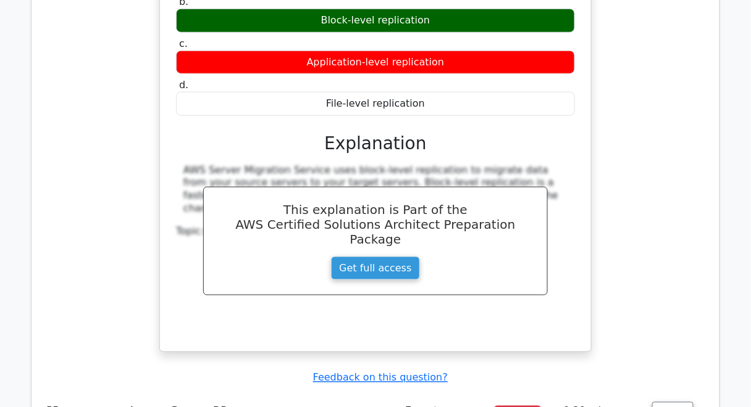
scroll to position [12034, 0]
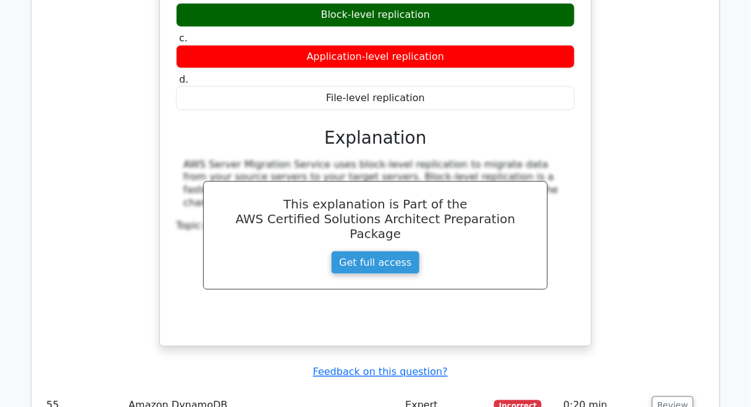
drag, startPoint x: 172, startPoint y: 101, endPoint x: 508, endPoint y: 315, distance: 397.9
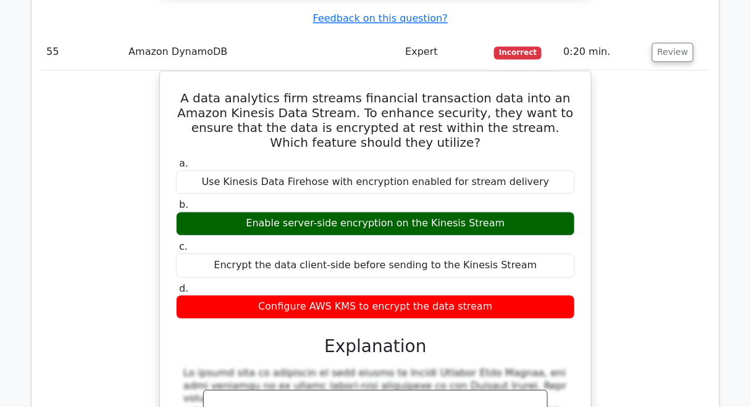
scroll to position [12429, 0]
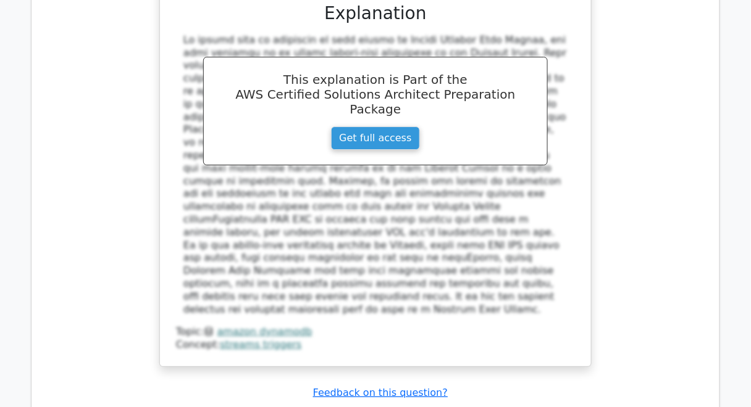
scroll to position [12725, 0]
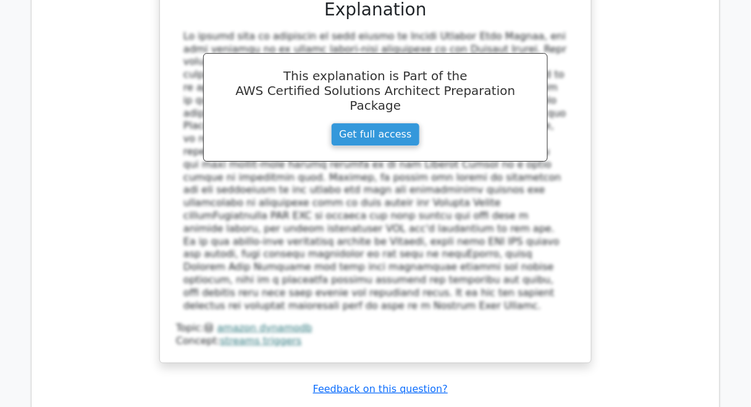
drag, startPoint x: 191, startPoint y: 75, endPoint x: 501, endPoint y: 256, distance: 359.4
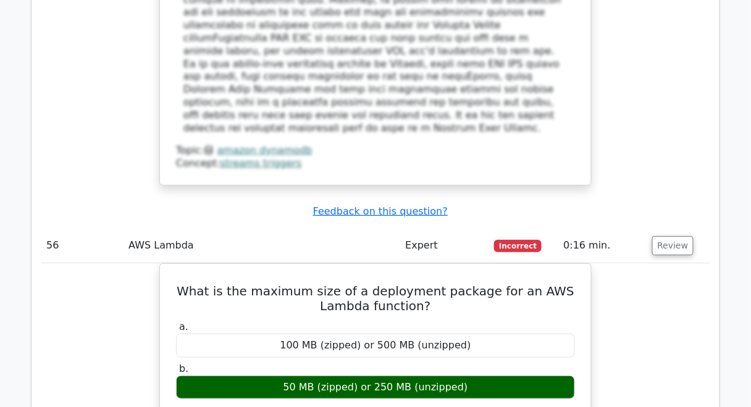
scroll to position [13022, 0]
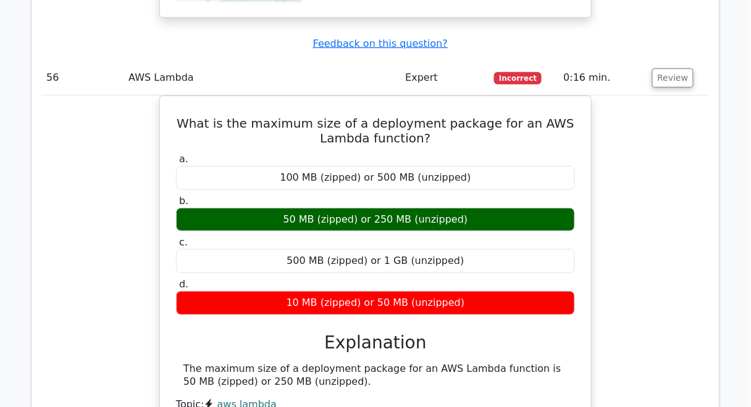
scroll to position [13120, 0]
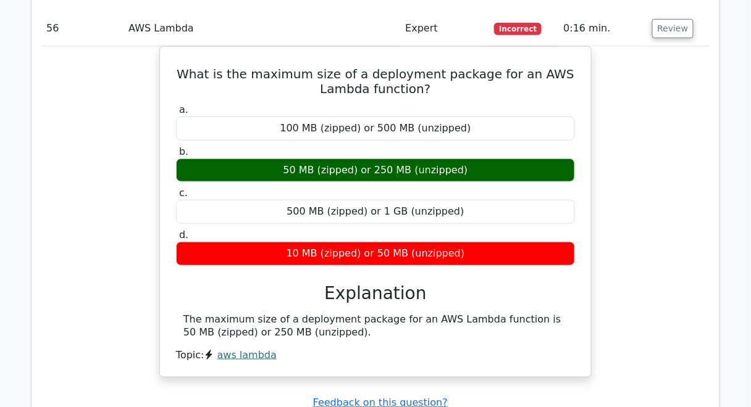
drag, startPoint x: 185, startPoint y: 83, endPoint x: 556, endPoint y: 290, distance: 424.3
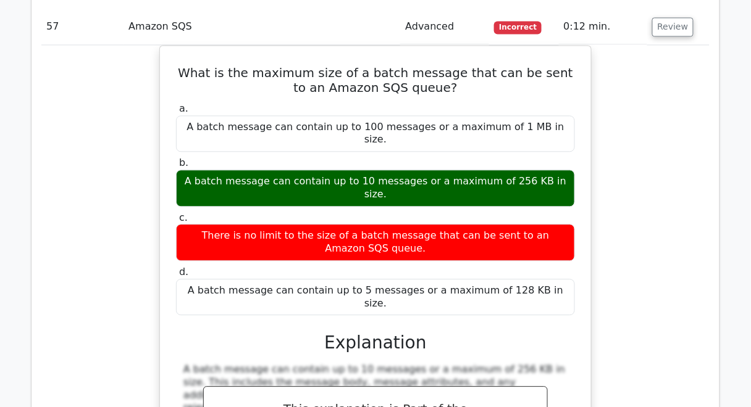
scroll to position [13664, 0]
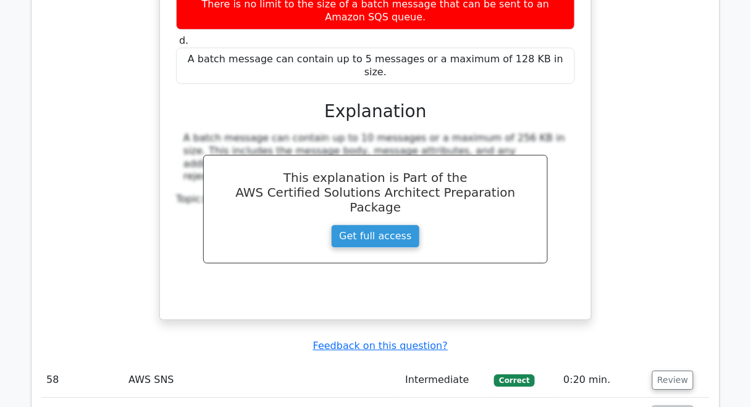
scroll to position [13713, 0]
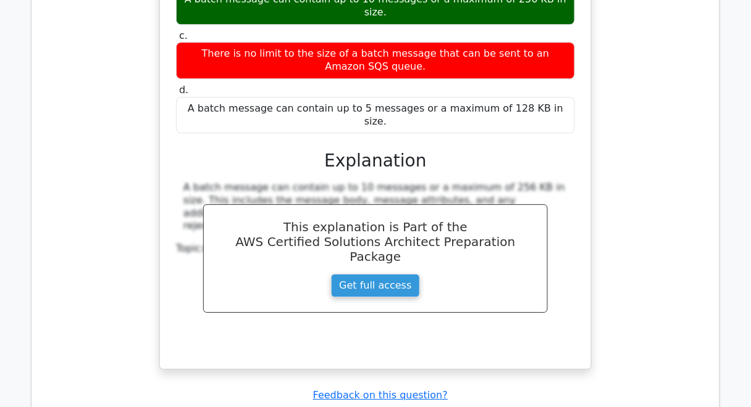
drag, startPoint x: 173, startPoint y: 76, endPoint x: 524, endPoint y: 298, distance: 415.4
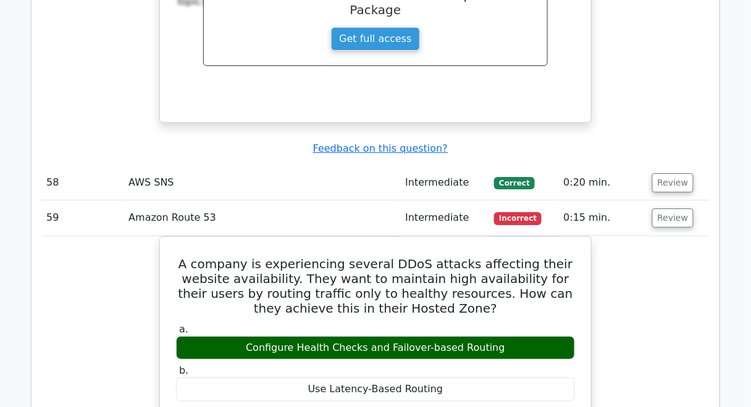
scroll to position [14059, 0]
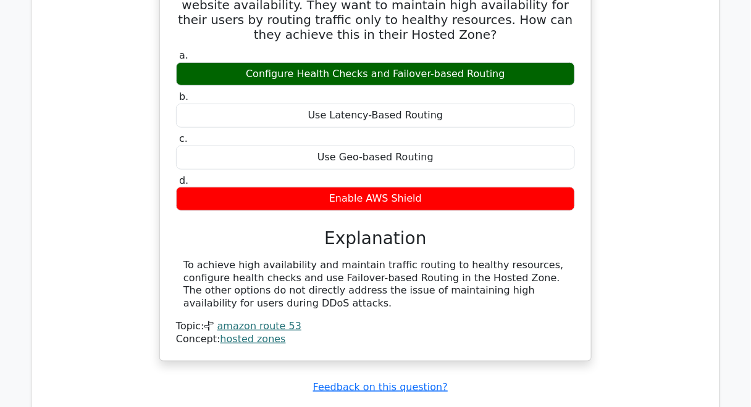
scroll to position [14256, 0]
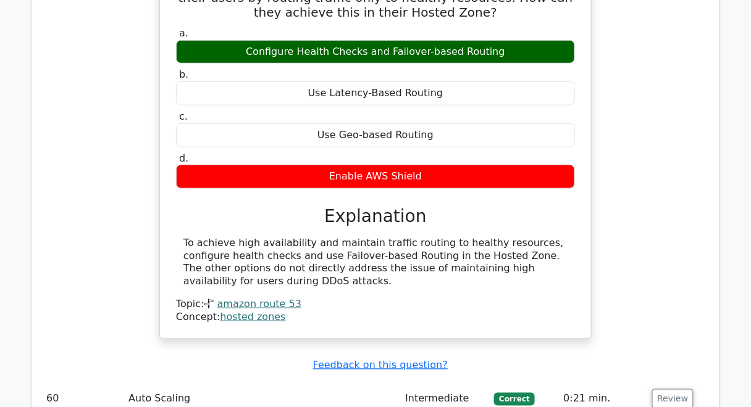
drag, startPoint x: 194, startPoint y: 142, endPoint x: 543, endPoint y: 327, distance: 395.0
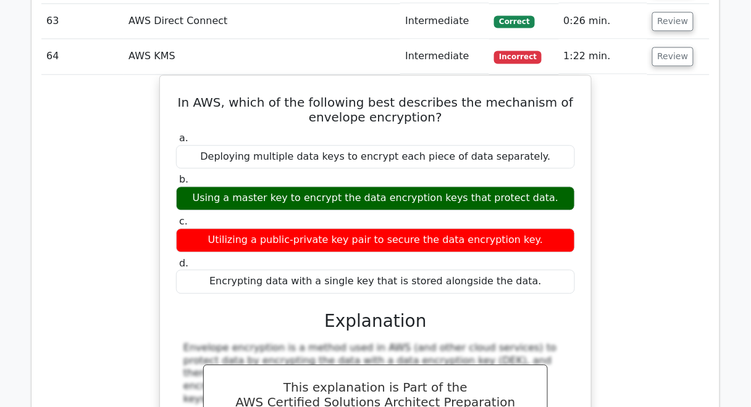
scroll to position [14750, 0]
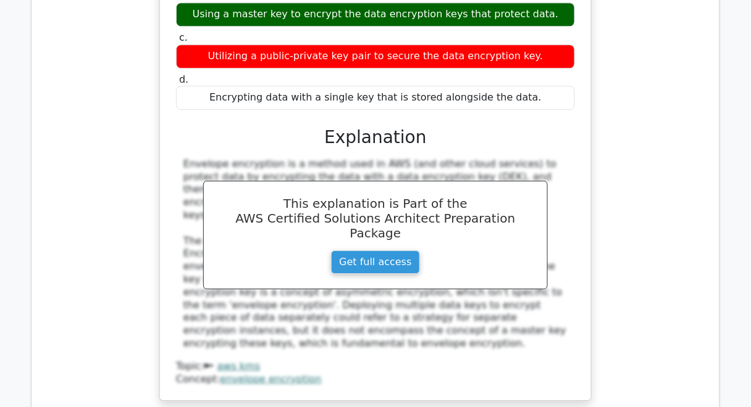
scroll to position [14948, 0]
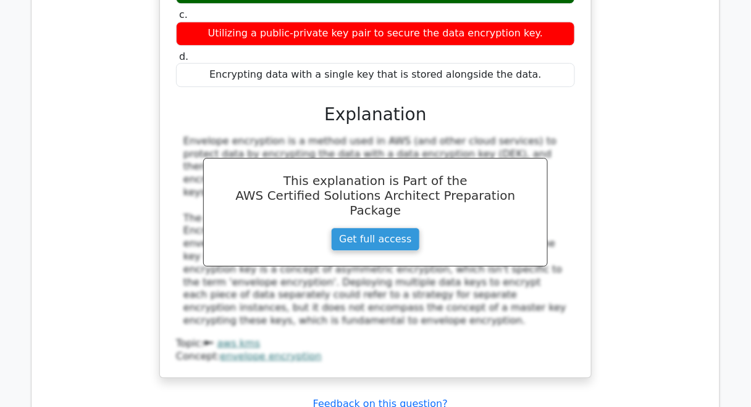
drag, startPoint x: 180, startPoint y: 24, endPoint x: 524, endPoint y: 201, distance: 386.6
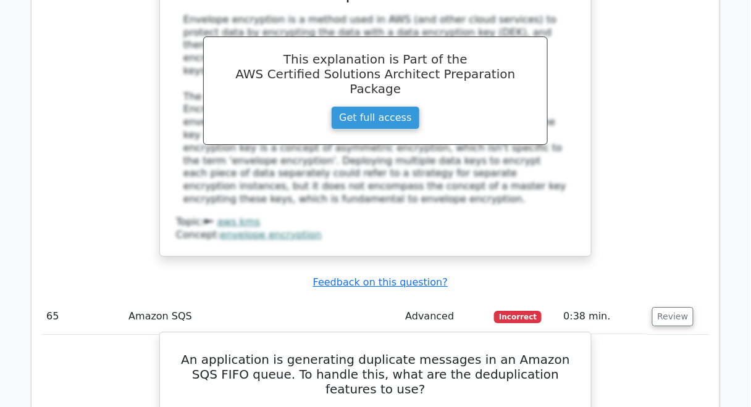
scroll to position [15195, 0]
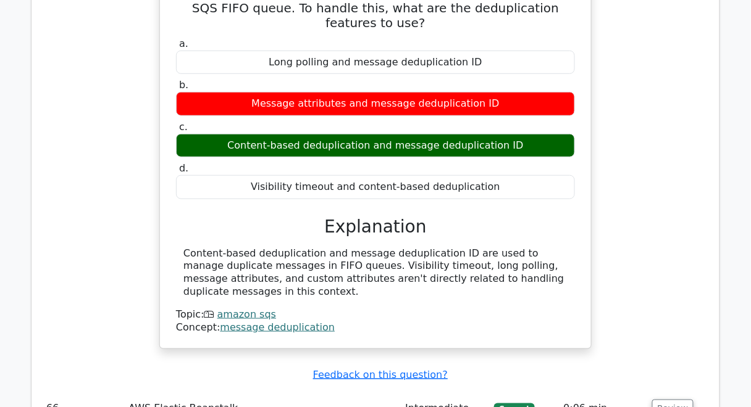
scroll to position [15491, 0]
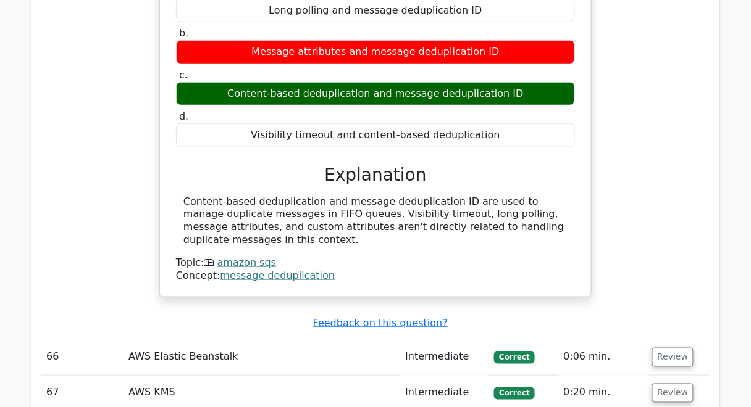
drag, startPoint x: 194, startPoint y: 71, endPoint x: 532, endPoint y: 287, distance: 401.5
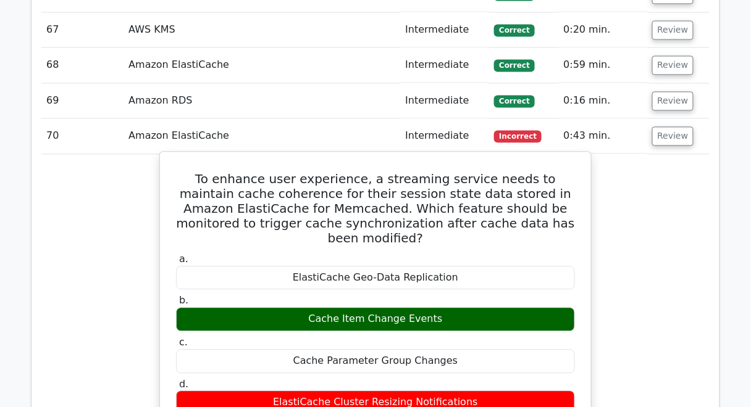
scroll to position [15936, 0]
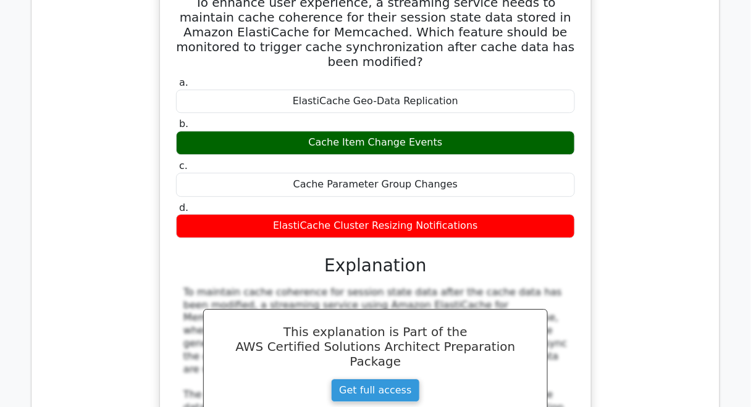
scroll to position [16084, 0]
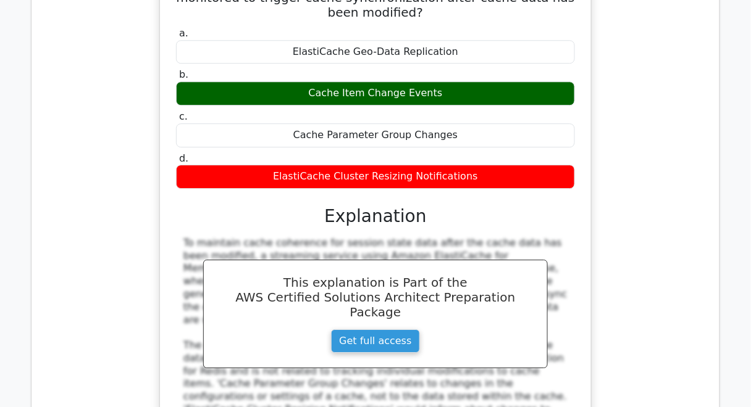
drag, startPoint x: 187, startPoint y: 119, endPoint x: 441, endPoint y: 319, distance: 323.1
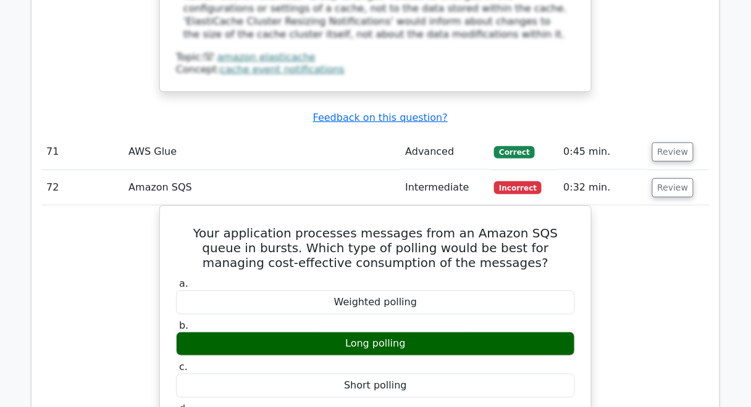
scroll to position [16528, 0]
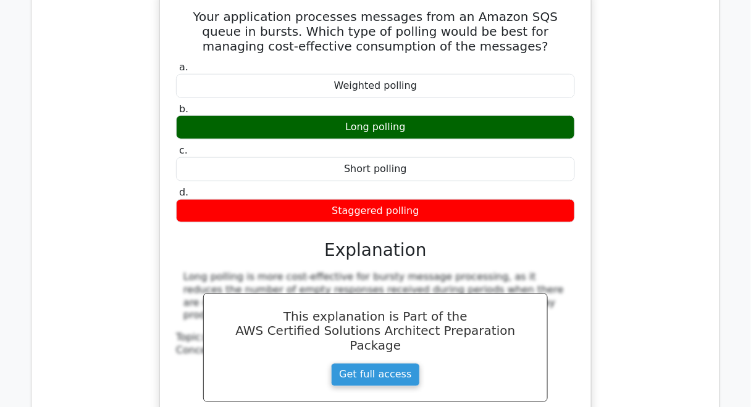
scroll to position [16775, 0]
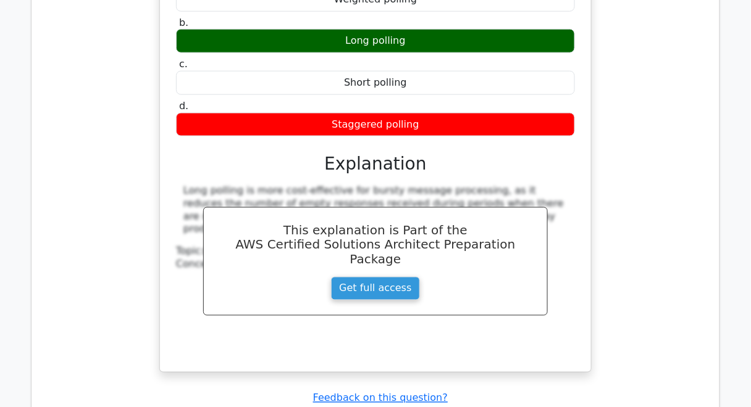
drag, startPoint x: 180, startPoint y: 9, endPoint x: 503, endPoint y: 230, distance: 391.7
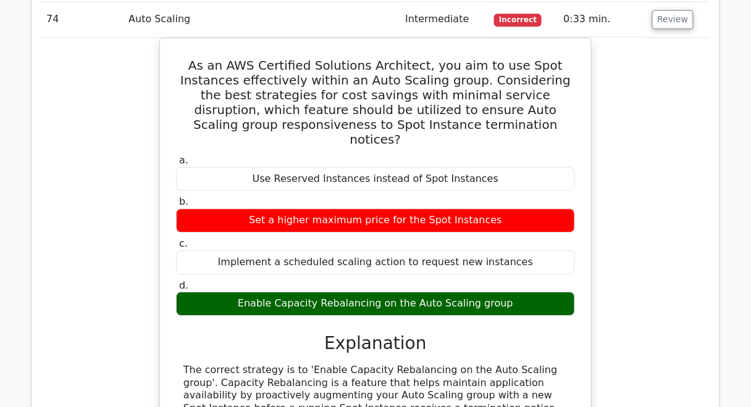
scroll to position [17319, 0]
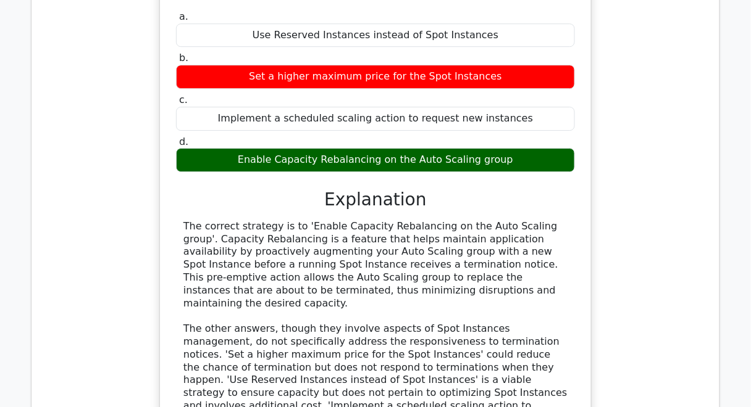
scroll to position [17418, 0]
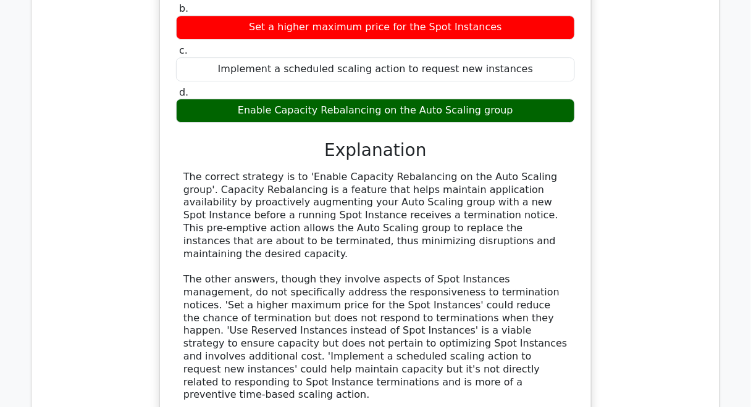
drag, startPoint x: 192, startPoint y: 67, endPoint x: 545, endPoint y: 262, distance: 403.5
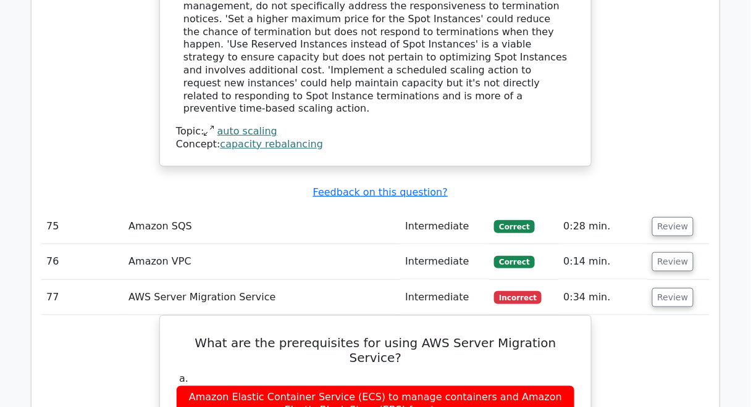
scroll to position [17714, 0]
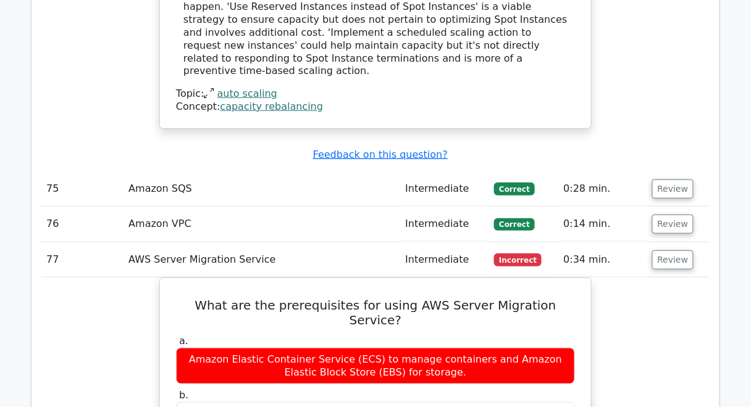
scroll to position [17763, 0]
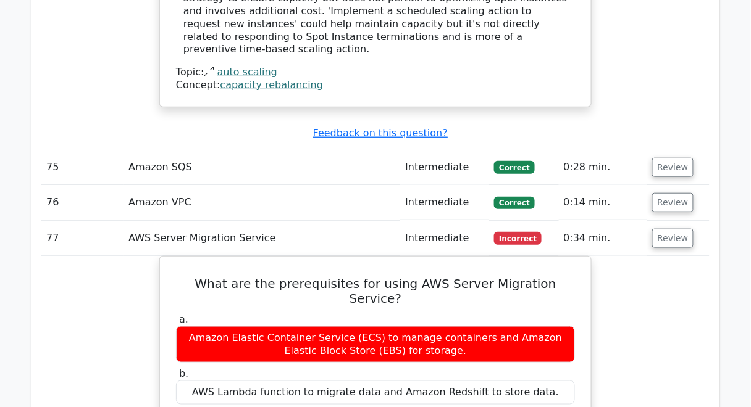
drag, startPoint x: 169, startPoint y: 144, endPoint x: 455, endPoint y: 346, distance: 350.5
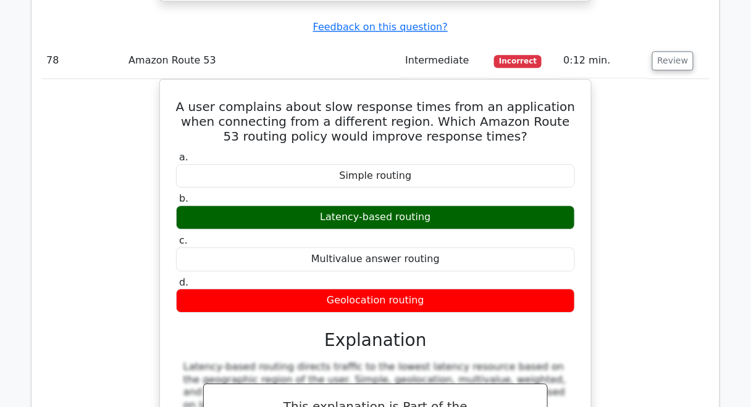
scroll to position [18405, 0]
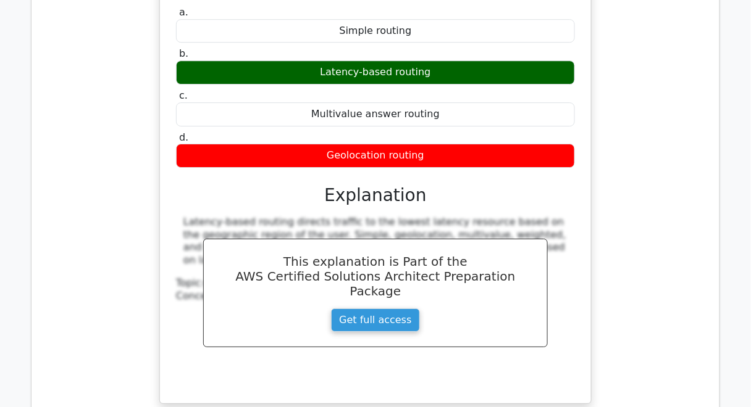
scroll to position [18554, 0]
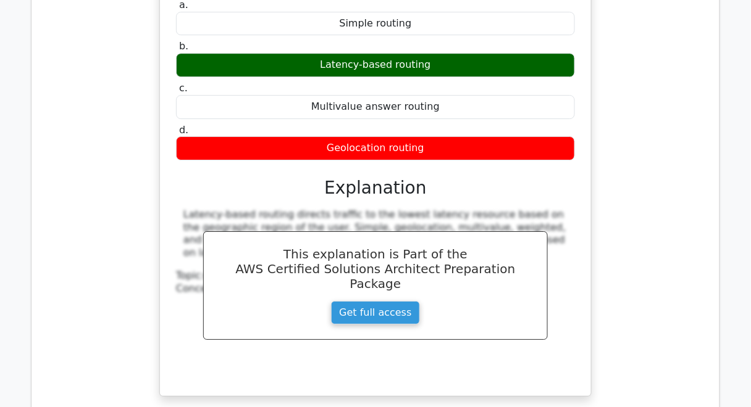
drag, startPoint x: 177, startPoint y: 119, endPoint x: 479, endPoint y: 325, distance: 366.5
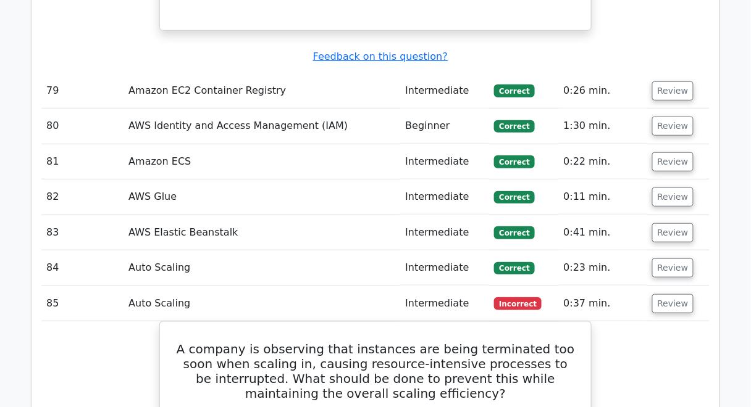
scroll to position [19048, 0]
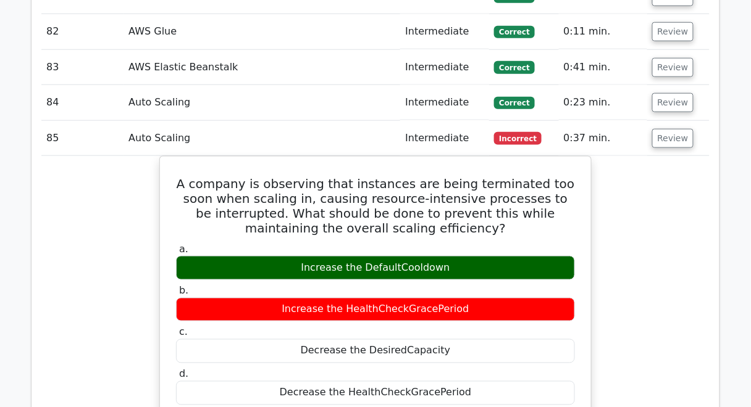
scroll to position [19146, 0]
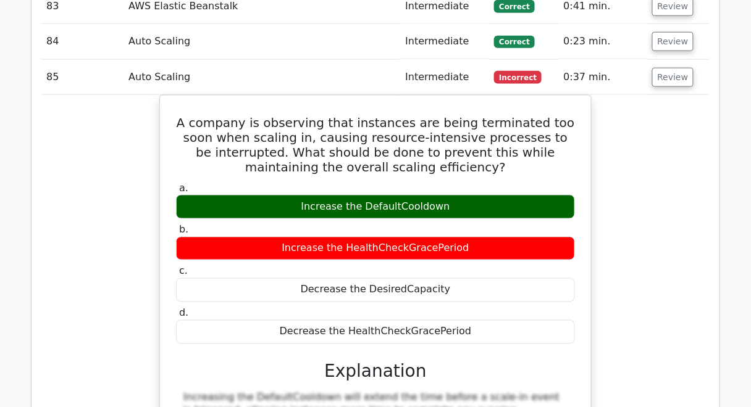
drag, startPoint x: 177, startPoint y: 154, endPoint x: 459, endPoint y: 332, distance: 333.8
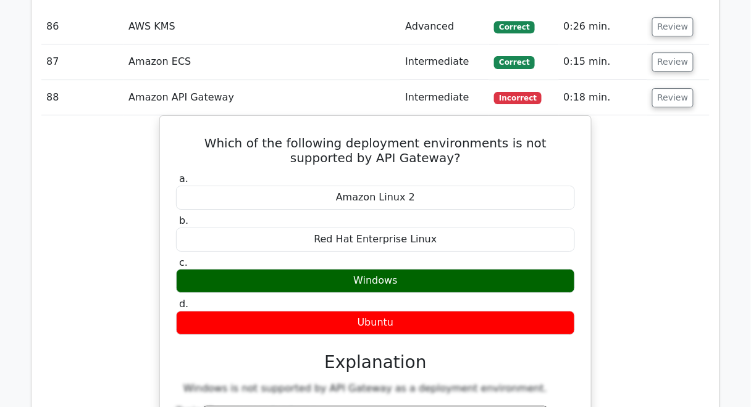
scroll to position [19764, 0]
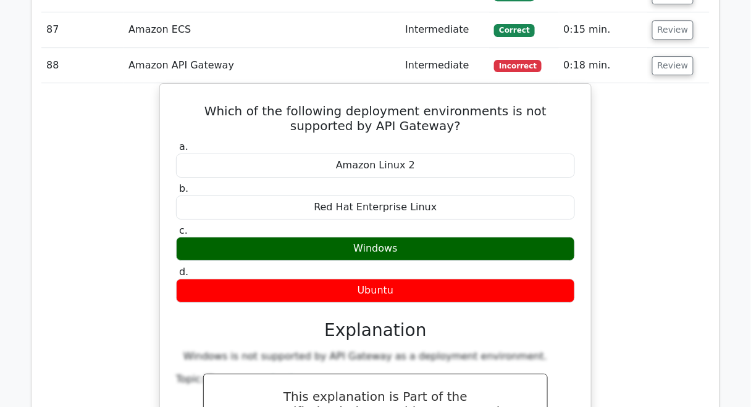
scroll to position [19795, 0]
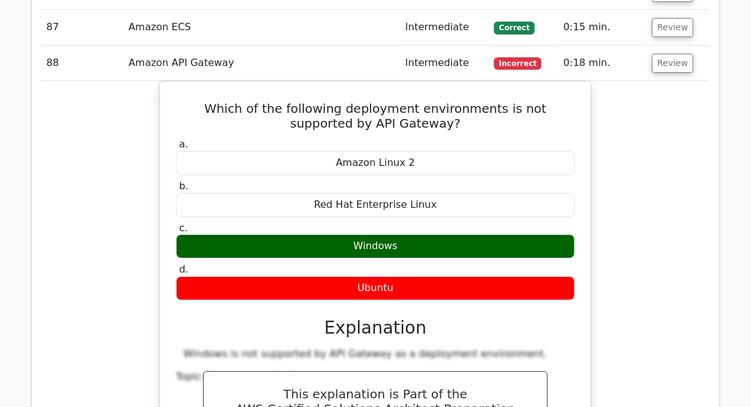
drag, startPoint x: 194, startPoint y: 141, endPoint x: 512, endPoint y: 314, distance: 362.2
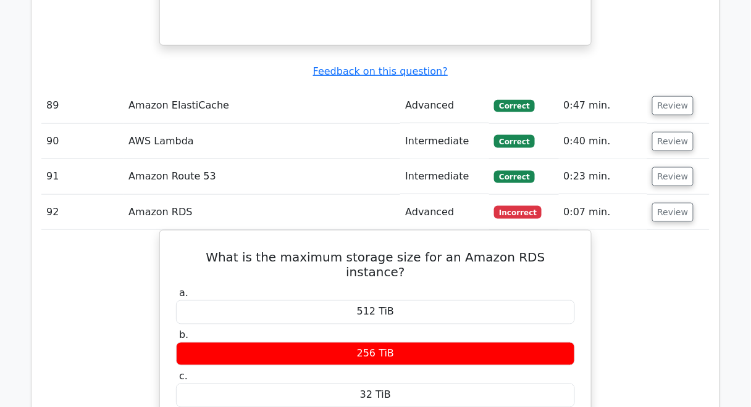
scroll to position [20288, 0]
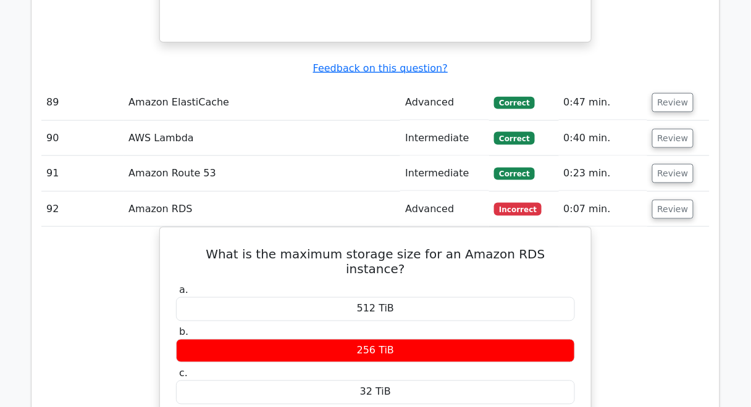
drag, startPoint x: 164, startPoint y: 81, endPoint x: 448, endPoint y: 309, distance: 364.1
drag, startPoint x: 180, startPoint y: 82, endPoint x: 448, endPoint y: 307, distance: 349.7
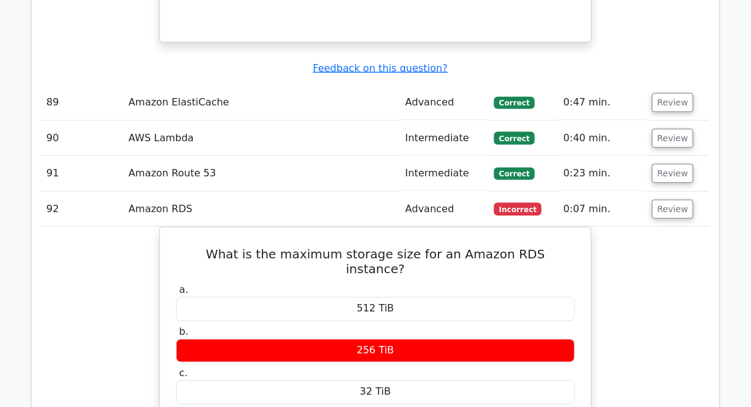
drag, startPoint x: 180, startPoint y: 80, endPoint x: 434, endPoint y: 307, distance: 341.1
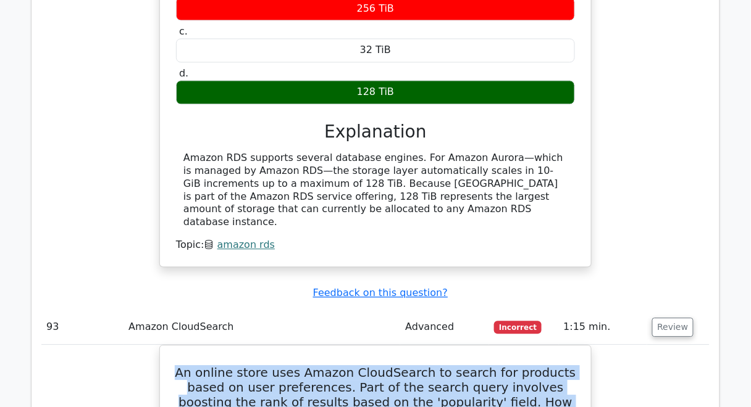
scroll to position [20684, 0]
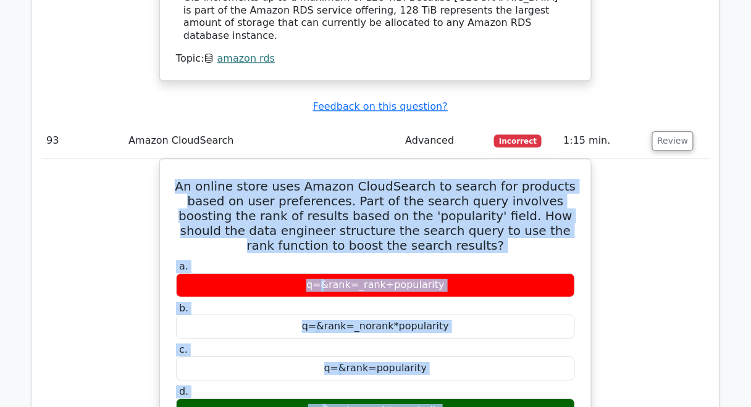
scroll to position [20832, 0]
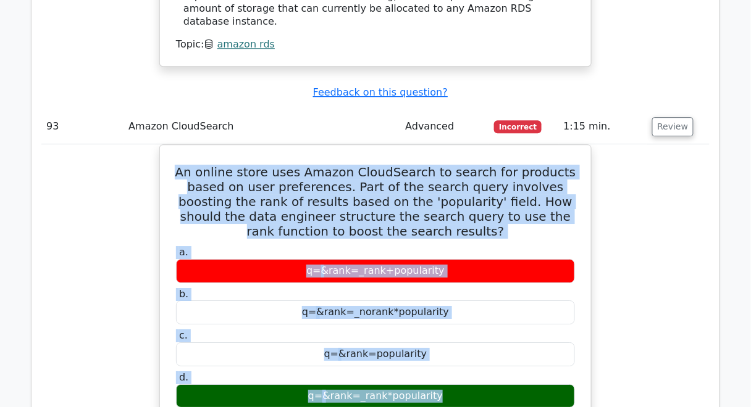
drag, startPoint x: 207, startPoint y: 109, endPoint x: 495, endPoint y: 281, distance: 335.9
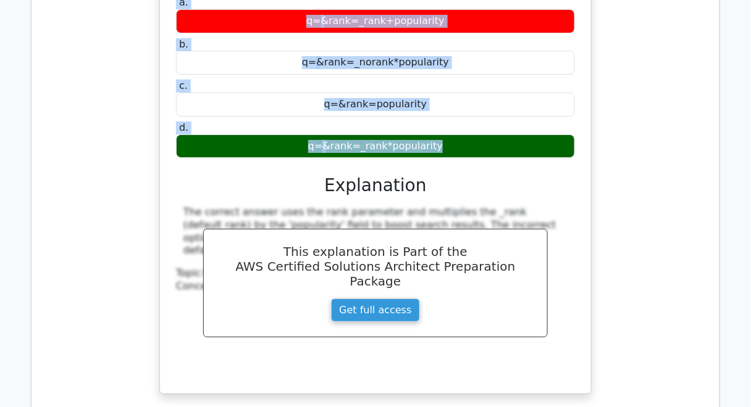
scroll to position [21178, 0]
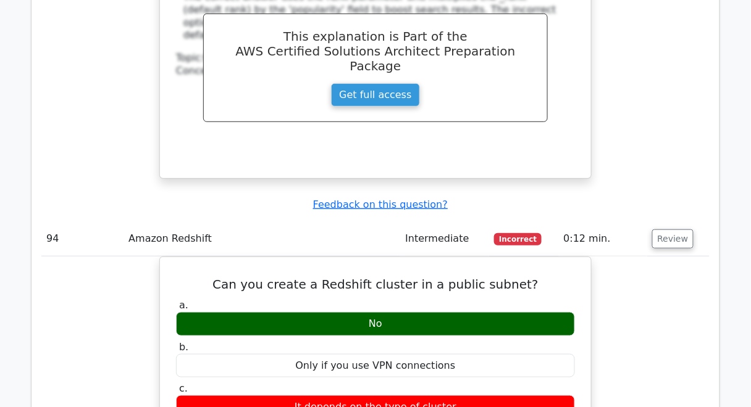
scroll to position [21326, 0]
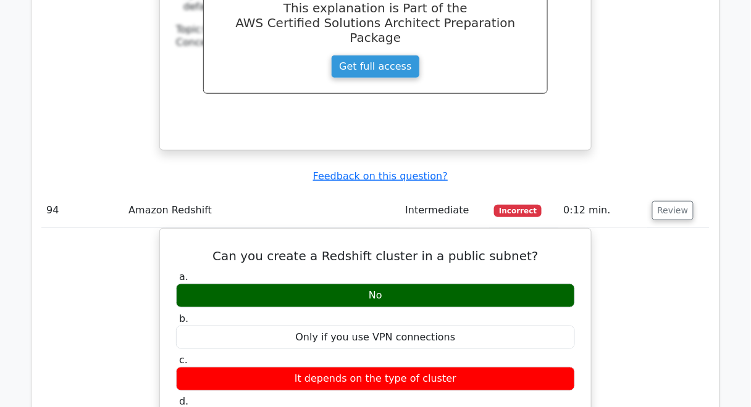
drag, startPoint x: 186, startPoint y: 136, endPoint x: 464, endPoint y: 327, distance: 337.4
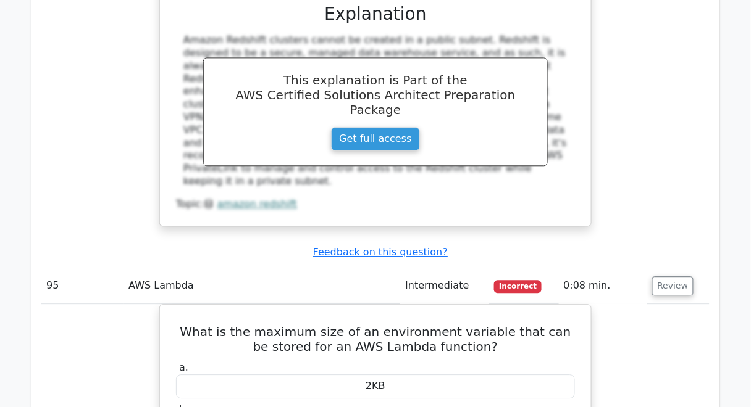
scroll to position [21980, 0]
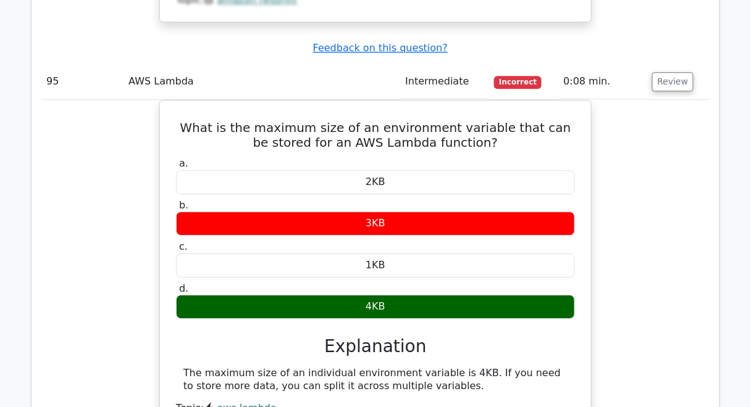
drag, startPoint x: 334, startPoint y: 219, endPoint x: 343, endPoint y: 211, distance: 12.2
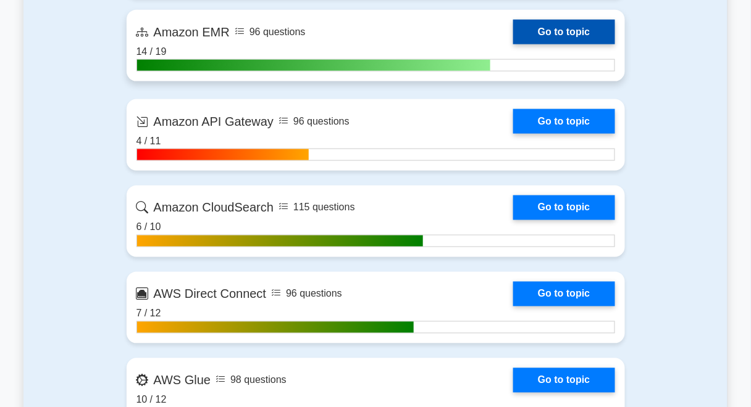
scroll to position [2761, 0]
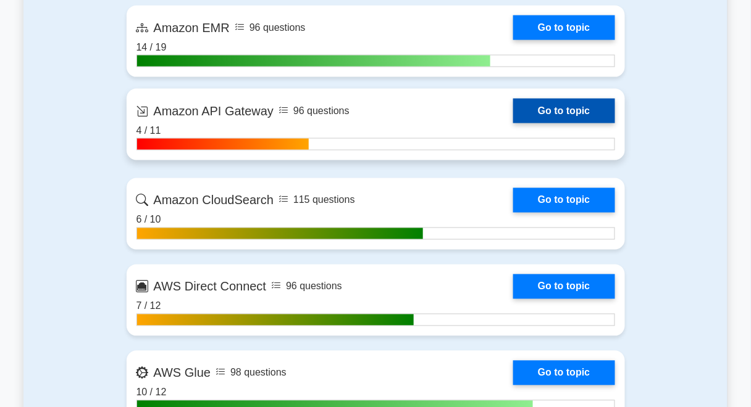
click at [513, 123] on link "Go to topic" at bounding box center [563, 111] width 101 height 25
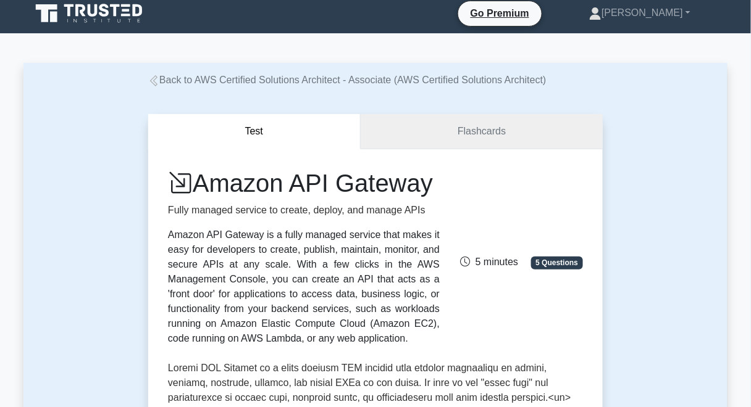
scroll to position [7, 0]
click at [482, 132] on link "Flashcards" at bounding box center [482, 131] width 242 height 35
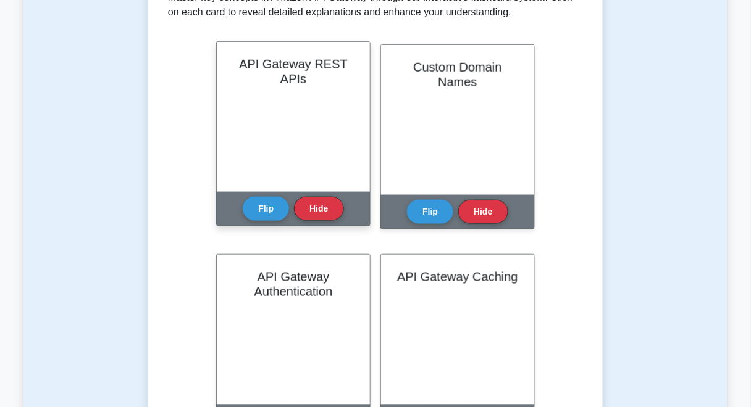
scroll to position [267, 0]
click at [269, 220] on button "Flip" at bounding box center [266, 208] width 46 height 24
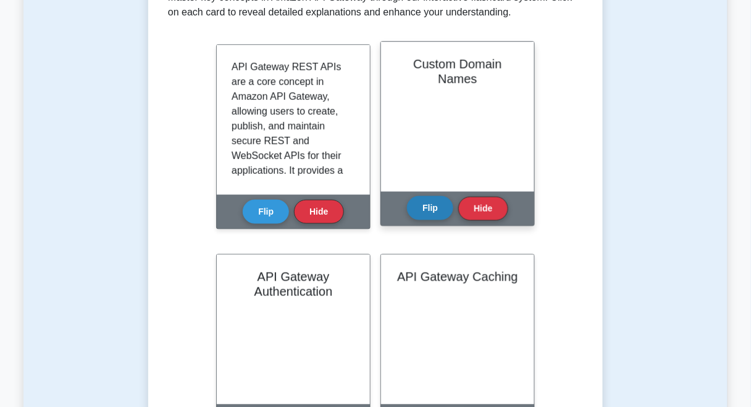
click at [424, 220] on button "Flip" at bounding box center [430, 208] width 46 height 24
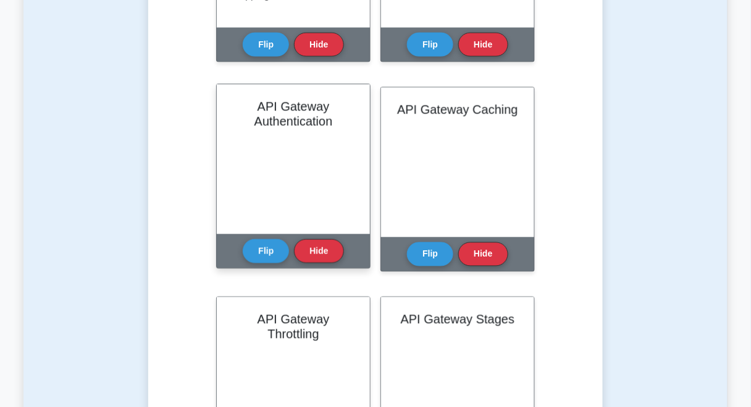
scroll to position [435, 0]
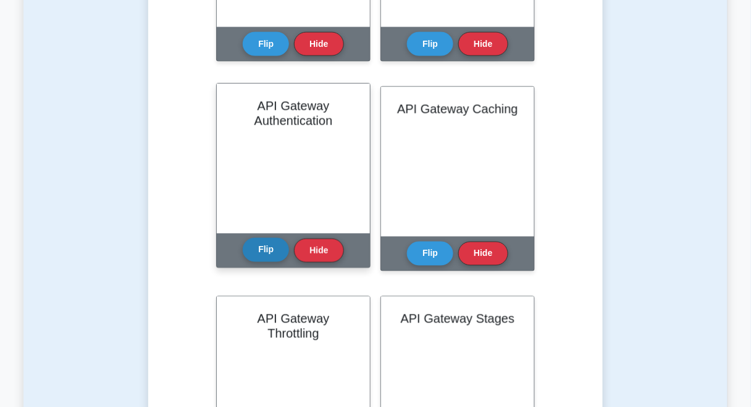
click at [267, 262] on button "Flip" at bounding box center [266, 250] width 46 height 24
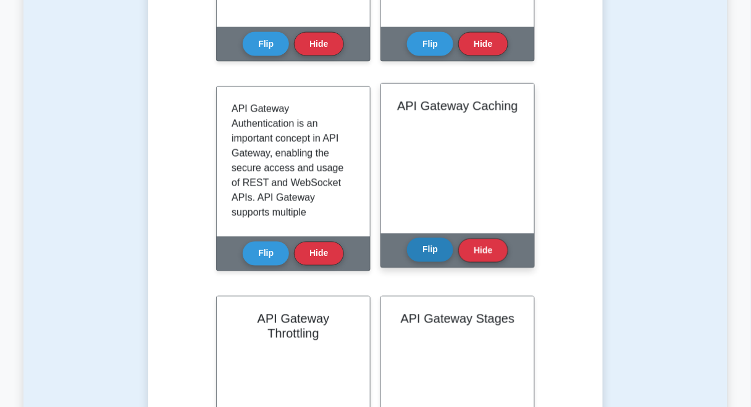
click at [433, 262] on button "Flip" at bounding box center [430, 250] width 46 height 24
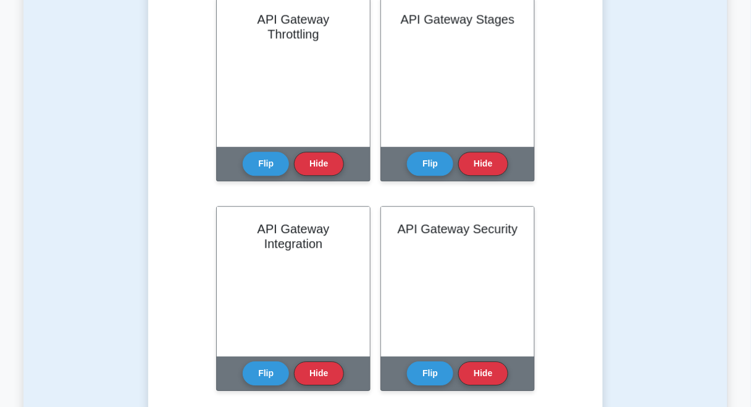
scroll to position [756, 0]
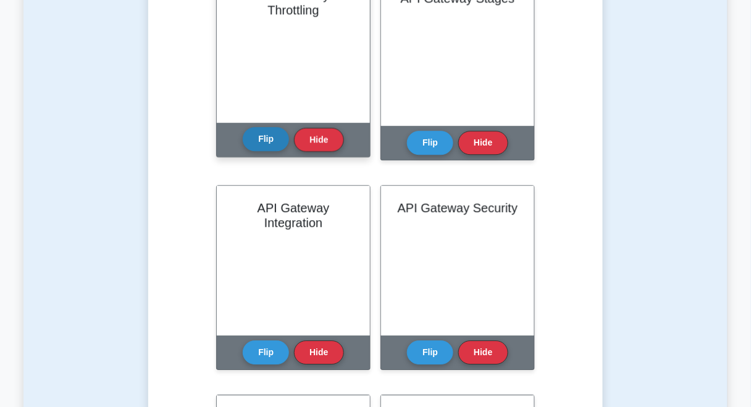
click at [257, 151] on button "Flip" at bounding box center [266, 139] width 46 height 24
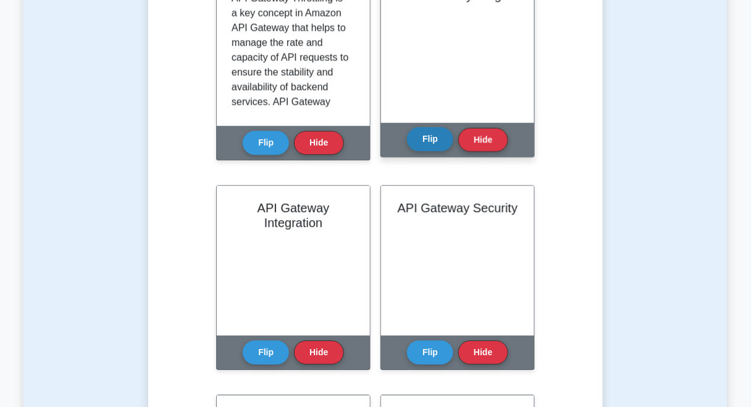
click at [440, 151] on button "Flip" at bounding box center [430, 139] width 46 height 24
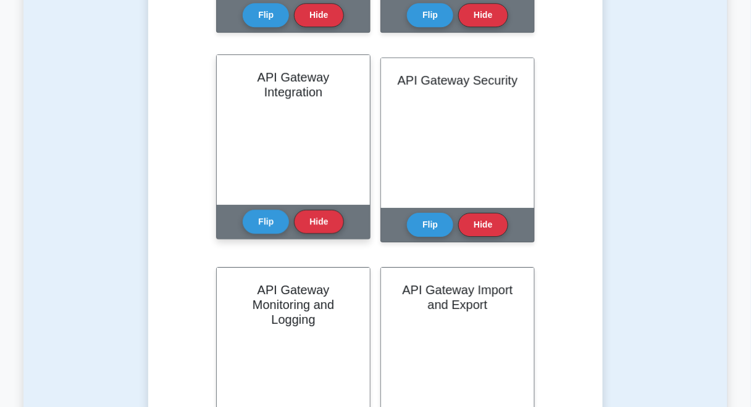
scroll to position [884, 0]
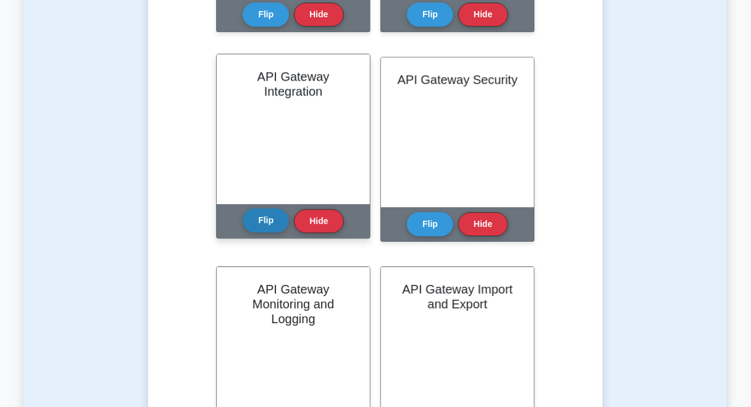
click at [260, 233] on button "Flip" at bounding box center [266, 221] width 46 height 24
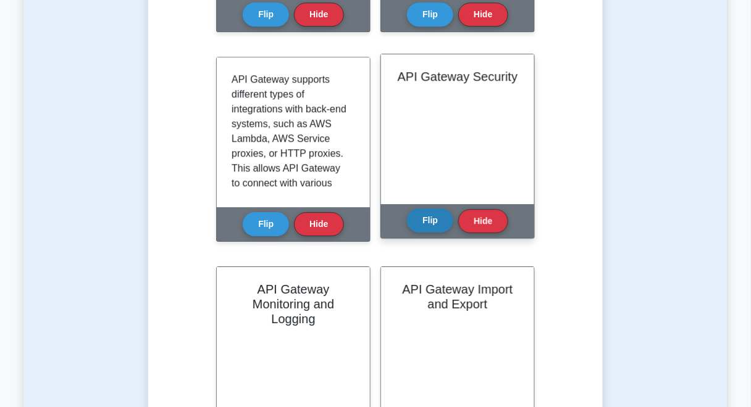
click at [432, 233] on button "Flip" at bounding box center [430, 221] width 46 height 24
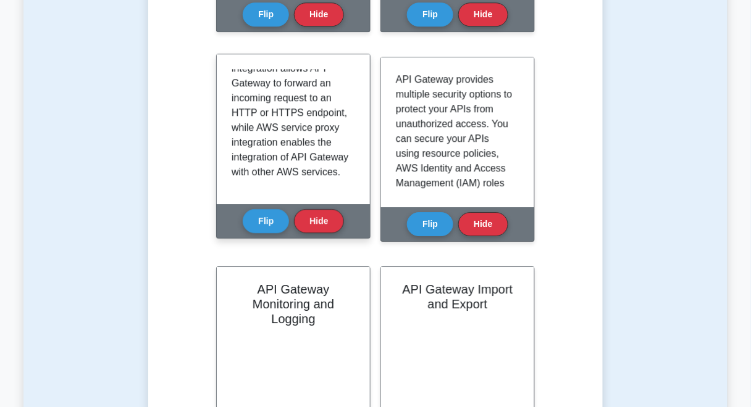
scroll to position [348, 0]
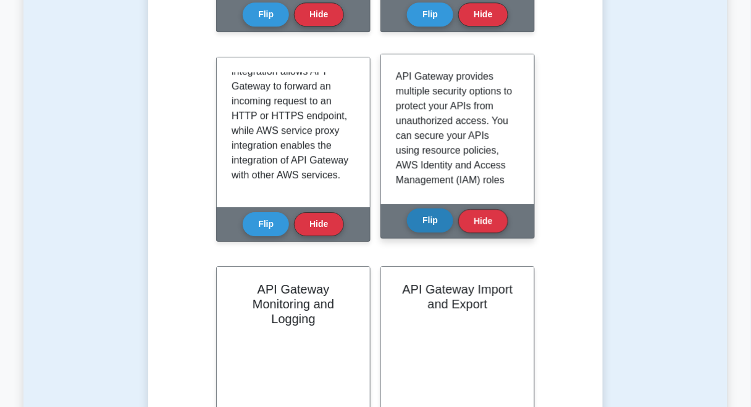
click at [426, 233] on button "Flip" at bounding box center [430, 221] width 46 height 24
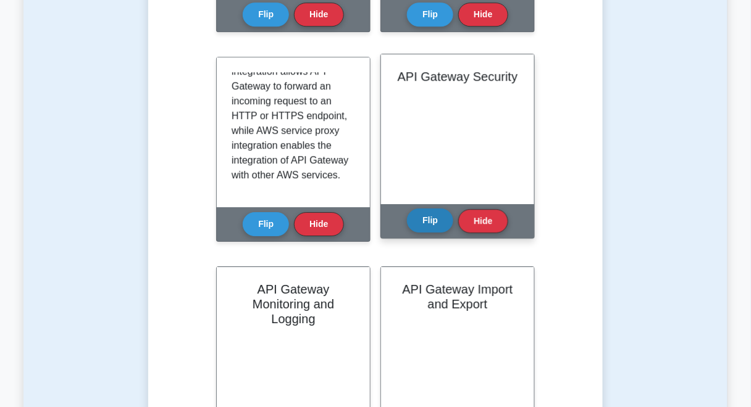
click at [427, 233] on button "Flip" at bounding box center [430, 221] width 46 height 24
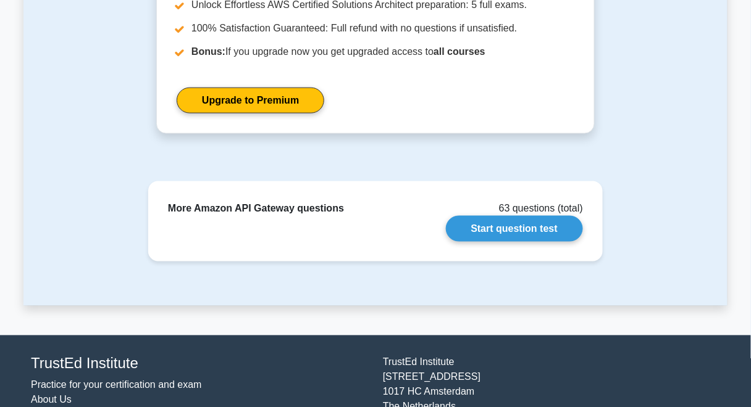
scroll to position [1611, 0]
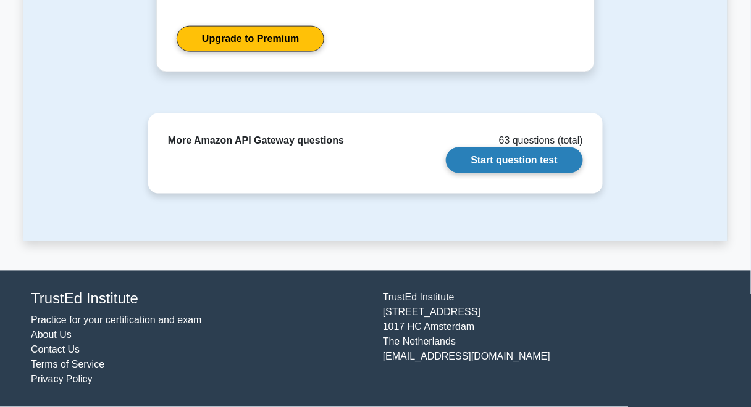
click at [533, 168] on link "Start question test" at bounding box center [514, 161] width 137 height 26
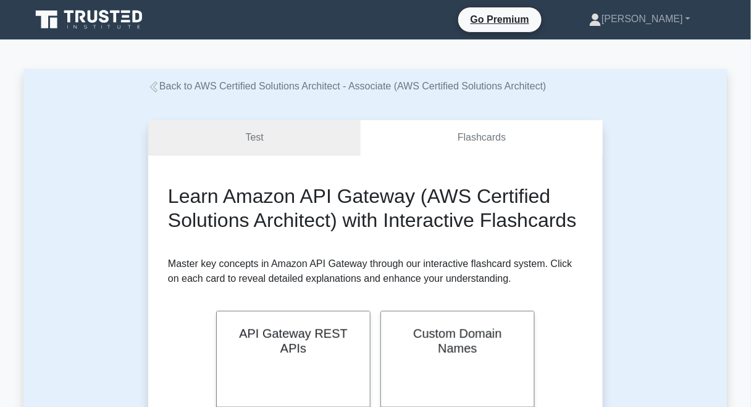
click at [287, 128] on link "Test" at bounding box center [254, 137] width 212 height 35
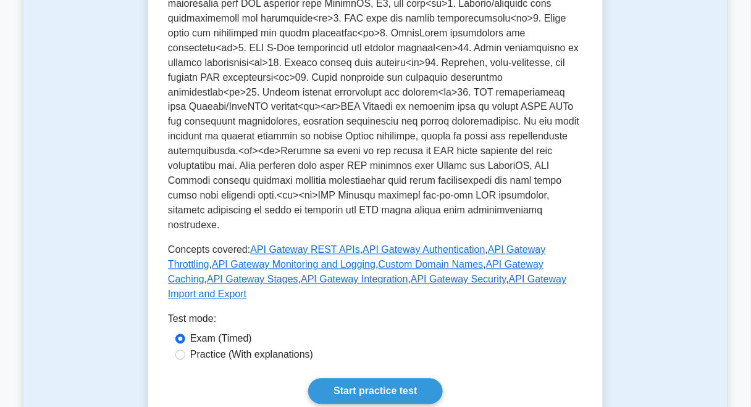
scroll to position [543, 0]
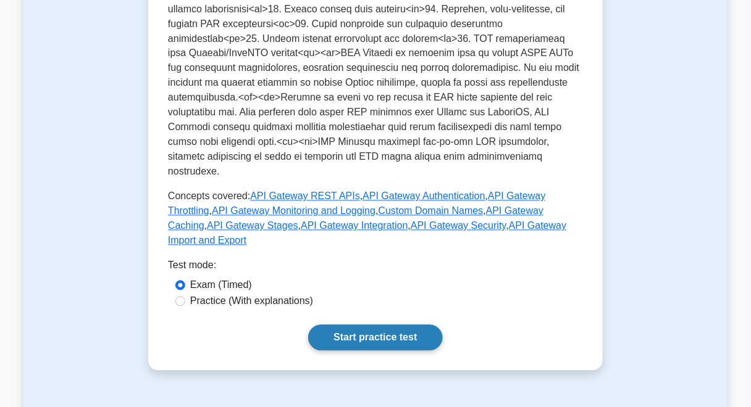
click at [342, 325] on link "Start practice test" at bounding box center [375, 338] width 134 height 26
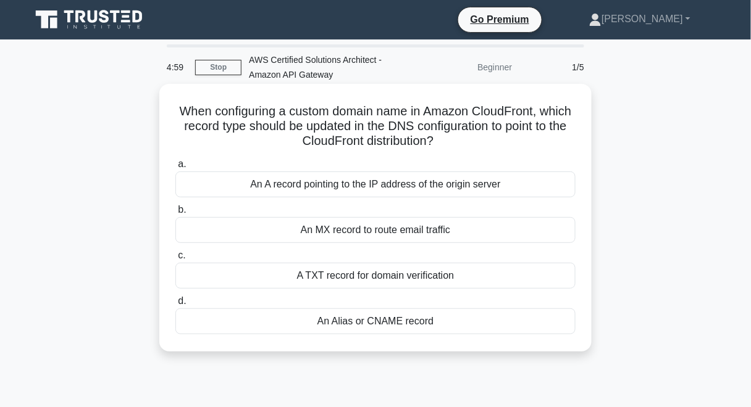
scroll to position [5, 0]
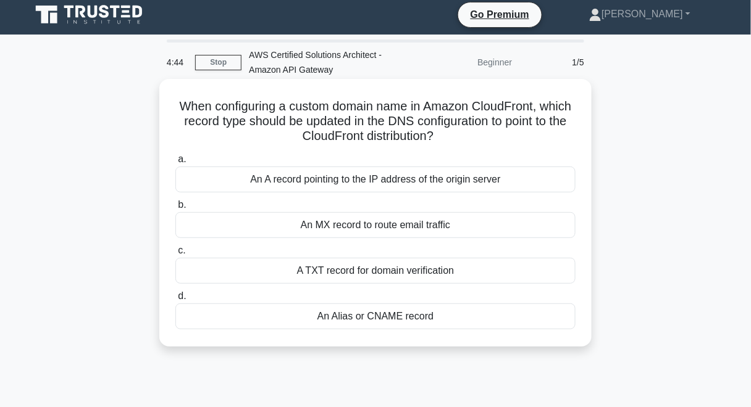
click at [396, 318] on div "An Alias or CNAME record" at bounding box center [375, 317] width 400 height 26
click at [175, 301] on input "d. An Alias or CNAME record" at bounding box center [175, 297] width 0 height 8
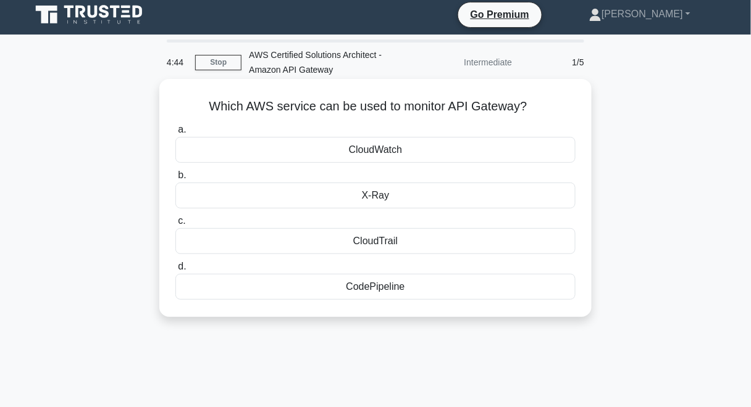
scroll to position [0, 0]
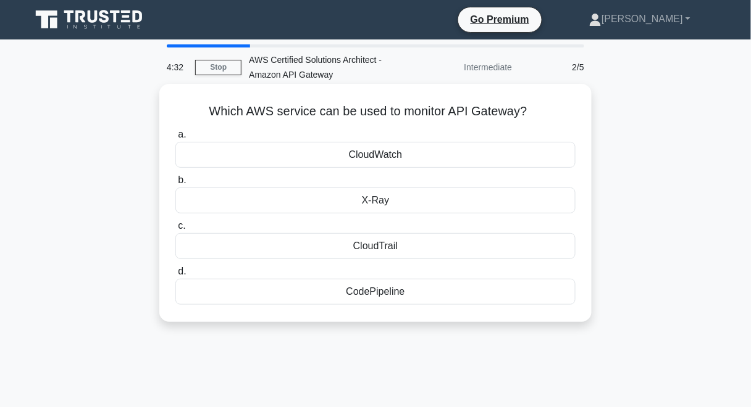
click at [410, 248] on div "CloudTrail" at bounding box center [375, 246] width 400 height 26
click at [175, 230] on input "c. CloudTrail" at bounding box center [175, 226] width 0 height 8
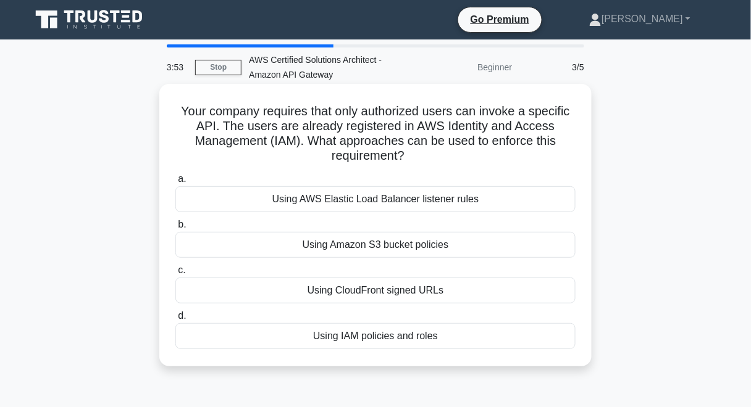
click at [437, 336] on div "Using IAM policies and roles" at bounding box center [375, 337] width 400 height 26
click at [175, 320] on input "d. Using IAM policies and roles" at bounding box center [175, 316] width 0 height 8
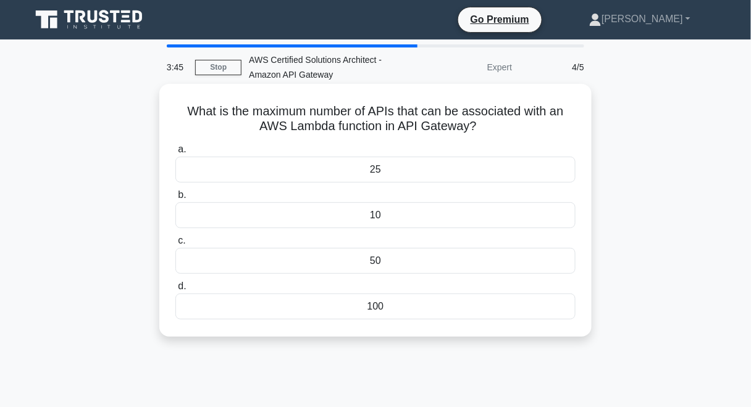
click at [409, 211] on div "10" at bounding box center [375, 216] width 400 height 26
click at [175, 199] on input "b. 10" at bounding box center [175, 195] width 0 height 8
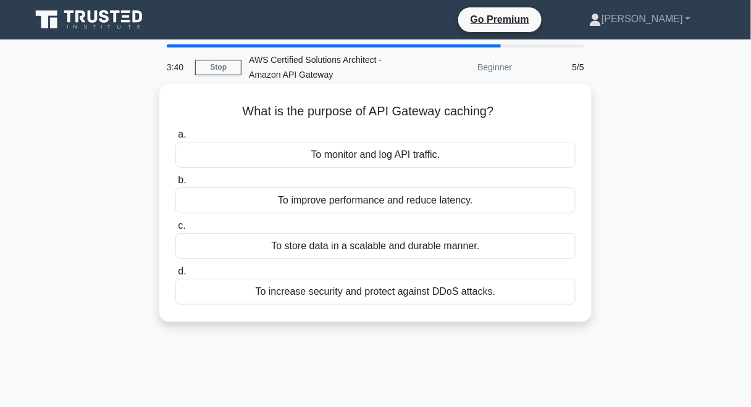
click at [404, 209] on div "To improve performance and reduce latency." at bounding box center [375, 201] width 400 height 26
click at [175, 185] on input "b. To improve performance and reduce latency." at bounding box center [175, 181] width 0 height 8
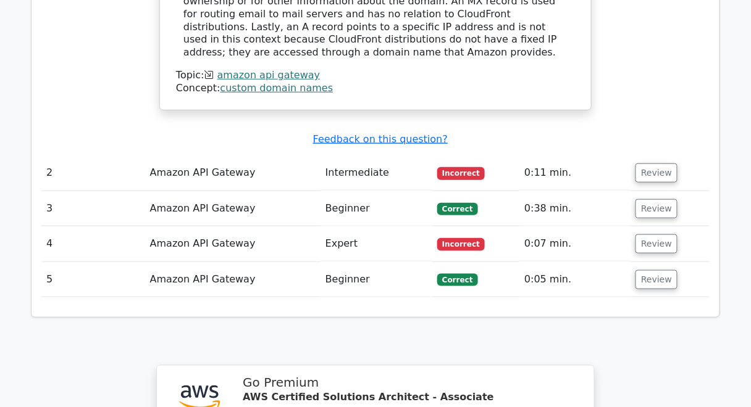
scroll to position [1432, 0]
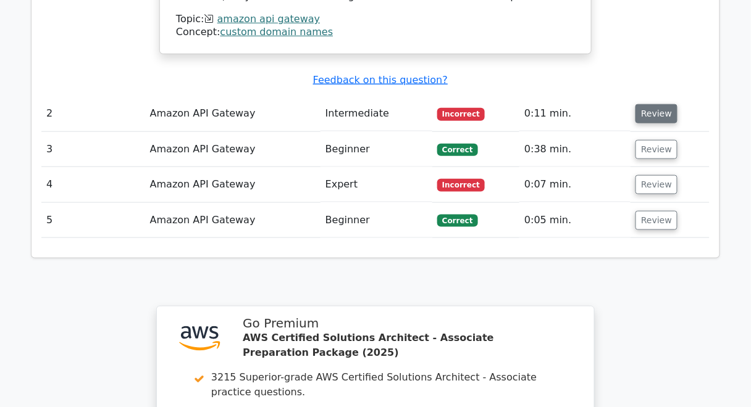
click at [651, 104] on button "Review" at bounding box center [656, 113] width 42 height 19
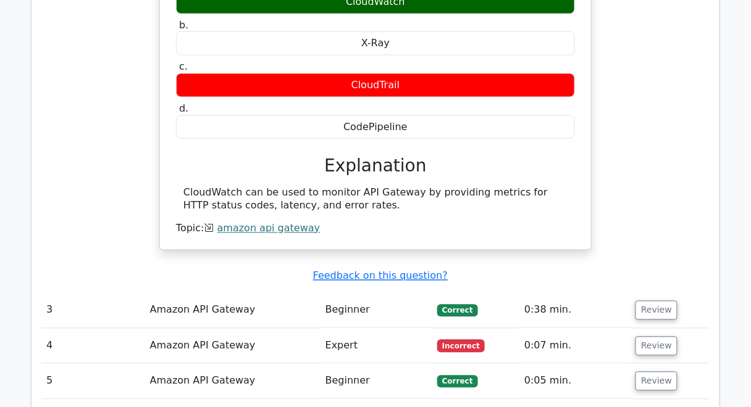
scroll to position [1778, 0]
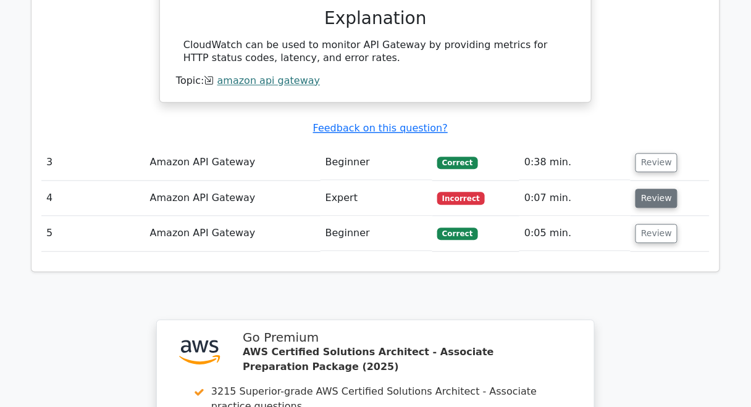
click at [662, 189] on button "Review" at bounding box center [656, 198] width 42 height 19
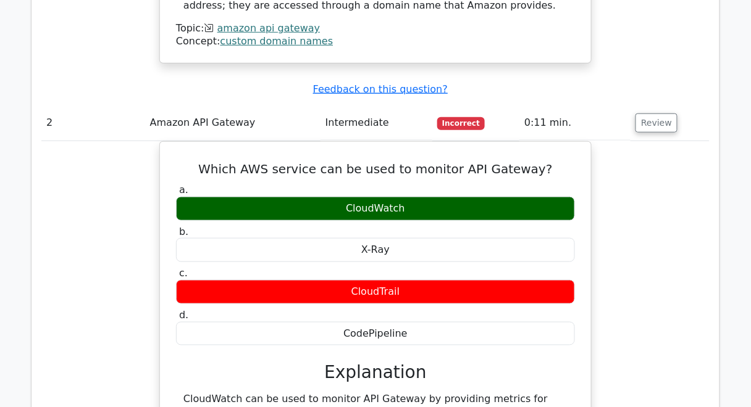
scroll to position [1334, 0]
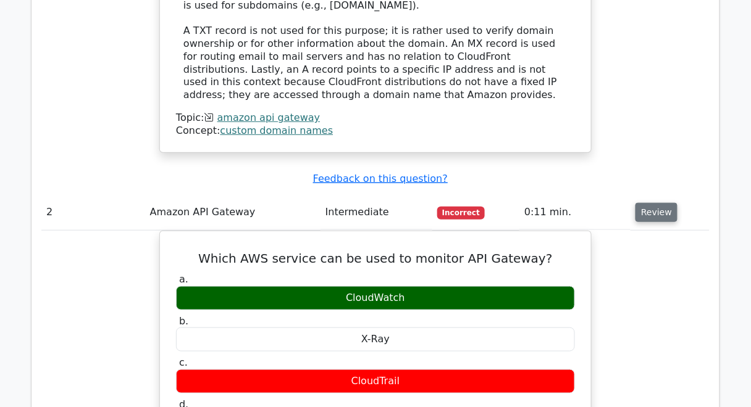
click at [659, 203] on button "Review" at bounding box center [656, 212] width 42 height 19
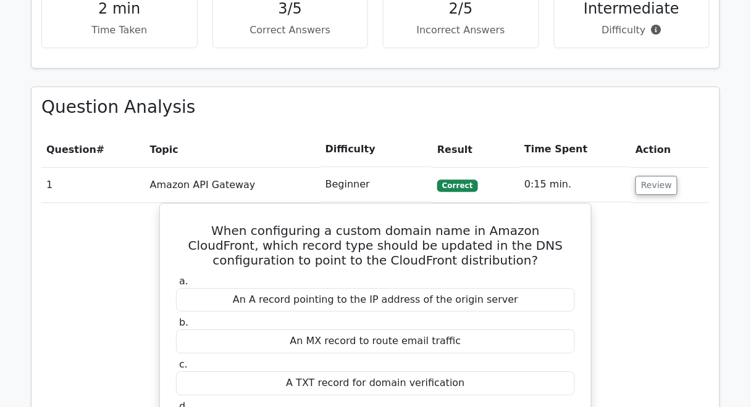
scroll to position [642, 0]
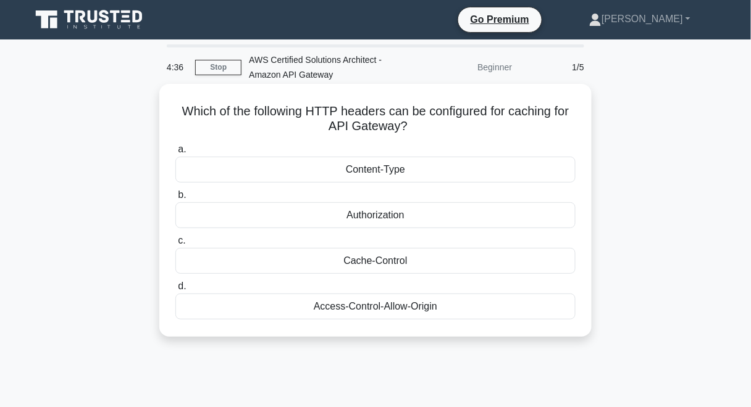
click at [404, 264] on div "Cache-Control" at bounding box center [375, 261] width 400 height 26
click at [175, 245] on input "c. Cache-Control" at bounding box center [175, 241] width 0 height 8
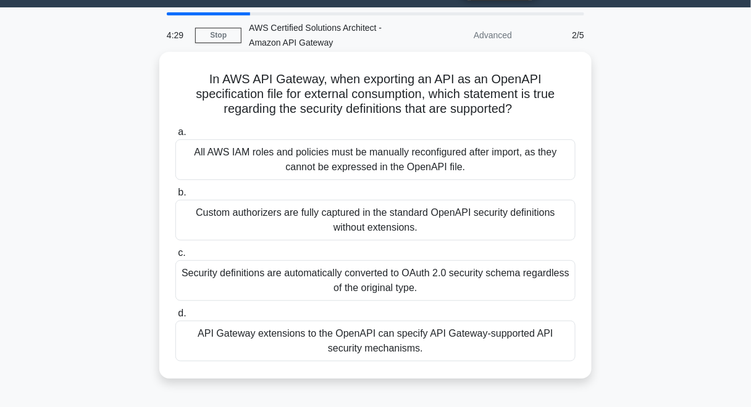
scroll to position [49, 0]
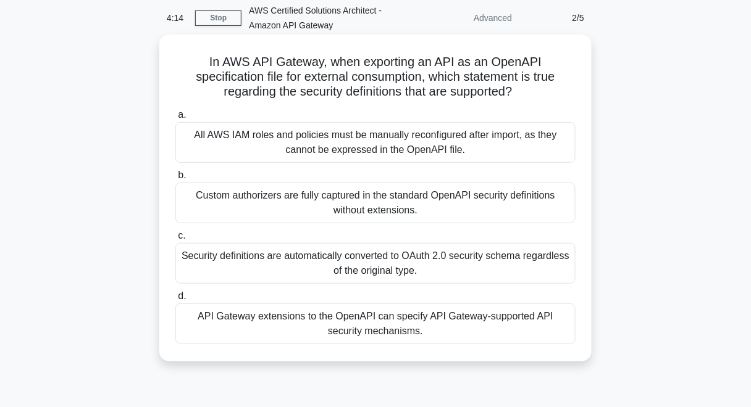
click at [469, 335] on div "API Gateway extensions to the OpenAPI can specify API Gateway-supported API sec…" at bounding box center [375, 324] width 400 height 41
click at [175, 301] on input "d. API Gateway extensions to the OpenAPI can specify API Gateway-supported API …" at bounding box center [175, 297] width 0 height 8
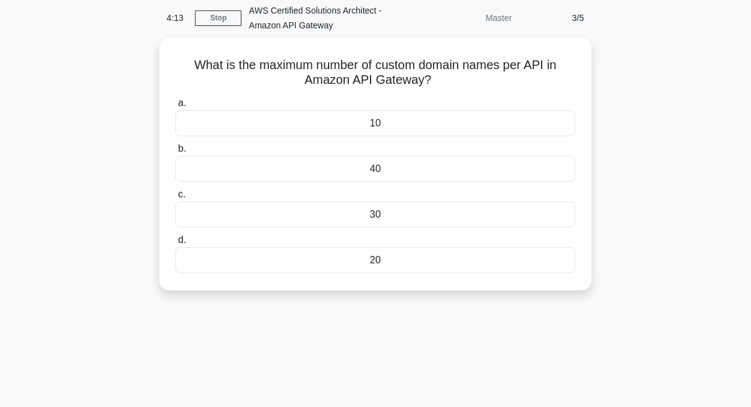
scroll to position [0, 0]
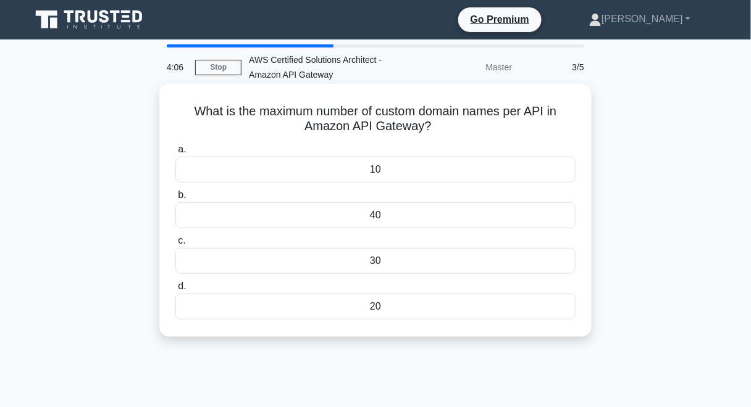
click at [425, 304] on div "20" at bounding box center [375, 307] width 400 height 26
click at [175, 291] on input "d. 20" at bounding box center [175, 287] width 0 height 8
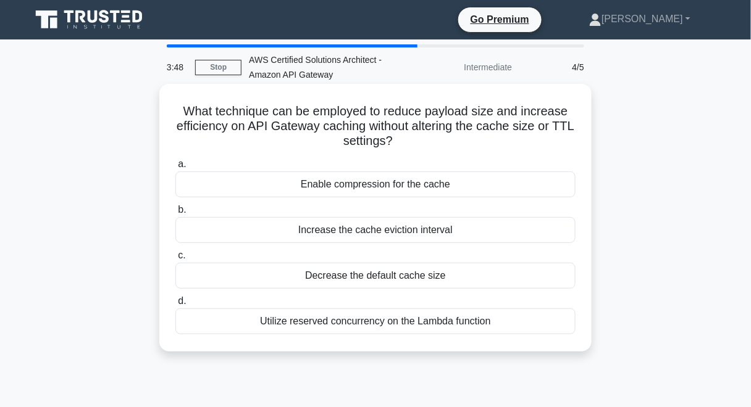
click at [459, 188] on div "Enable compression for the cache" at bounding box center [375, 185] width 400 height 26
click at [175, 169] on input "a. Enable compression for the cache" at bounding box center [175, 165] width 0 height 8
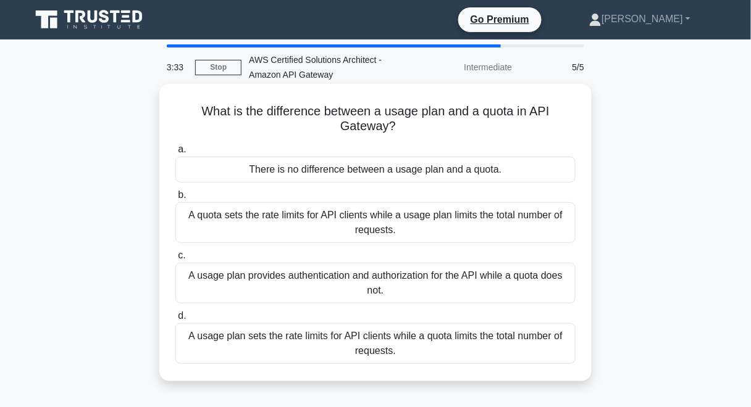
click at [459, 357] on div "A usage plan sets the rate limits for API clients while a quota limits the tota…" at bounding box center [375, 344] width 400 height 41
click at [175, 320] on input "d. A usage plan sets the rate limits for API clients while a quota limits the t…" at bounding box center [175, 316] width 0 height 8
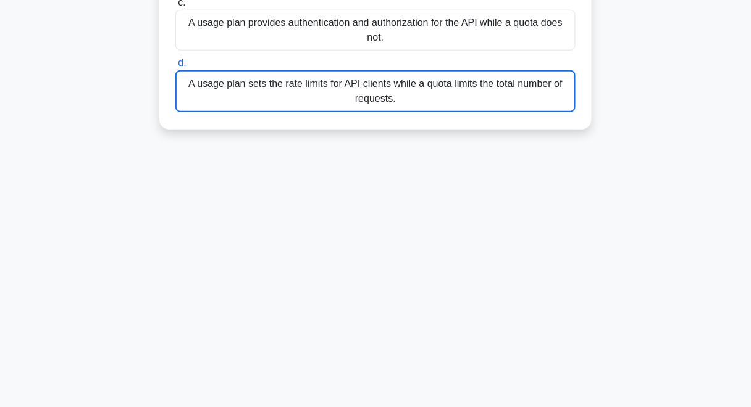
scroll to position [259, 0]
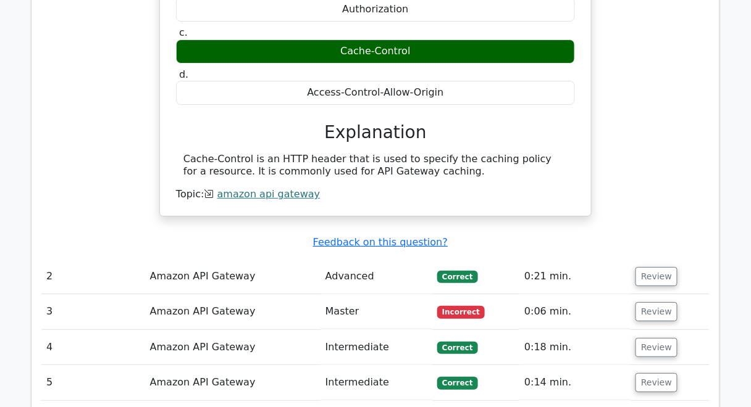
scroll to position [1185, 0]
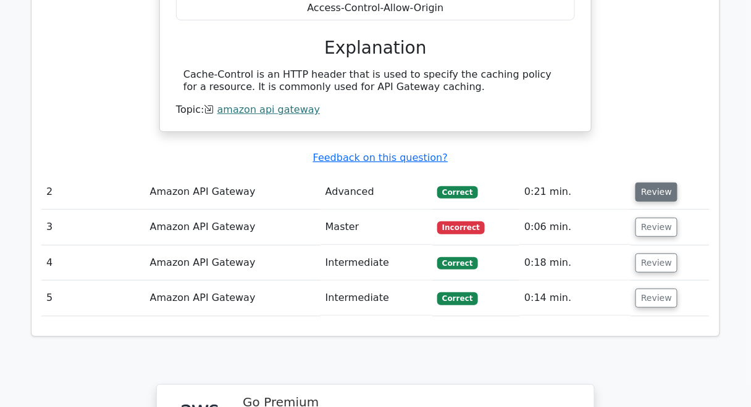
click at [661, 183] on button "Review" at bounding box center [656, 192] width 42 height 19
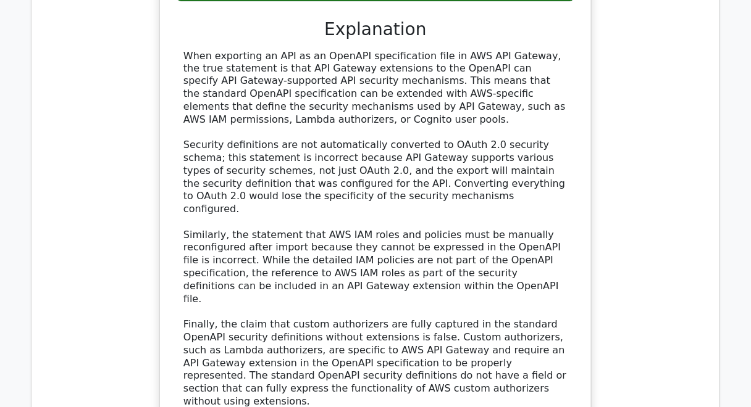
scroll to position [1877, 0]
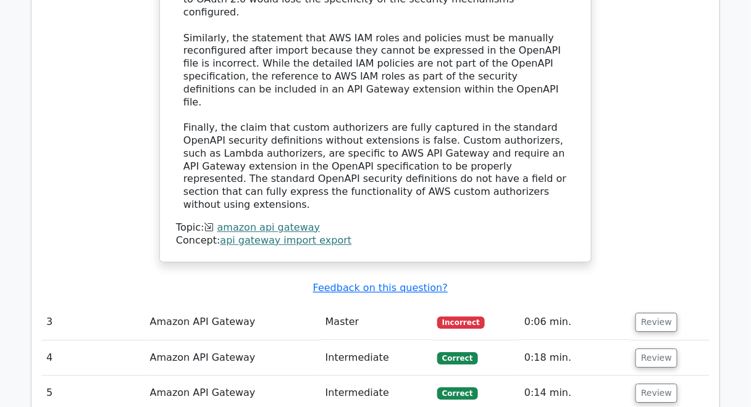
click at [644, 305] on td "Review" at bounding box center [669, 322] width 79 height 35
click at [651, 313] on button "Review" at bounding box center [656, 322] width 42 height 19
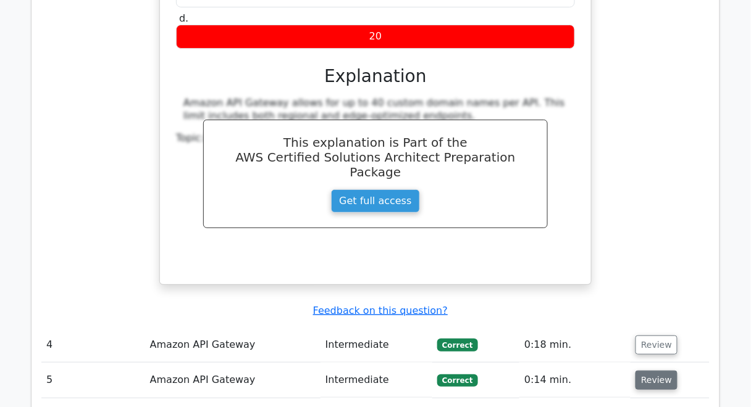
scroll to position [2420, 0]
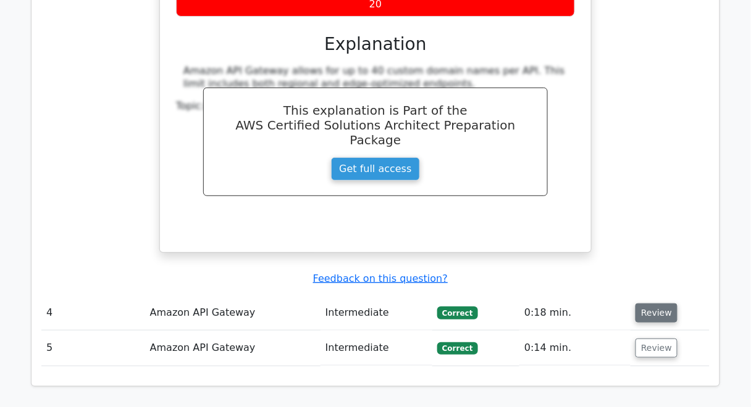
click at [650, 304] on button "Review" at bounding box center [656, 313] width 42 height 19
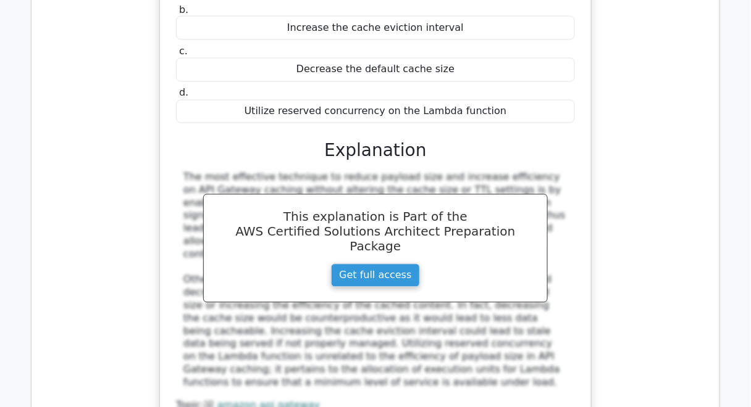
scroll to position [2865, 0]
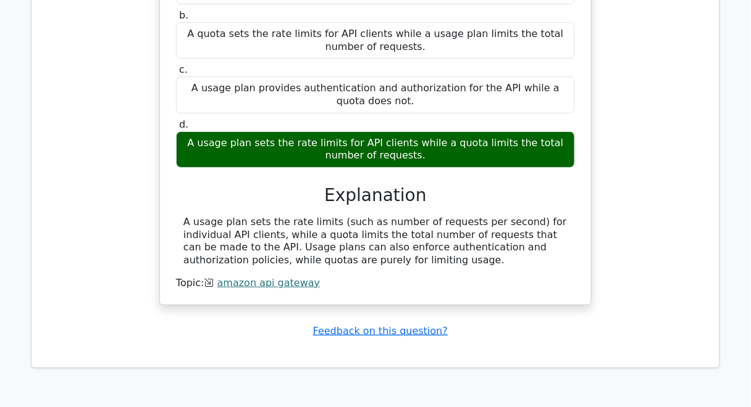
scroll to position [3507, 0]
